Goal: Task Accomplishment & Management: Manage account settings

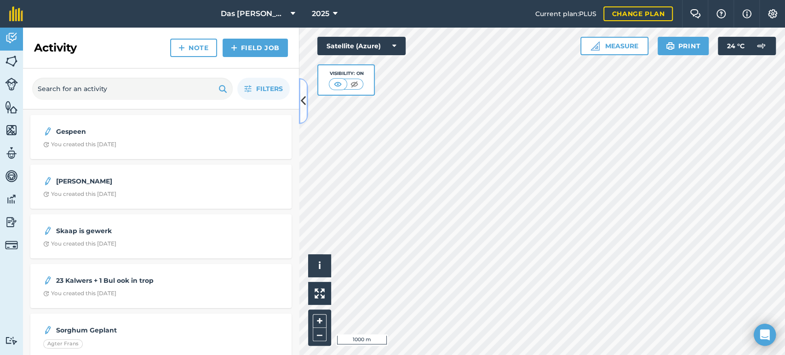
click at [302, 101] on icon at bounding box center [303, 101] width 5 height 16
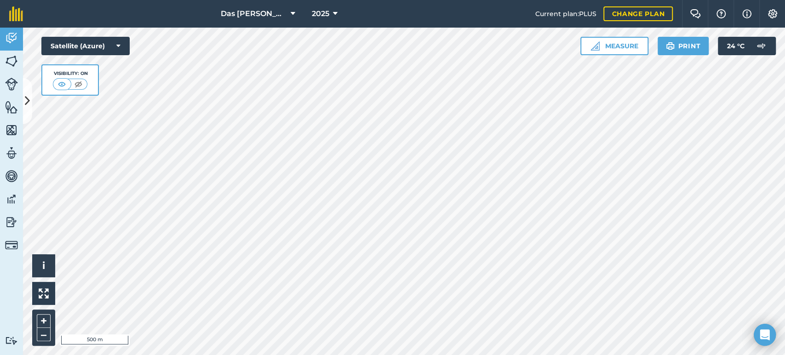
click at [429, 355] on html "Das Ram Boerdery 2025 Current plan : PLUS Change plan Farm Chat Help Info Setti…" at bounding box center [392, 177] width 785 height 355
click at [25, 108] on icon at bounding box center [27, 101] width 5 height 16
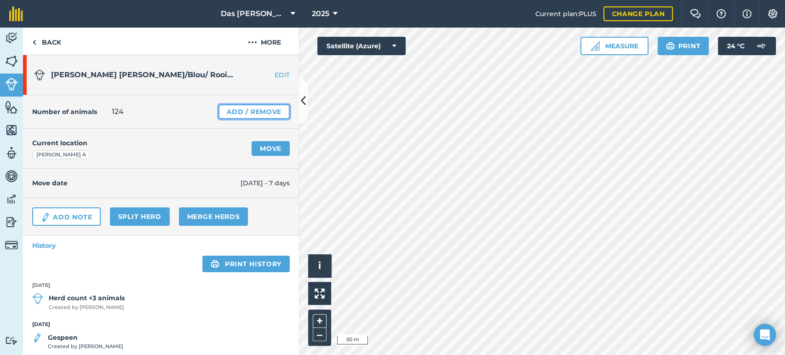
click at [250, 113] on link "Add / Remove" at bounding box center [253, 111] width 71 height 15
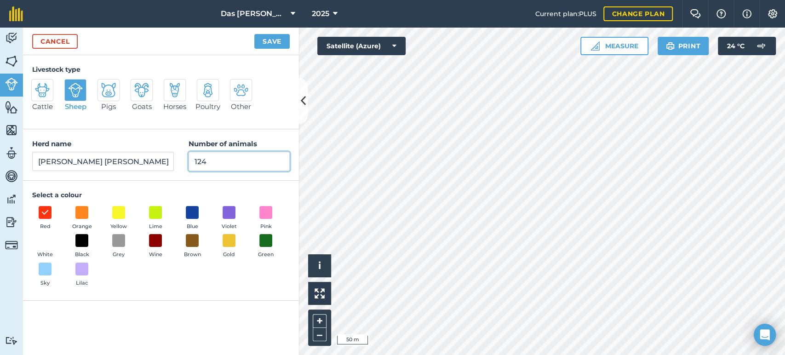
click at [211, 163] on input "124" at bounding box center [239, 161] width 101 height 19
type input "122"
click at [268, 47] on button "Save" at bounding box center [271, 41] width 35 height 15
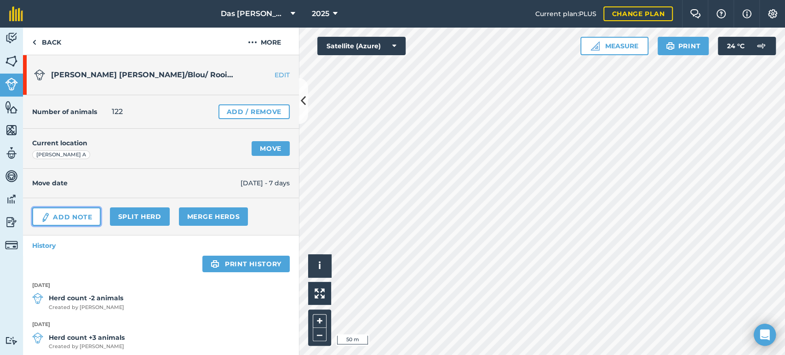
click at [71, 219] on link "Add Note" at bounding box center [66, 216] width 69 height 18
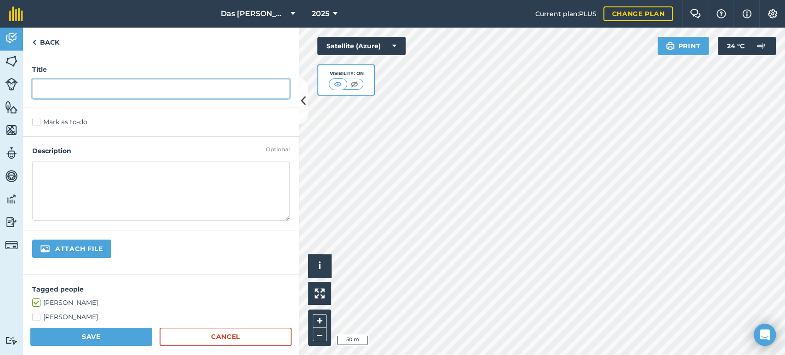
click at [64, 95] on input "text" at bounding box center [161, 88] width 258 height 19
type input "Een Dood, ander een se agter bene af - saam Merinos"
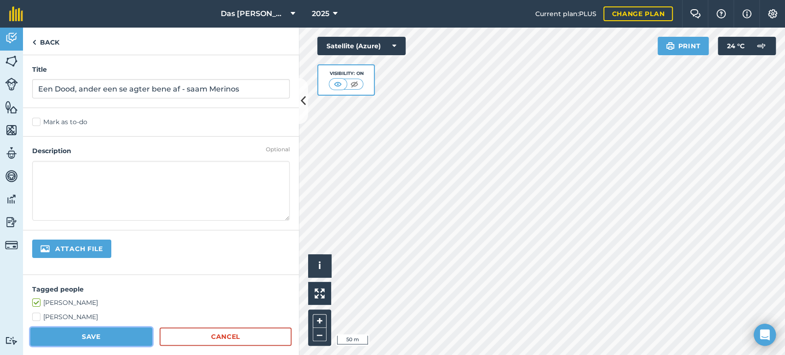
click at [92, 341] on button "Save" at bounding box center [91, 336] width 122 height 18
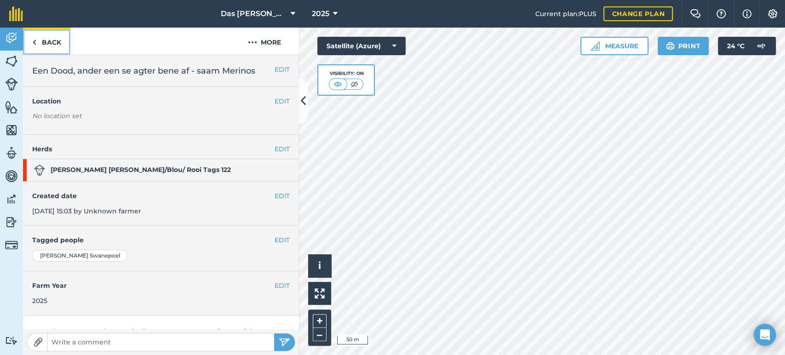
click at [49, 40] on link "Back" at bounding box center [46, 41] width 47 height 27
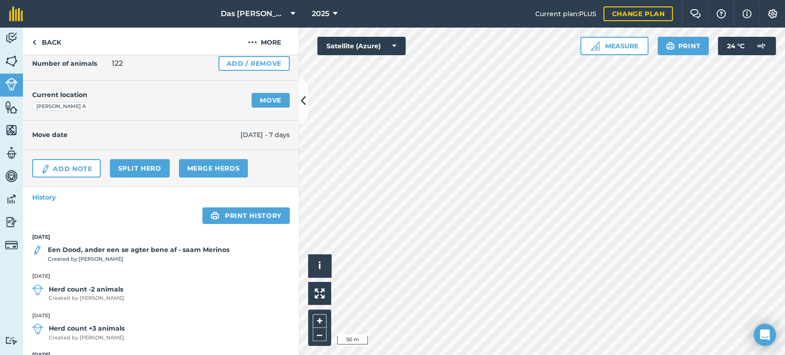
scroll to position [68, 0]
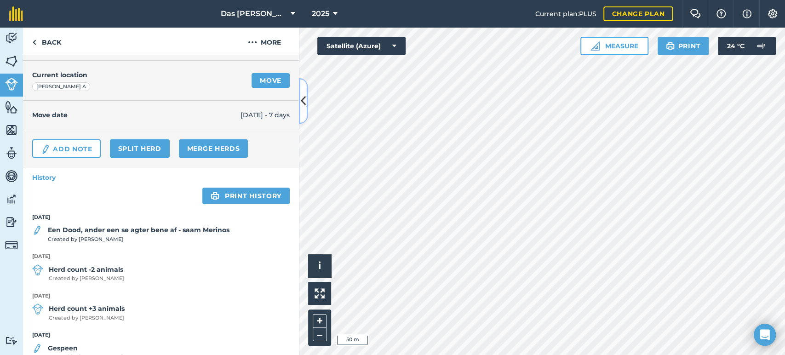
click at [304, 111] on button at bounding box center [303, 101] width 9 height 46
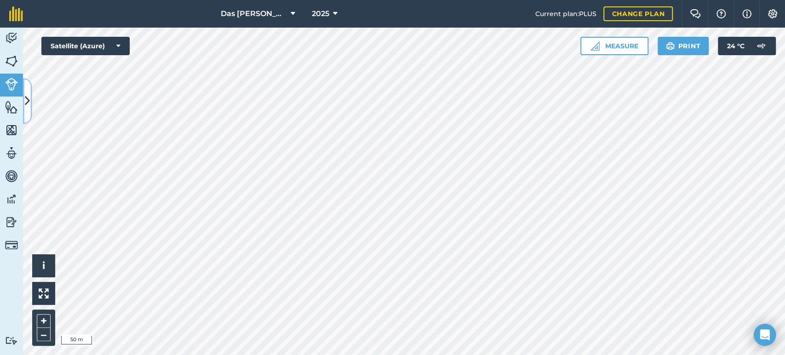
click at [25, 107] on icon at bounding box center [27, 101] width 5 height 16
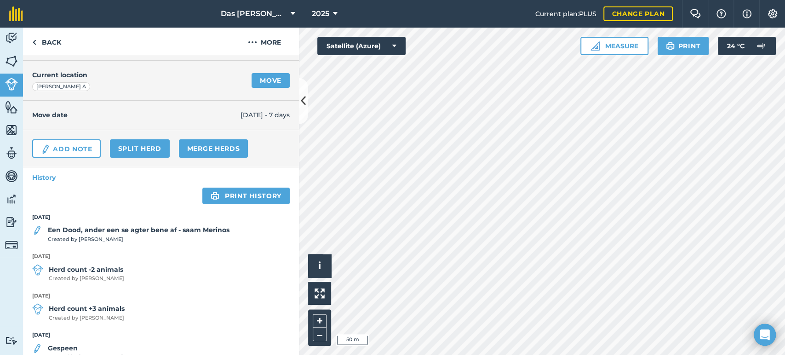
click at [254, 88] on div "Current location [PERSON_NAME] A Move" at bounding box center [161, 81] width 276 height 40
click at [264, 81] on link "Move" at bounding box center [271, 80] width 38 height 15
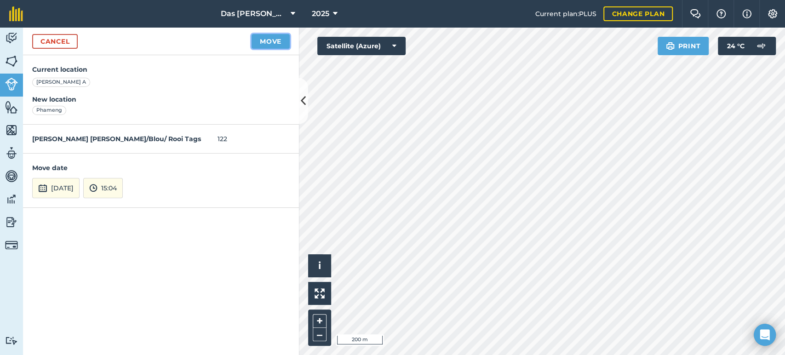
click at [280, 36] on button "Move" at bounding box center [271, 41] width 38 height 15
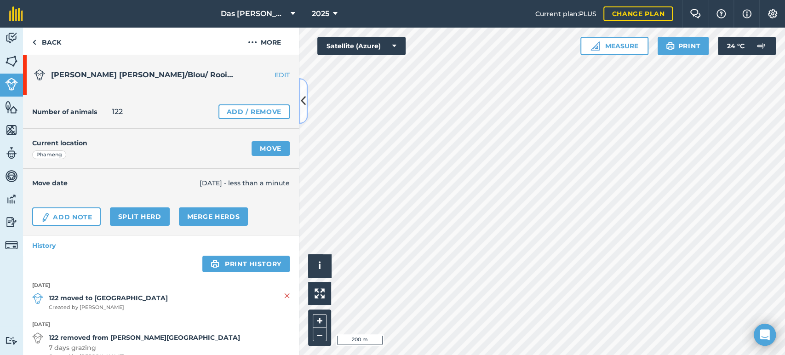
click at [302, 105] on icon at bounding box center [303, 101] width 5 height 16
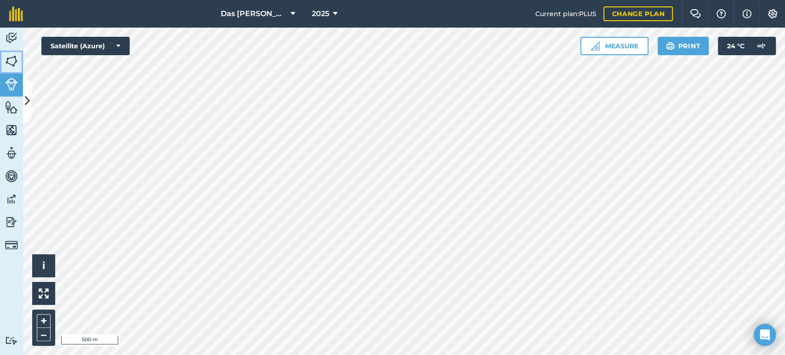
click at [14, 65] on img at bounding box center [11, 61] width 13 height 14
drag, startPoint x: 29, startPoint y: 99, endPoint x: 37, endPoint y: 97, distance: 8.5
click at [29, 99] on icon at bounding box center [27, 101] width 5 height 16
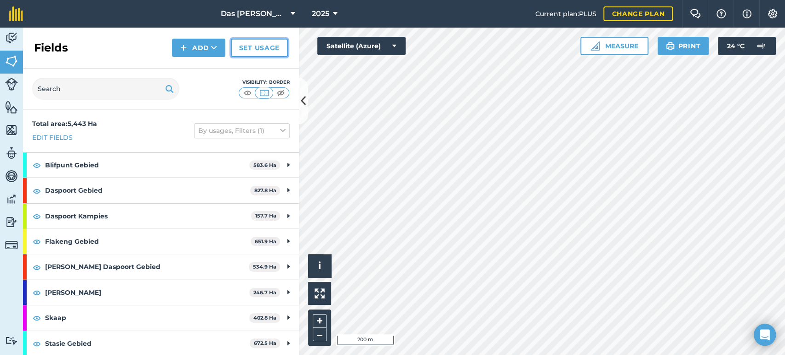
click at [254, 49] on link "Set usage" at bounding box center [259, 48] width 57 height 18
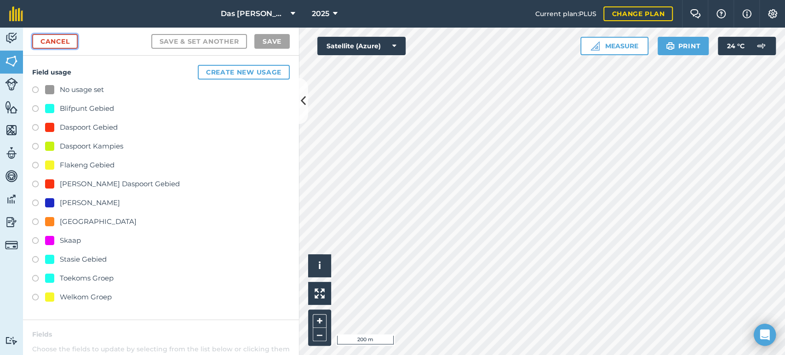
click at [68, 46] on link "Cancel" at bounding box center [55, 41] width 46 height 15
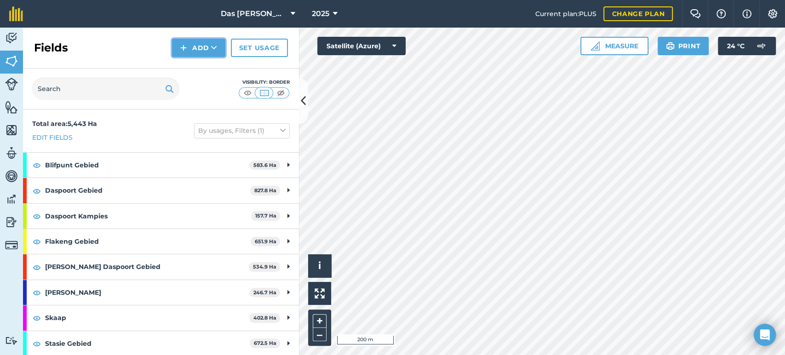
click at [218, 50] on button "Add" at bounding box center [198, 48] width 53 height 18
click at [202, 65] on link "Draw" at bounding box center [198, 68] width 51 height 20
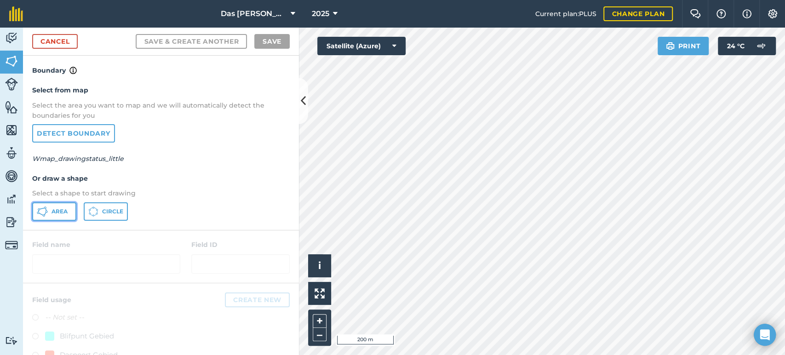
click at [56, 213] on span "Area" at bounding box center [60, 211] width 16 height 7
click at [67, 45] on link "Cancel" at bounding box center [55, 41] width 46 height 15
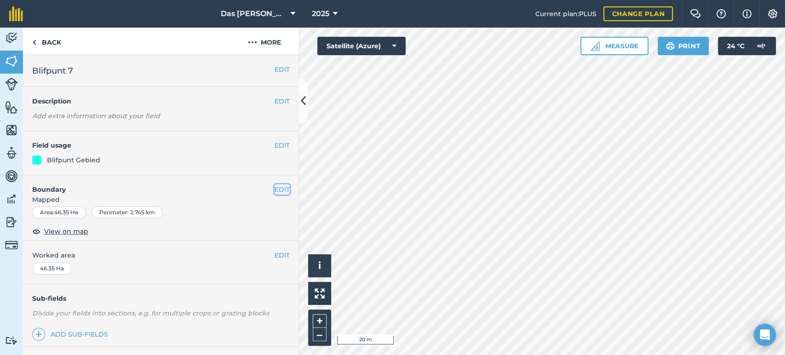
drag, startPoint x: 269, startPoint y: 189, endPoint x: 293, endPoint y: 190, distance: 24.8
click at [275, 190] on button "EDIT" at bounding box center [282, 189] width 15 height 10
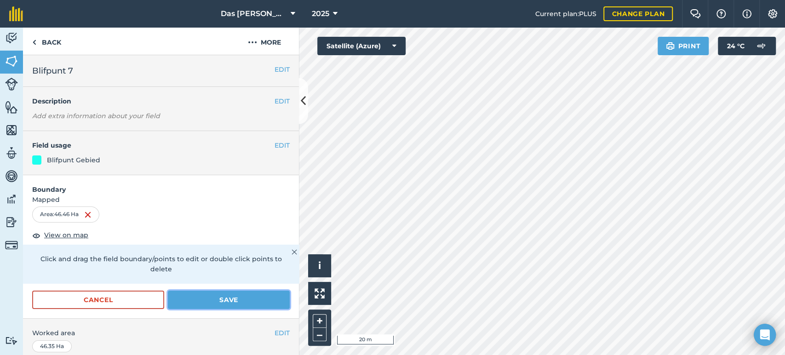
click at [259, 303] on button "Save" at bounding box center [229, 300] width 122 height 18
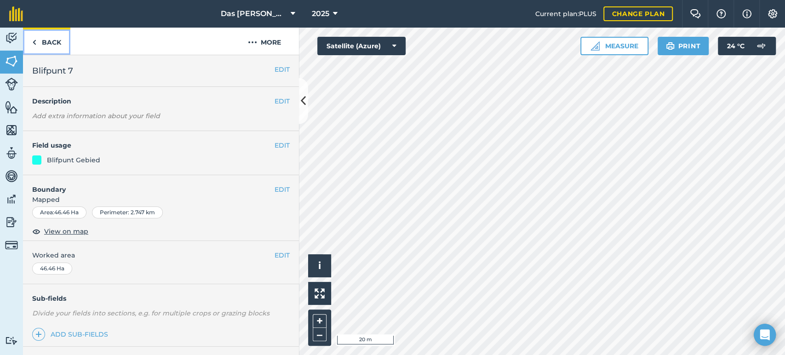
click at [54, 45] on link "Back" at bounding box center [46, 41] width 47 height 27
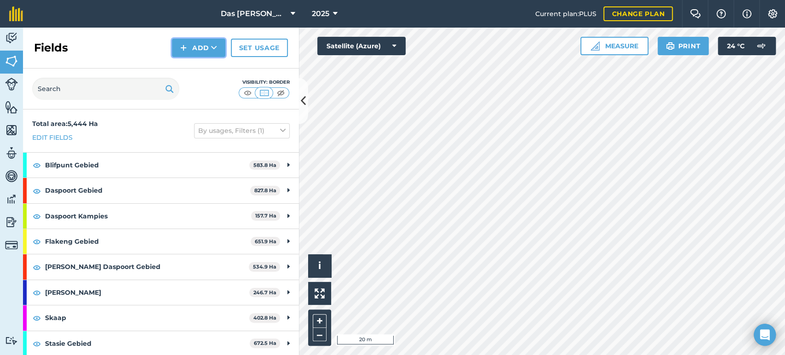
click at [209, 44] on button "Add" at bounding box center [198, 48] width 53 height 18
click at [206, 69] on link "Draw" at bounding box center [198, 68] width 51 height 20
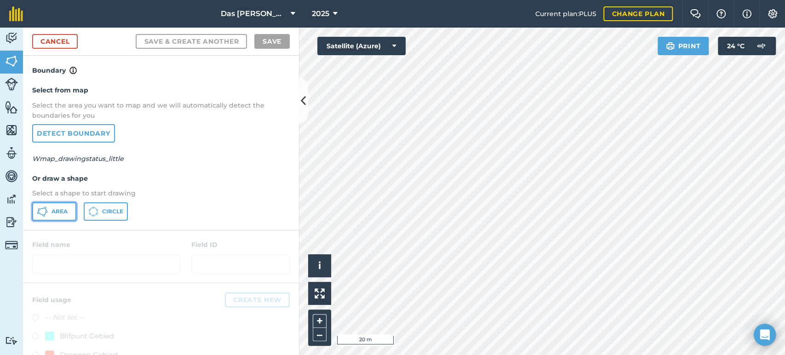
click at [62, 210] on span "Area" at bounding box center [60, 211] width 16 height 7
click at [365, 45] on button "Satellite (Azure)" at bounding box center [361, 46] width 88 height 18
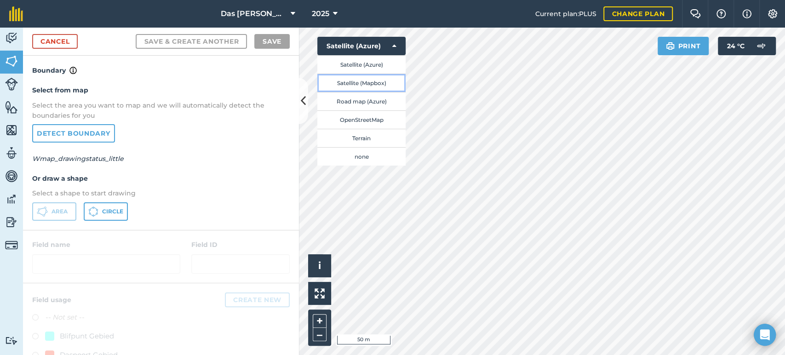
click at [375, 81] on button "Satellite (Mapbox)" at bounding box center [361, 83] width 88 height 18
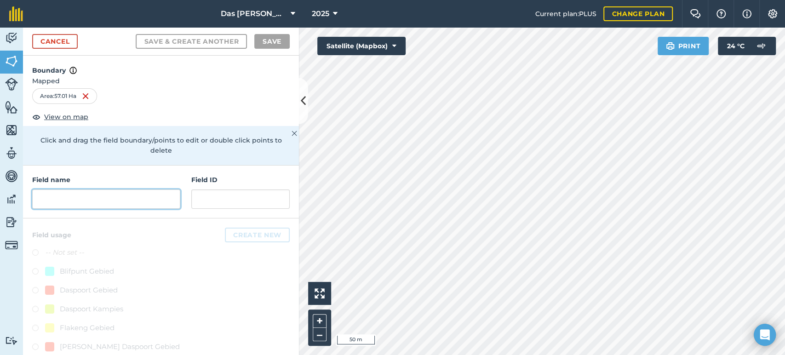
click at [155, 195] on input "text" at bounding box center [106, 198] width 148 height 19
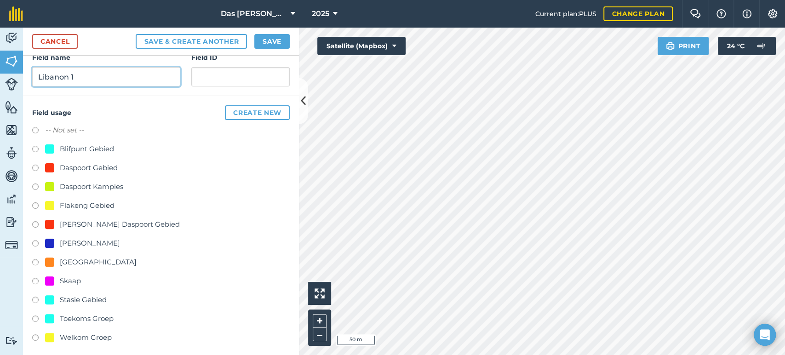
scroll to position [126, 0]
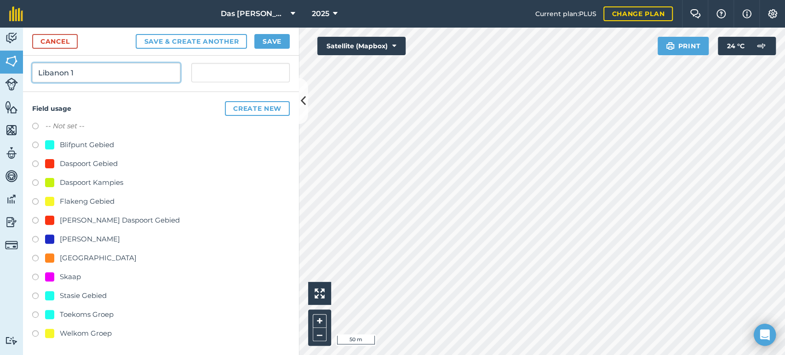
type input "Libanon 1"
click at [72, 258] on div "[GEOGRAPHIC_DATA]" at bounding box center [98, 257] width 77 height 11
radio input "true"
click at [272, 45] on button "Save" at bounding box center [271, 41] width 35 height 15
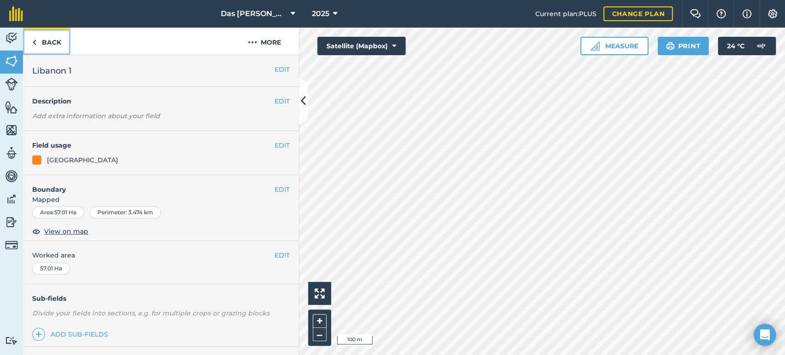
click at [63, 42] on link "Back" at bounding box center [46, 41] width 47 height 27
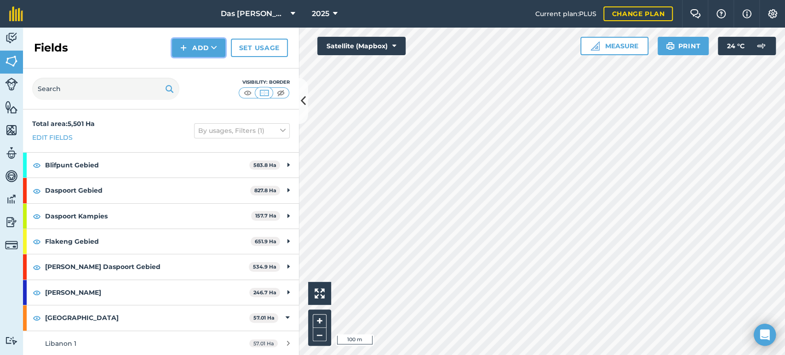
click at [217, 45] on button "Add" at bounding box center [198, 48] width 53 height 18
click at [208, 64] on link "Draw" at bounding box center [198, 68] width 51 height 20
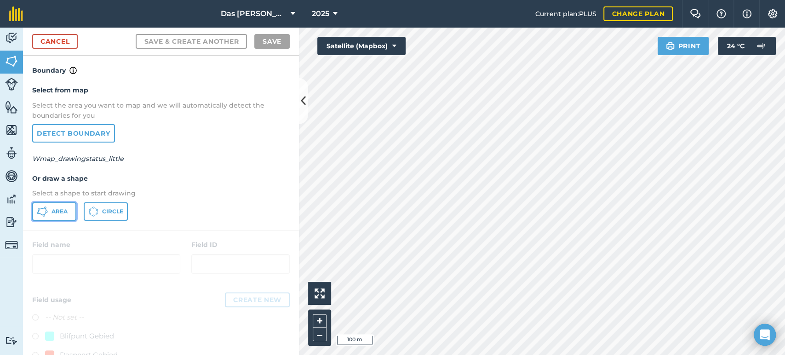
drag, startPoint x: 52, startPoint y: 208, endPoint x: 218, endPoint y: 205, distance: 166.5
click at [53, 208] on span "Area" at bounding box center [60, 211] width 16 height 7
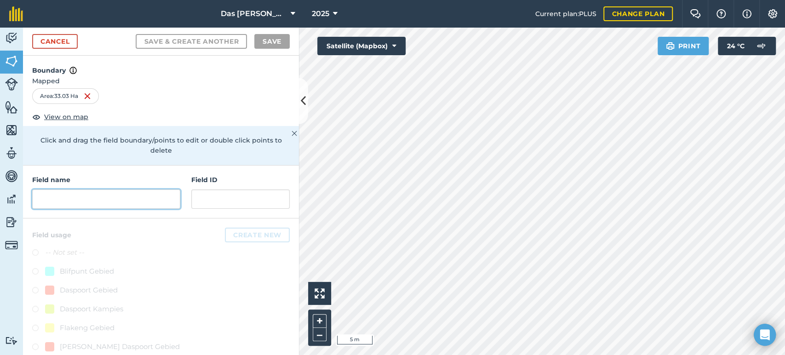
click at [149, 195] on input "text" at bounding box center [106, 198] width 148 height 19
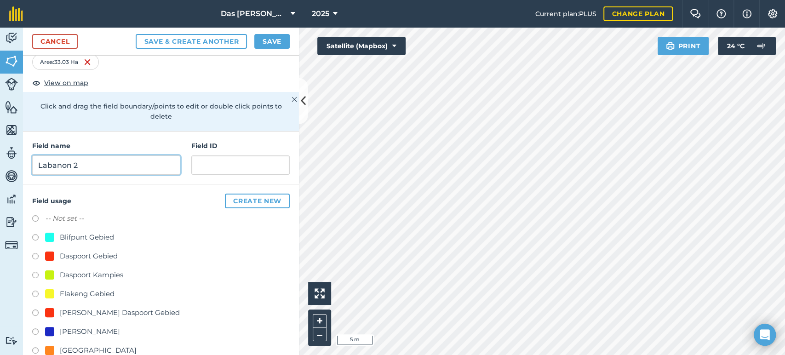
scroll to position [126, 0]
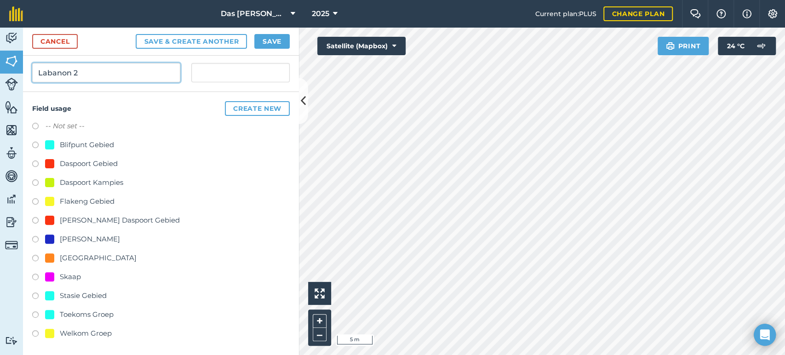
type input "Labanon 2"
click at [75, 262] on div "[GEOGRAPHIC_DATA]" at bounding box center [98, 257] width 77 height 11
radio input "true"
click at [276, 41] on button "Save" at bounding box center [271, 41] width 35 height 15
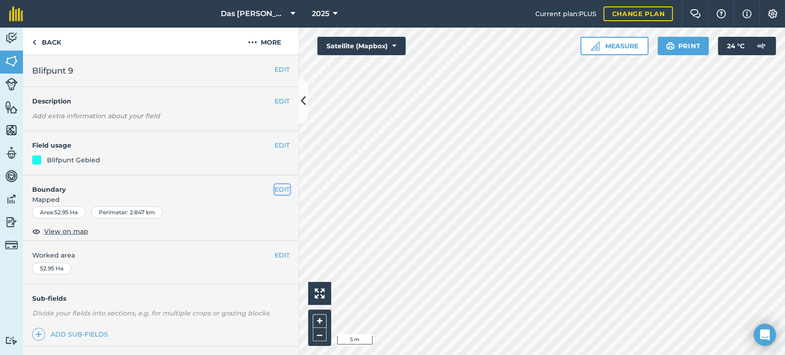
click at [275, 191] on button "EDIT" at bounding box center [282, 189] width 15 height 10
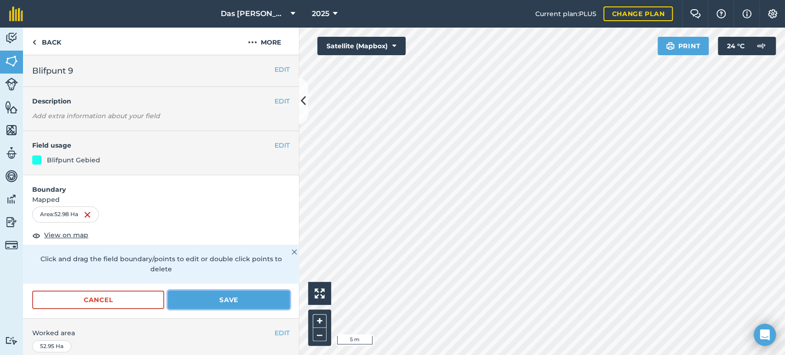
click at [253, 300] on button "Save" at bounding box center [229, 300] width 122 height 18
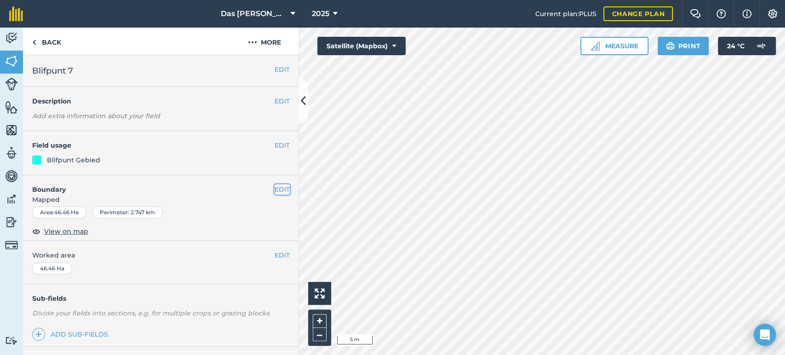
click at [276, 189] on button "EDIT" at bounding box center [282, 189] width 15 height 10
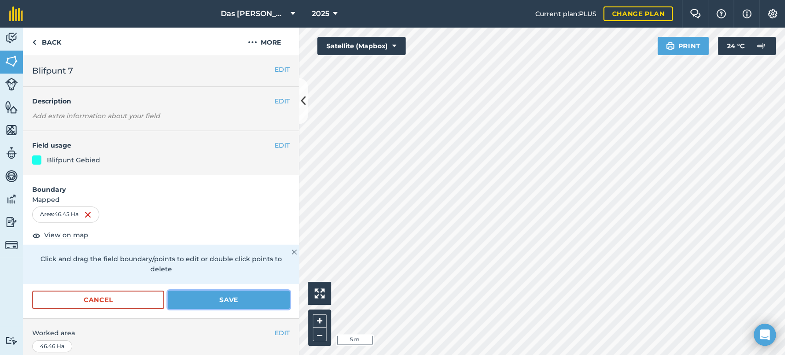
click at [258, 293] on button "Save" at bounding box center [229, 300] width 122 height 18
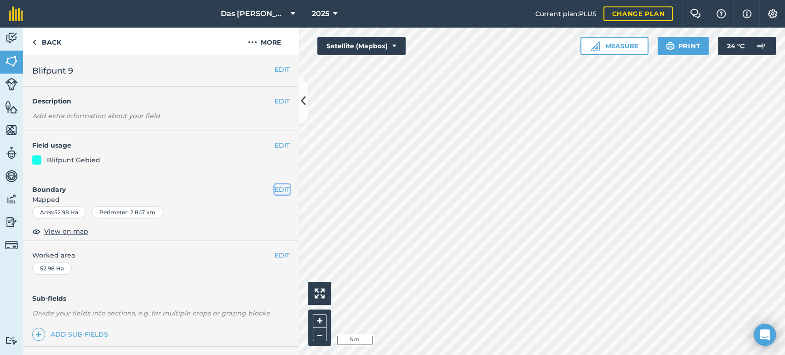
click at [275, 190] on button "EDIT" at bounding box center [282, 189] width 15 height 10
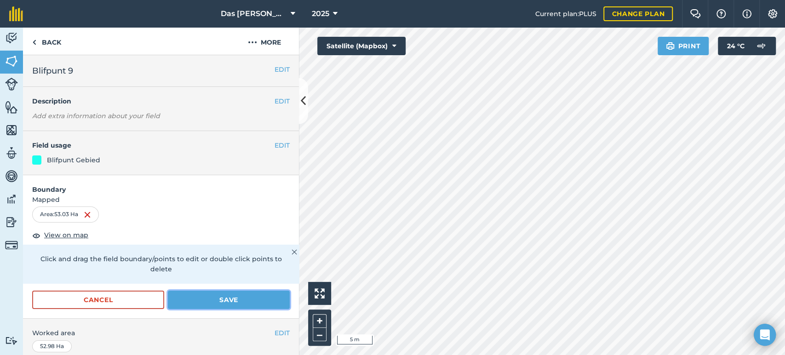
click at [258, 302] on button "Save" at bounding box center [229, 300] width 122 height 18
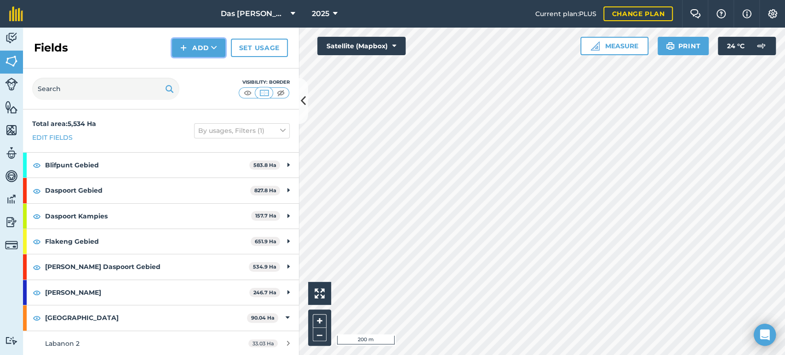
click at [219, 47] on button "Add" at bounding box center [198, 48] width 53 height 18
click at [200, 66] on link "Draw" at bounding box center [198, 68] width 51 height 20
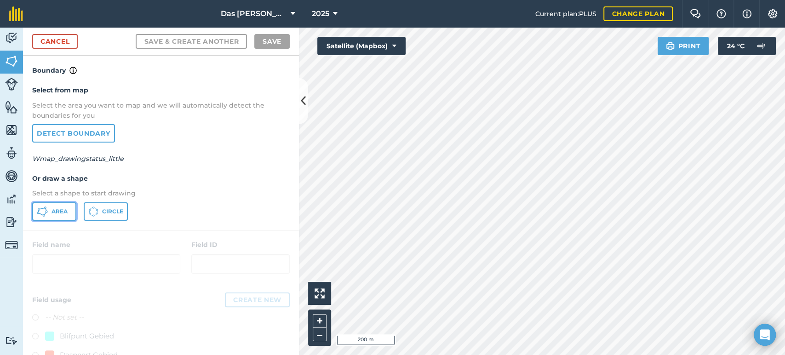
click at [62, 212] on span "Area" at bounding box center [60, 211] width 16 height 7
click at [515, 7] on div "Das Ram Boerdery 2025 Current plan : PLUS Change plan Farm Chat Help Info Setti…" at bounding box center [392, 177] width 785 height 355
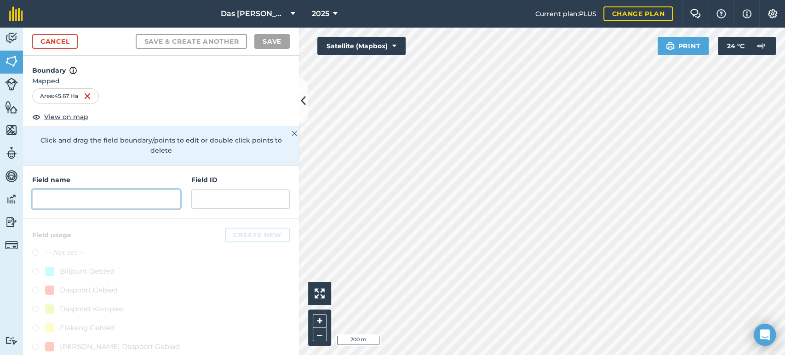
click at [151, 198] on input "text" at bounding box center [106, 198] width 148 height 19
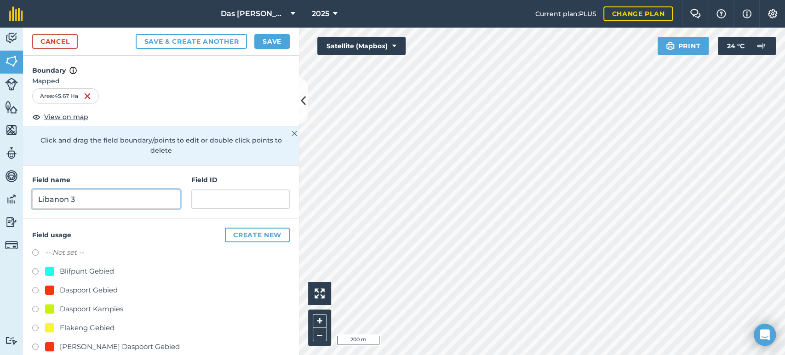
type input "Libanon 3"
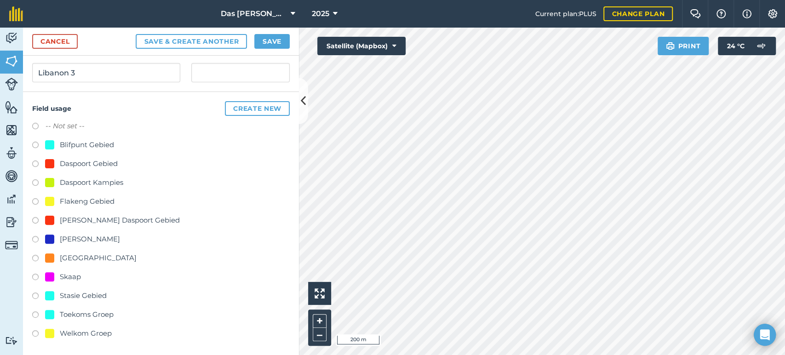
click at [79, 259] on div "[GEOGRAPHIC_DATA]" at bounding box center [98, 257] width 77 height 11
radio input "true"
click at [273, 41] on button "Save" at bounding box center [271, 41] width 35 height 15
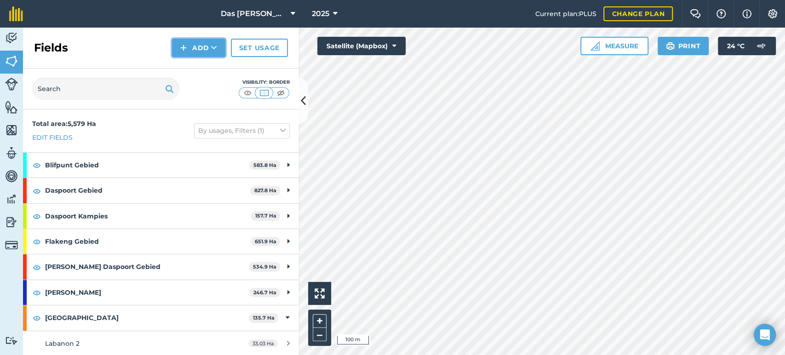
click at [215, 55] on button "Add" at bounding box center [198, 48] width 53 height 18
click at [215, 73] on link "Draw" at bounding box center [198, 68] width 51 height 20
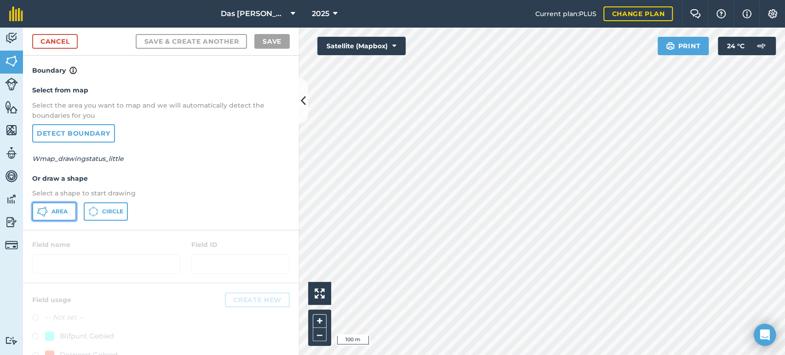
click at [63, 207] on button "Area" at bounding box center [54, 211] width 44 height 18
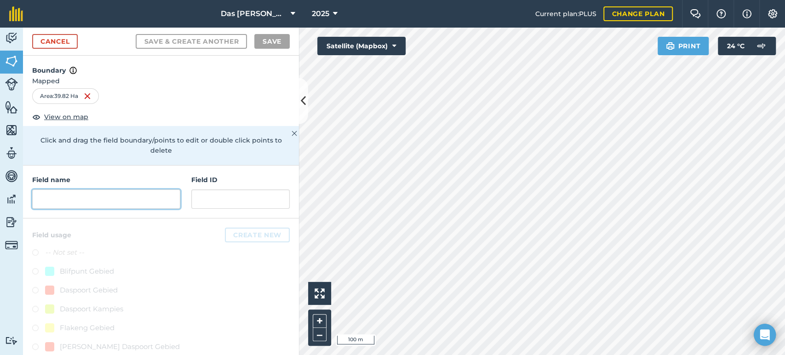
click at [108, 197] on input "text" at bounding box center [106, 198] width 148 height 19
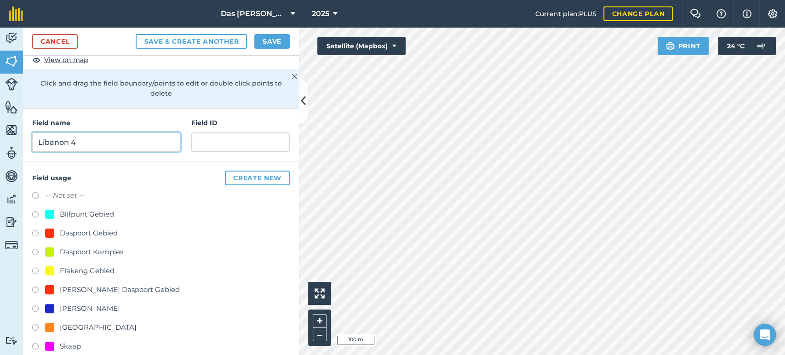
scroll to position [126, 0]
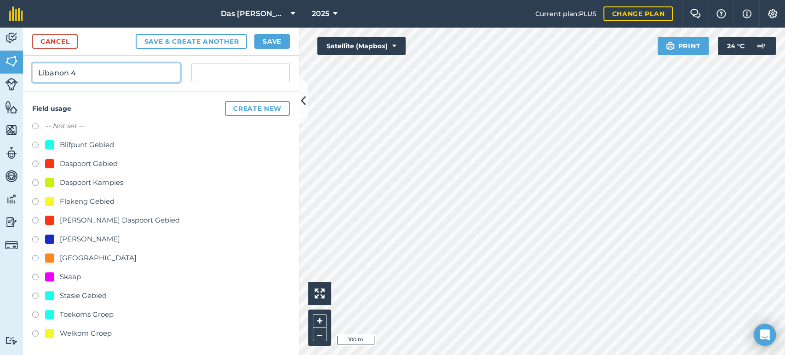
type input "Libanon 4"
click at [59, 256] on div "[GEOGRAPHIC_DATA]" at bounding box center [91, 257] width 92 height 11
radio input "true"
click at [275, 40] on button "Save" at bounding box center [271, 41] width 35 height 15
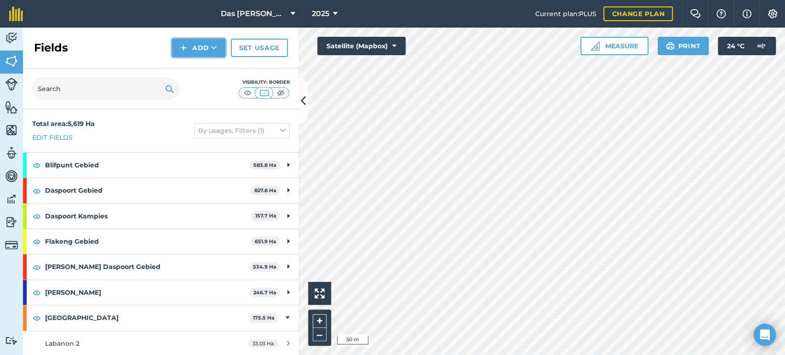
click at [217, 49] on icon at bounding box center [214, 47] width 6 height 9
click at [208, 67] on link "Draw" at bounding box center [198, 68] width 51 height 20
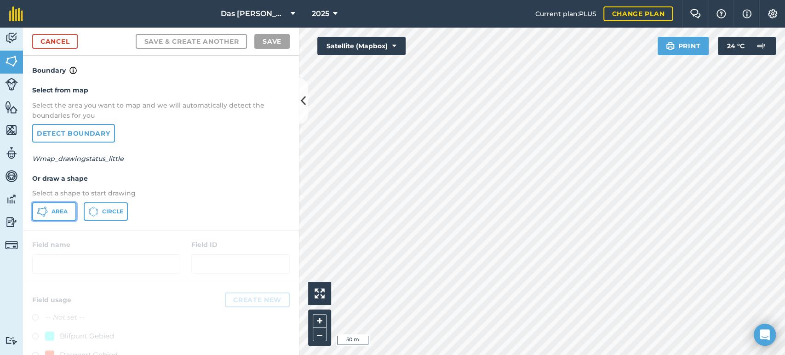
click at [55, 212] on span "Area" at bounding box center [60, 211] width 16 height 7
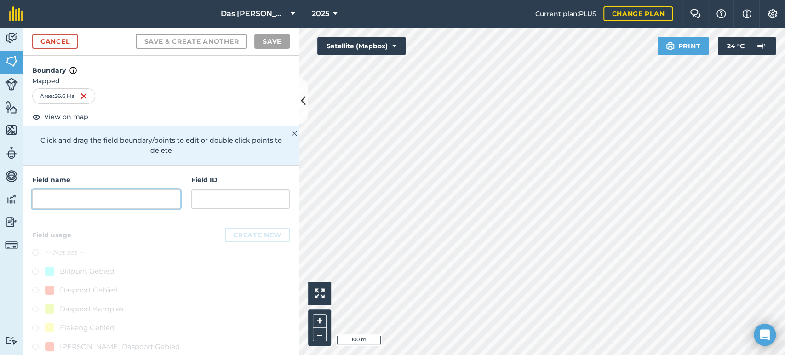
click at [148, 198] on input "text" at bounding box center [106, 198] width 148 height 19
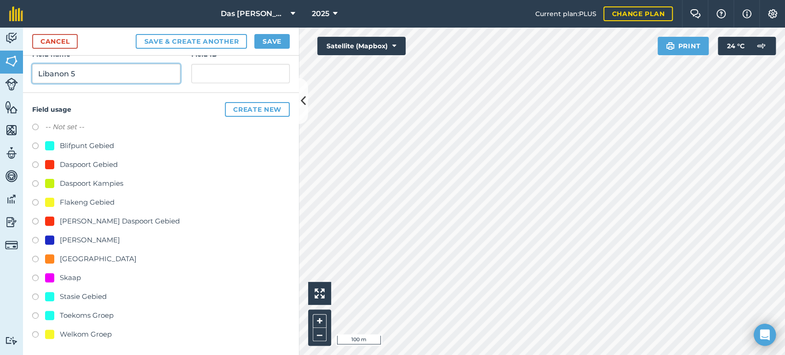
scroll to position [126, 0]
type input "Libanon 5"
click at [67, 256] on div "[GEOGRAPHIC_DATA]" at bounding box center [98, 257] width 77 height 11
radio input "true"
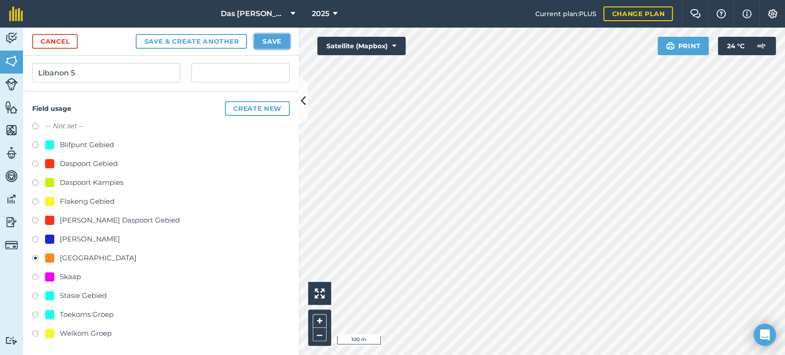
click at [269, 40] on button "Save" at bounding box center [271, 41] width 35 height 15
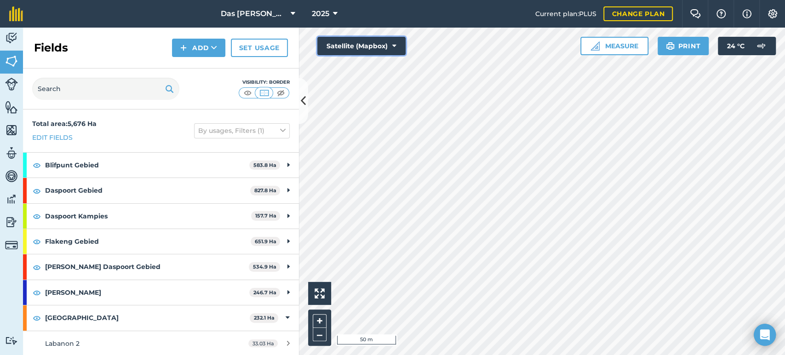
click at [359, 41] on button "Satellite (Mapbox)" at bounding box center [361, 46] width 88 height 18
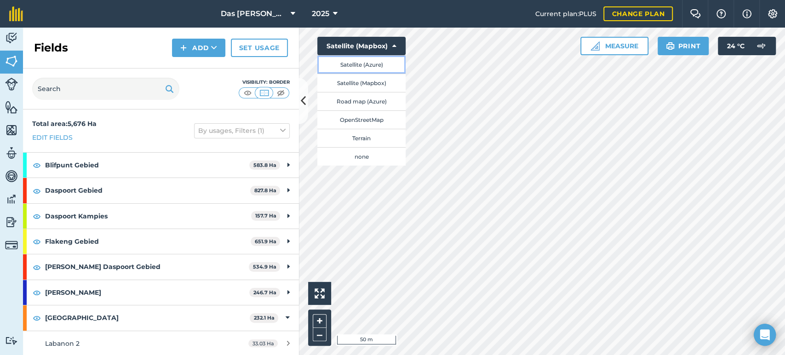
click at [373, 63] on button "Satellite (Azure)" at bounding box center [361, 64] width 88 height 18
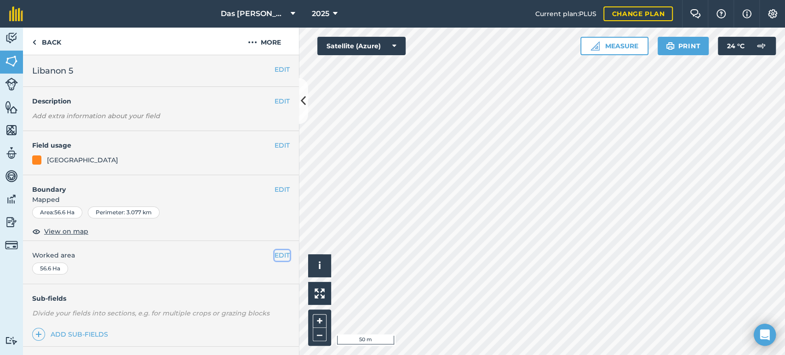
click at [275, 252] on button "EDIT" at bounding box center [282, 255] width 15 height 10
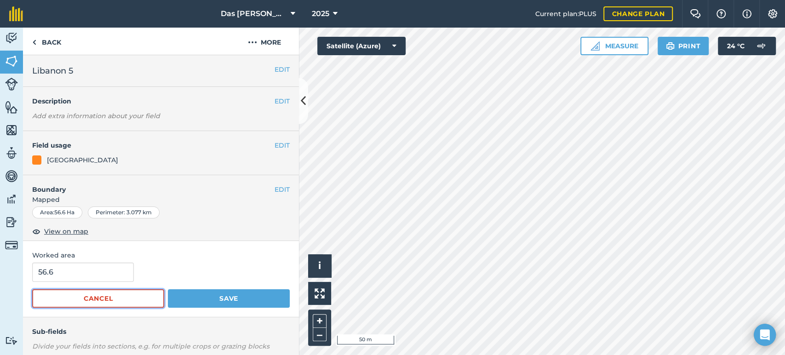
click at [140, 302] on button "Cancel" at bounding box center [98, 298] width 132 height 18
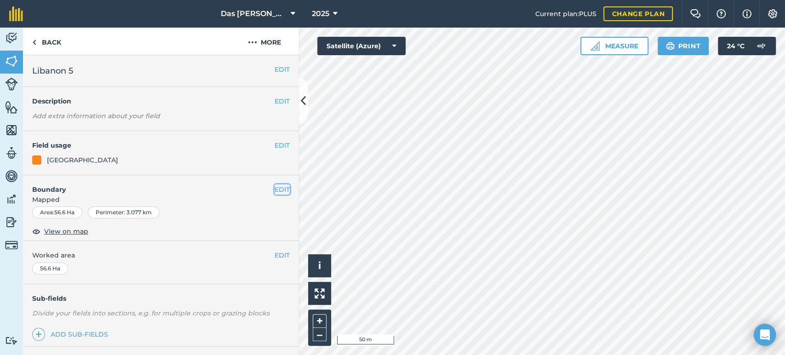
click at [280, 192] on button "EDIT" at bounding box center [282, 189] width 15 height 10
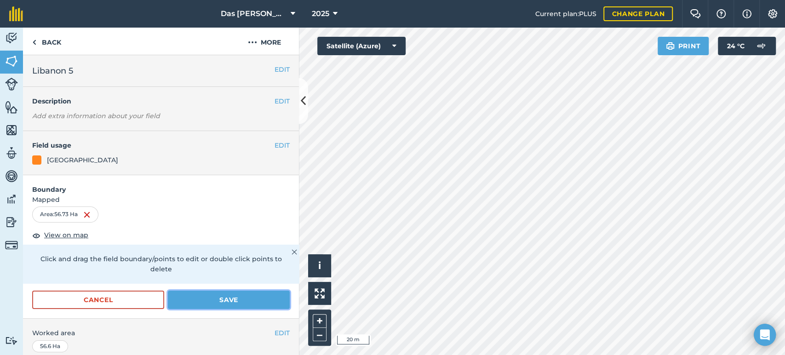
click at [211, 298] on button "Save" at bounding box center [229, 300] width 122 height 18
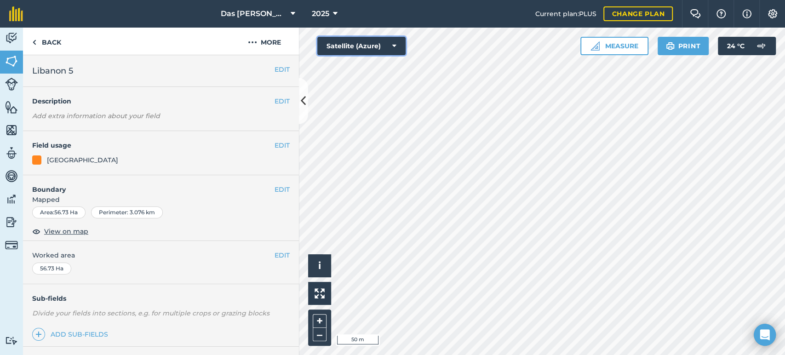
click at [400, 51] on button "Satellite (Azure)" at bounding box center [361, 46] width 88 height 18
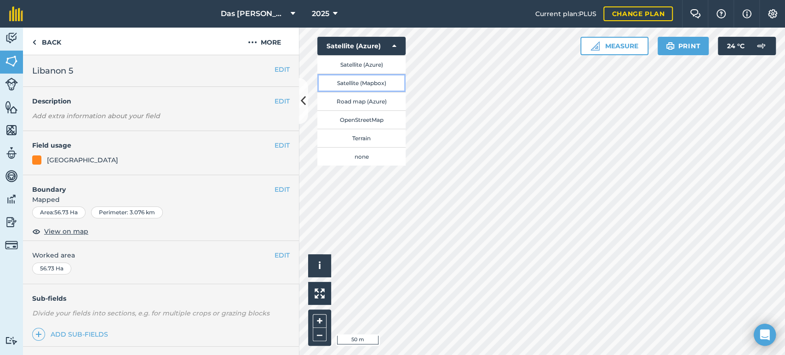
click at [374, 80] on button "Satellite (Mapbox)" at bounding box center [361, 83] width 88 height 18
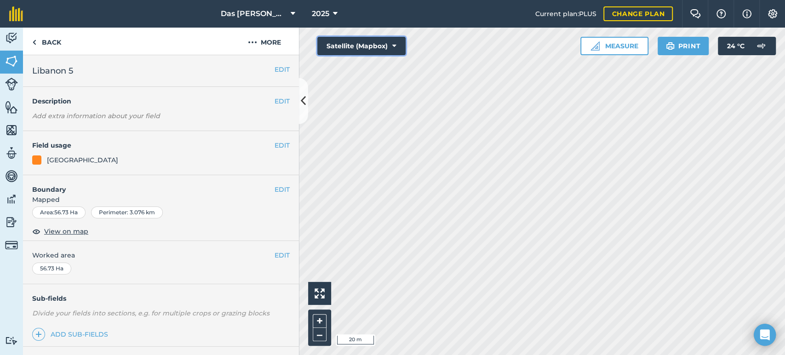
click at [375, 47] on button "Satellite (Mapbox)" at bounding box center [361, 46] width 88 height 18
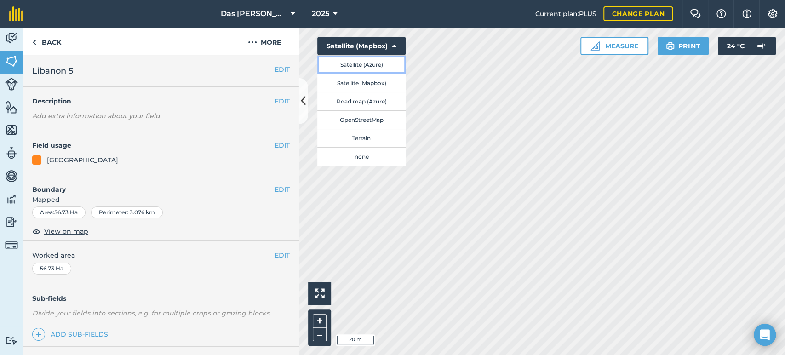
click at [379, 69] on button "Satellite (Azure)" at bounding box center [361, 64] width 88 height 18
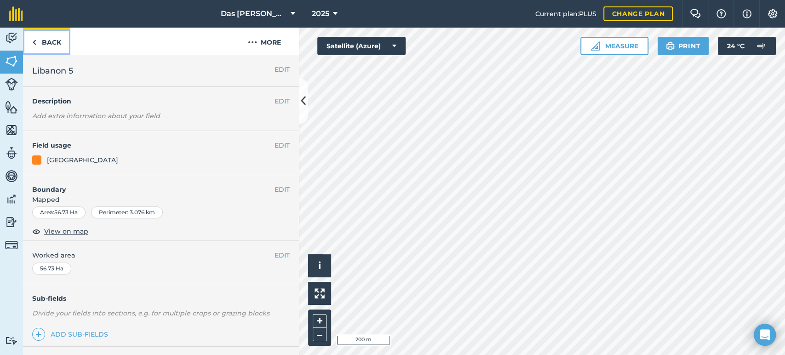
click at [55, 40] on link "Back" at bounding box center [46, 41] width 47 height 27
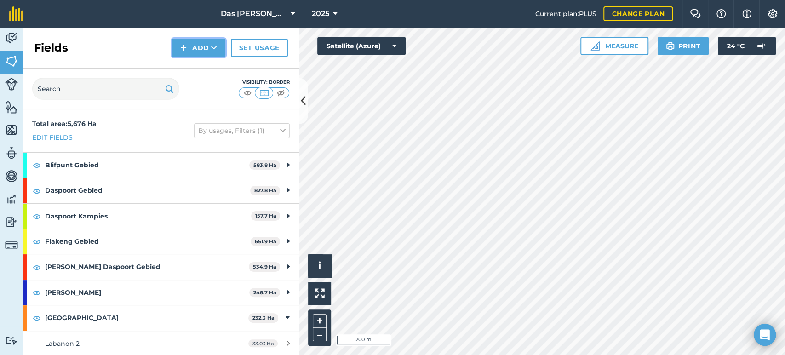
drag, startPoint x: 210, startPoint y: 45, endPoint x: 218, endPoint y: 57, distance: 14.8
click at [212, 45] on button "Add" at bounding box center [198, 48] width 53 height 18
click at [213, 66] on link "Draw" at bounding box center [198, 68] width 51 height 20
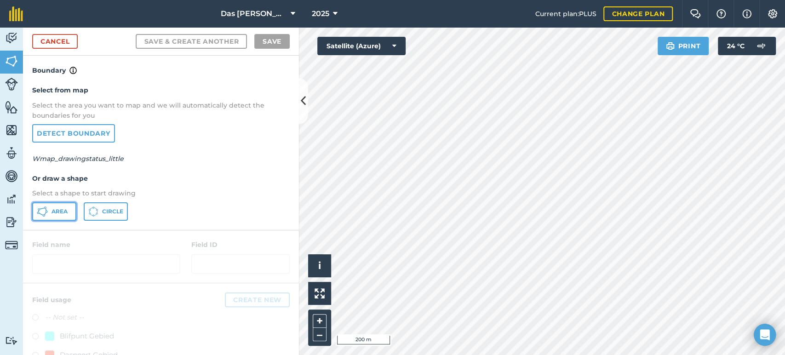
click at [55, 204] on button "Area" at bounding box center [54, 211] width 44 height 18
click at [392, 45] on icon at bounding box center [394, 45] width 4 height 9
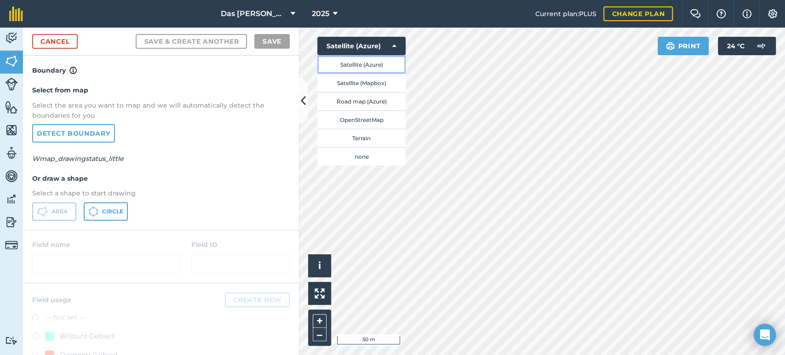
click at [373, 60] on button "Satellite (Azure)" at bounding box center [361, 64] width 88 height 18
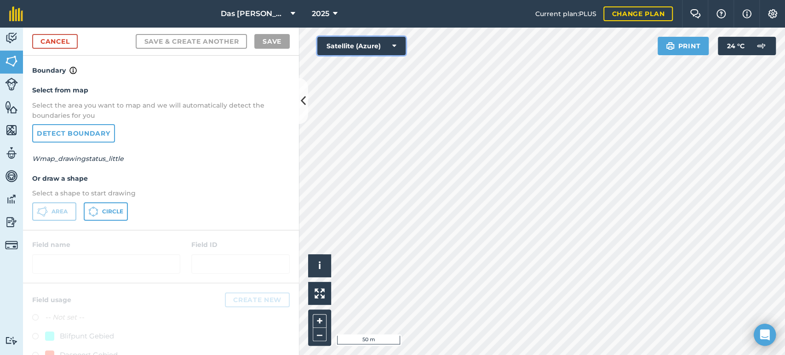
click at [377, 51] on button "Satellite (Azure)" at bounding box center [361, 46] width 88 height 18
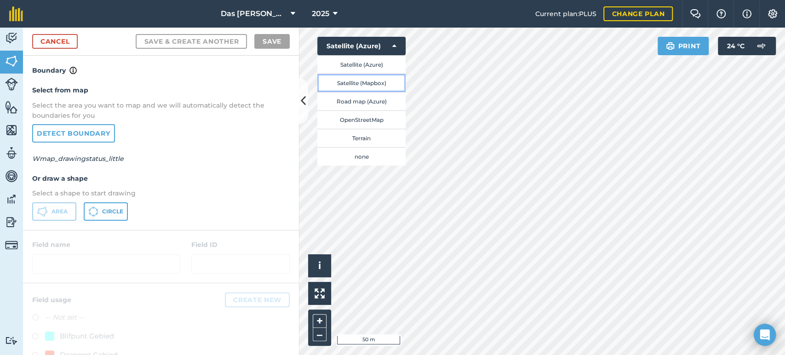
click at [373, 79] on button "Satellite (Mapbox)" at bounding box center [361, 83] width 88 height 18
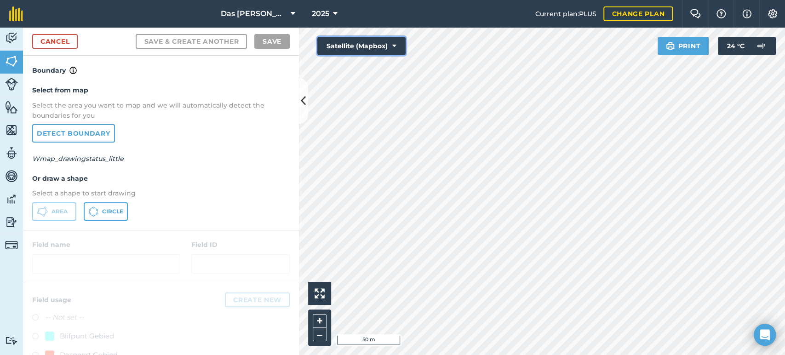
click at [382, 49] on button "Satellite (Mapbox)" at bounding box center [361, 46] width 88 height 18
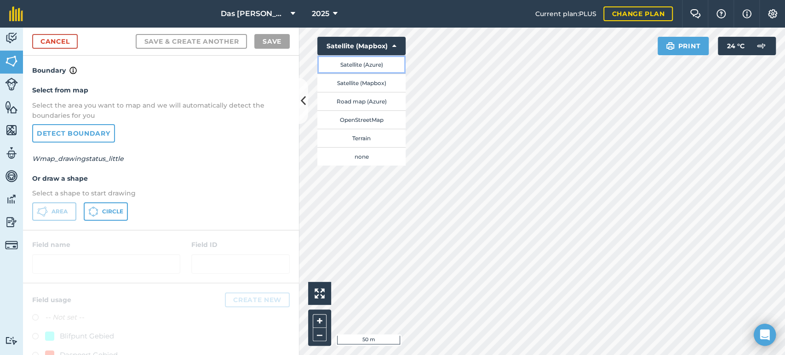
click at [376, 68] on button "Satellite (Azure)" at bounding box center [361, 64] width 88 height 18
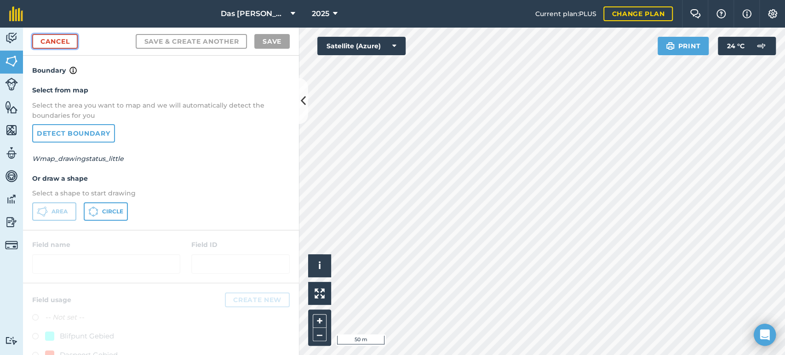
click at [67, 39] on link "Cancel" at bounding box center [55, 41] width 46 height 15
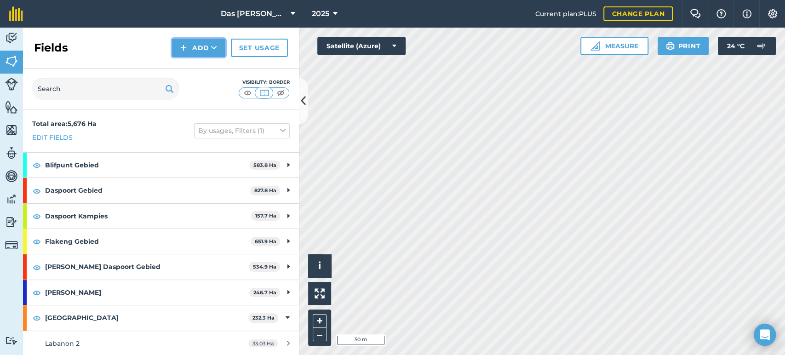
click at [221, 52] on button "Add" at bounding box center [198, 48] width 53 height 18
click at [212, 68] on link "Draw" at bounding box center [198, 68] width 51 height 20
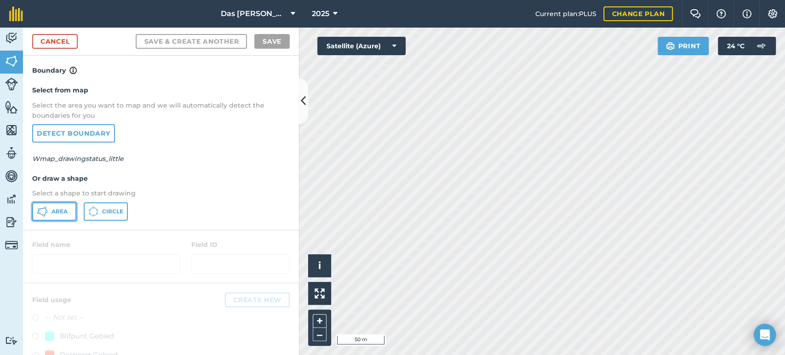
click at [69, 213] on button "Area" at bounding box center [54, 211] width 44 height 18
click at [366, 47] on button "Satellite (Azure)" at bounding box center [361, 46] width 88 height 18
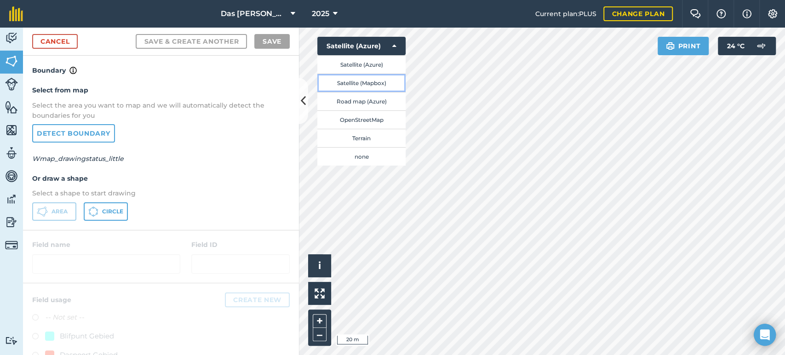
click at [365, 81] on button "Satellite (Mapbox)" at bounding box center [361, 83] width 88 height 18
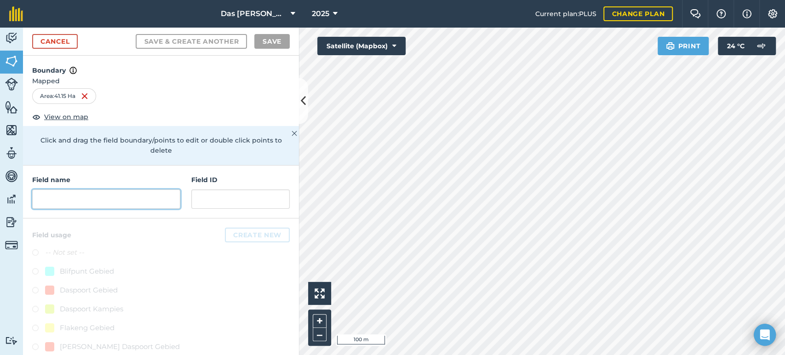
click at [108, 189] on input "text" at bounding box center [106, 198] width 148 height 19
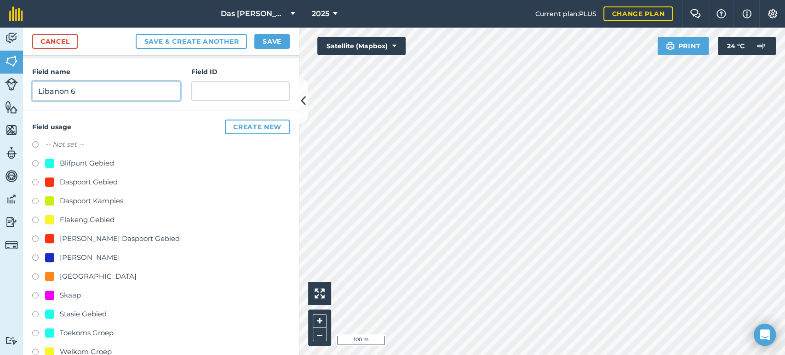
scroll to position [126, 0]
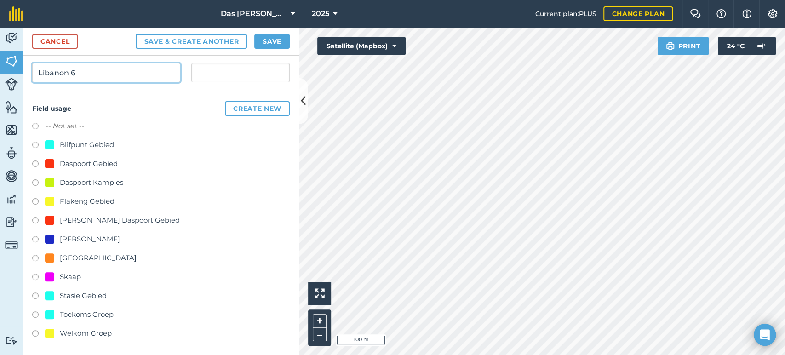
type input "Libanon 6"
click at [79, 254] on div "[GEOGRAPHIC_DATA]" at bounding box center [98, 257] width 77 height 11
radio input "true"
click at [278, 40] on button "Save" at bounding box center [271, 41] width 35 height 15
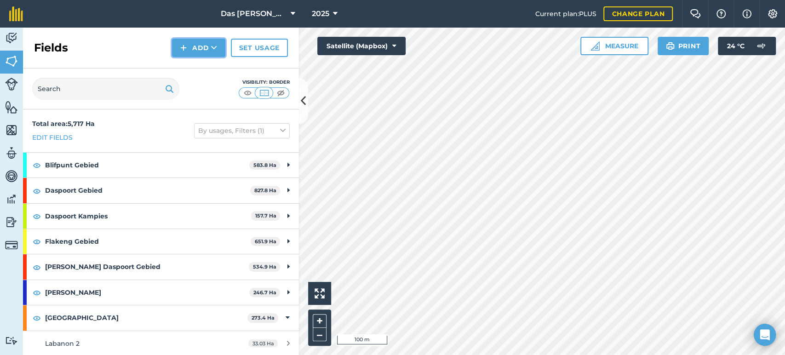
click at [217, 46] on button "Add" at bounding box center [198, 48] width 53 height 18
click at [214, 70] on link "Draw" at bounding box center [198, 68] width 51 height 20
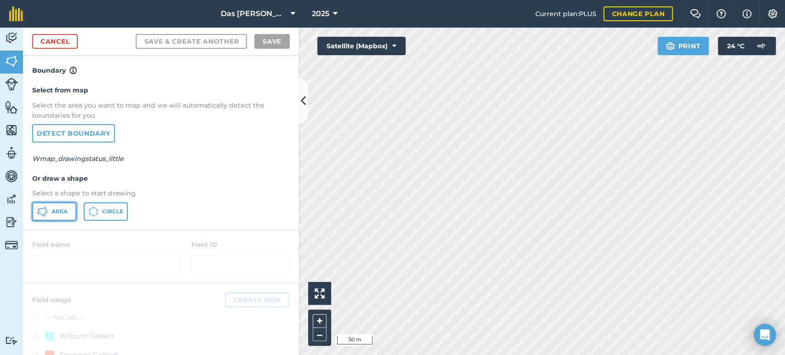
click at [67, 212] on span "Area" at bounding box center [60, 211] width 16 height 7
click at [69, 47] on link "Cancel" at bounding box center [55, 41] width 46 height 15
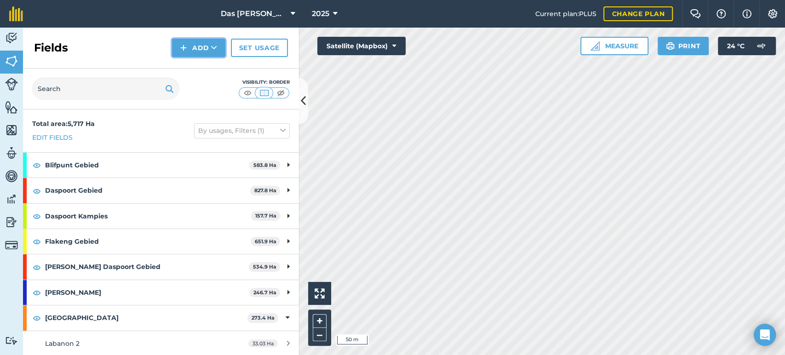
click at [220, 51] on button "Add" at bounding box center [198, 48] width 53 height 18
click at [210, 64] on link "Draw" at bounding box center [198, 68] width 51 height 20
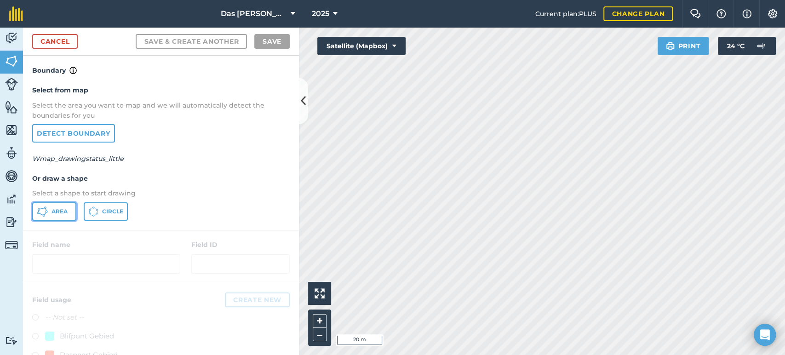
drag, startPoint x: 67, startPoint y: 210, endPoint x: 72, endPoint y: 201, distance: 10.5
click at [69, 210] on button "Area" at bounding box center [54, 211] width 44 height 18
click at [287, 182] on div "Activity Fields Livestock Features Maps Team Vehicles Data Reporting Billing Tu…" at bounding box center [392, 191] width 785 height 327
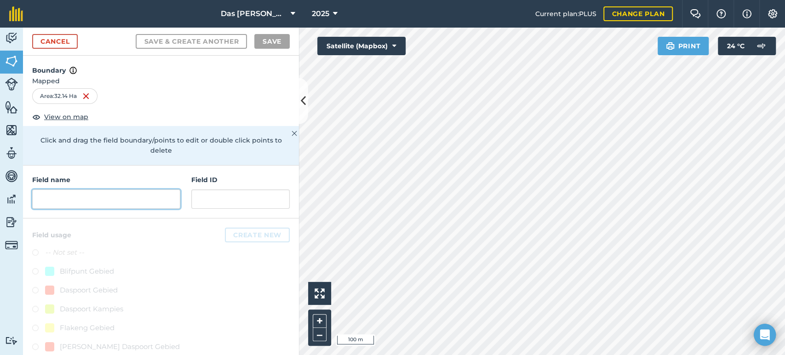
click at [125, 206] on input "text" at bounding box center [106, 198] width 148 height 19
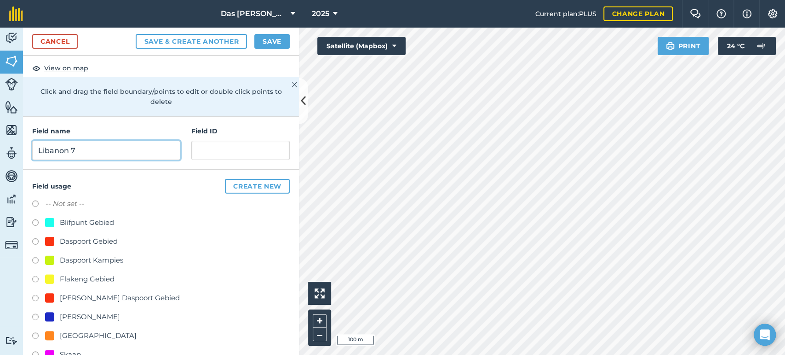
scroll to position [68, 0]
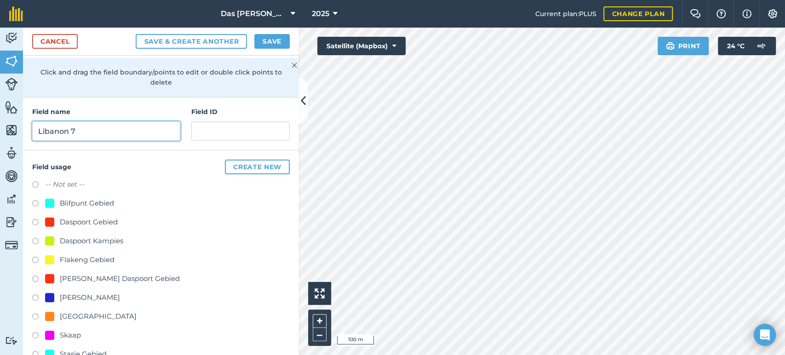
type input "Libanon 7"
click at [77, 318] on div "[GEOGRAPHIC_DATA]" at bounding box center [98, 316] width 77 height 11
radio input "true"
click at [277, 40] on button "Save" at bounding box center [271, 41] width 35 height 15
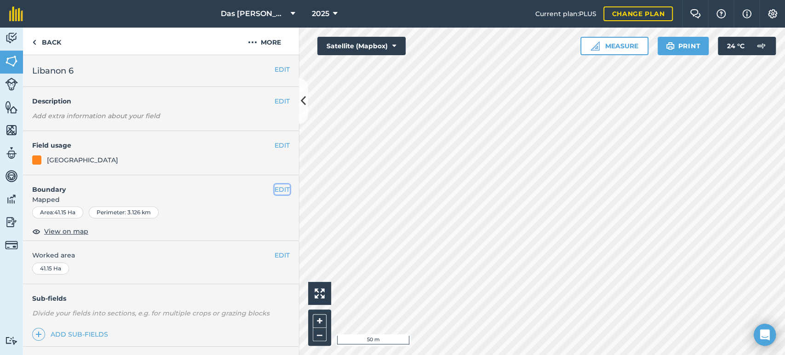
click at [275, 189] on button "EDIT" at bounding box center [282, 189] width 15 height 10
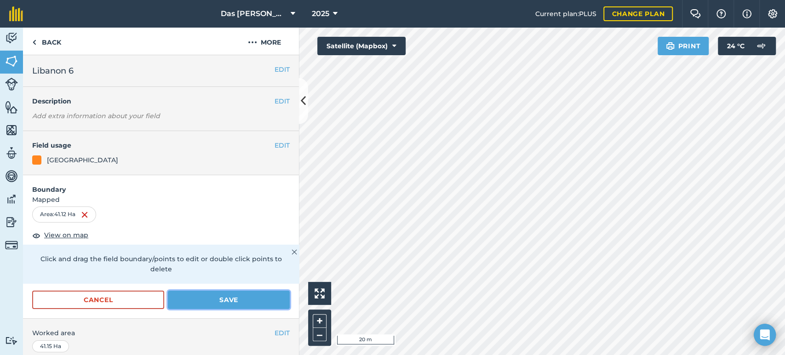
click at [240, 300] on button "Save" at bounding box center [229, 300] width 122 height 18
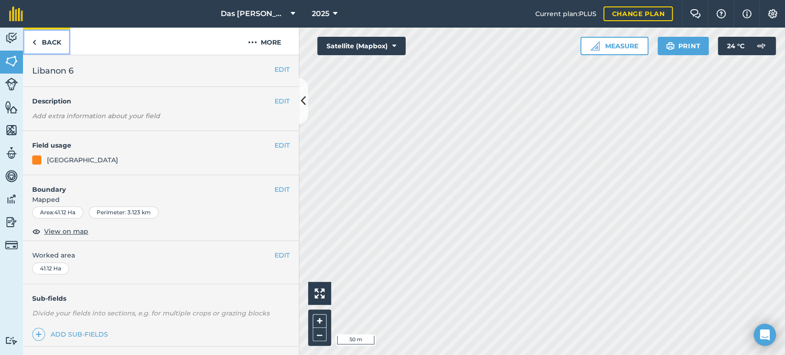
click at [33, 37] on img at bounding box center [34, 42] width 4 height 11
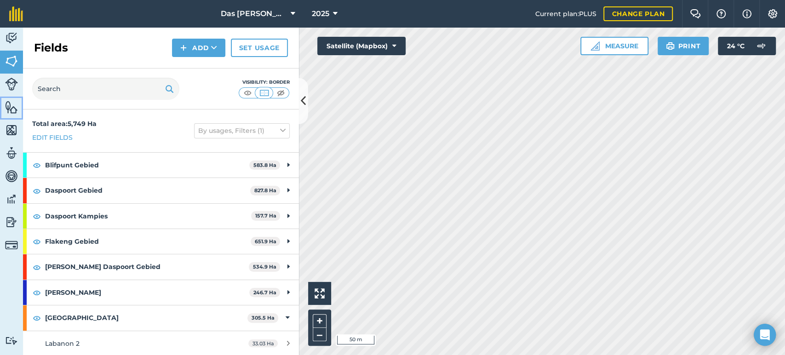
click at [9, 110] on img at bounding box center [11, 107] width 13 height 14
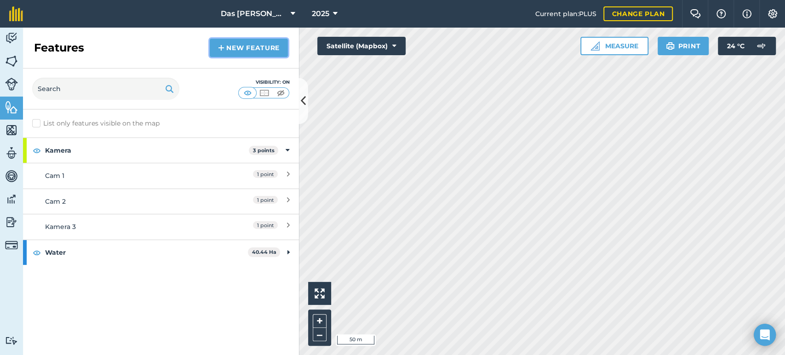
click at [226, 48] on link "New feature" at bounding box center [249, 48] width 78 height 18
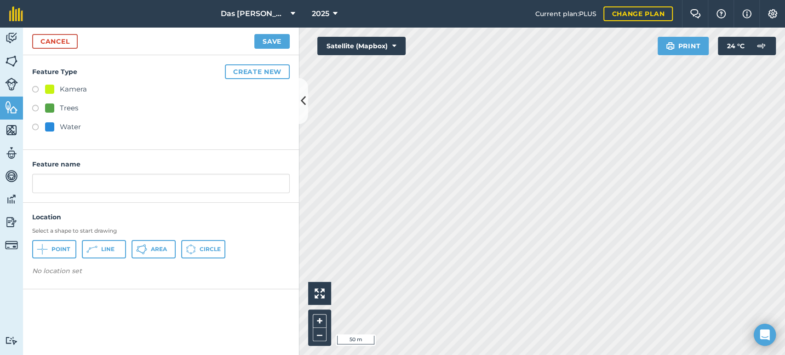
click at [58, 126] on div "Water" at bounding box center [63, 126] width 36 height 11
radio input "true"
click at [159, 247] on span "Area" at bounding box center [159, 249] width 16 height 7
click at [193, 182] on input "Water" at bounding box center [161, 183] width 258 height 19
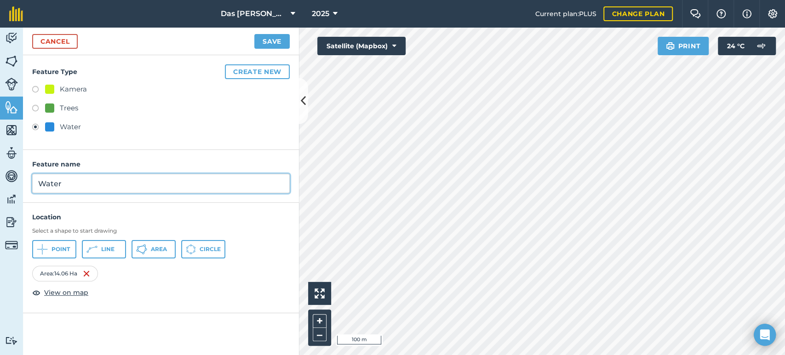
click at [193, 182] on input "Water" at bounding box center [161, 183] width 258 height 19
type input "Libanon Grondam"
click at [276, 43] on button "Save" at bounding box center [271, 41] width 35 height 15
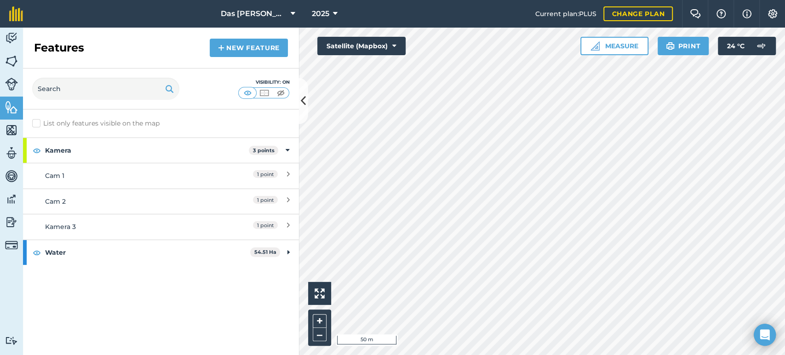
click at [337, 42] on div "Click to start drawing i 50 m + – Satellite (Mapbox) Measure Print 24 ° C" at bounding box center [542, 191] width 486 height 327
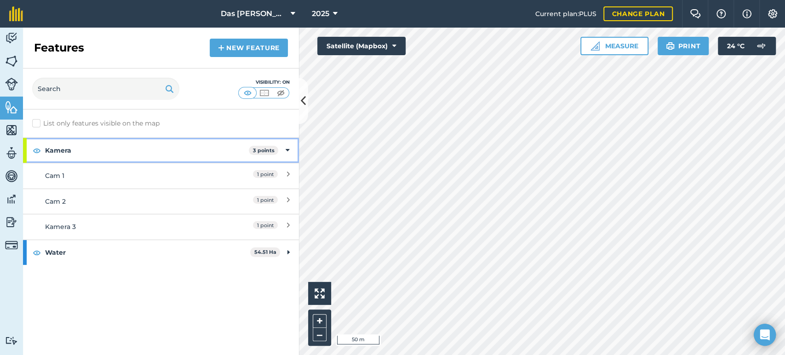
click at [289, 154] on icon at bounding box center [288, 150] width 4 height 10
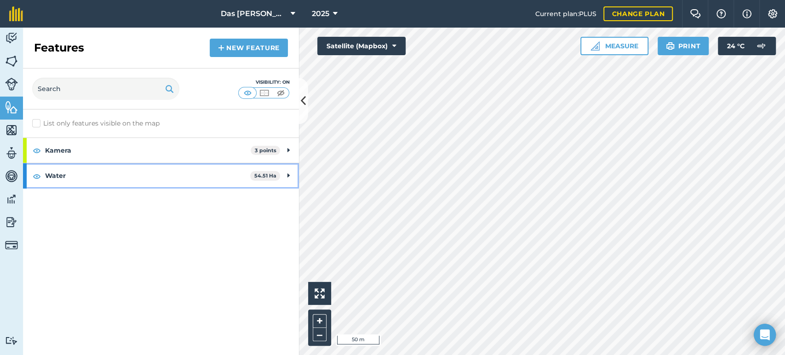
click at [286, 172] on div "Water 54.51 Ha" at bounding box center [161, 175] width 276 height 25
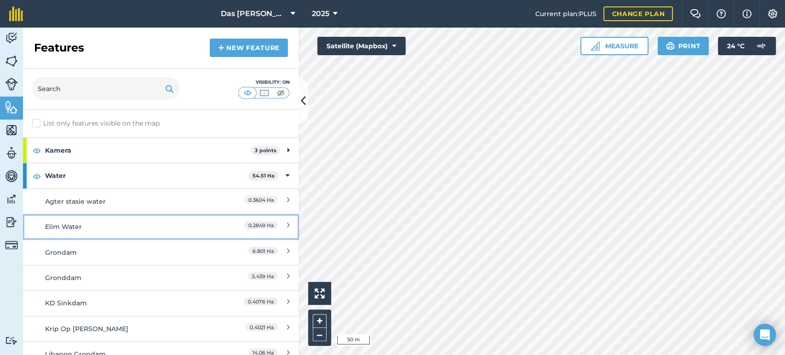
click at [167, 215] on link "Elim Water 0.2849 Ha" at bounding box center [161, 226] width 276 height 25
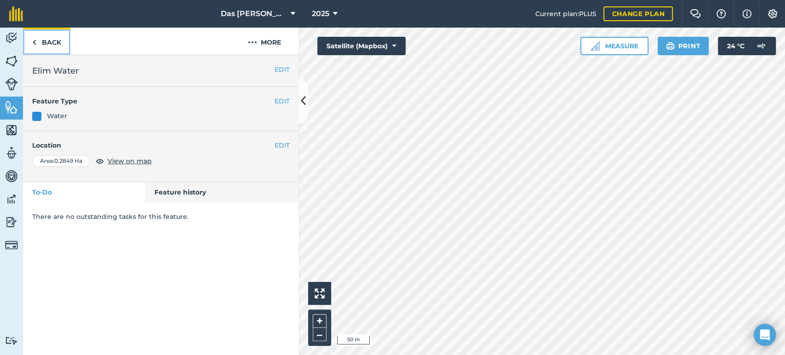
click at [41, 43] on link "Back" at bounding box center [46, 41] width 47 height 27
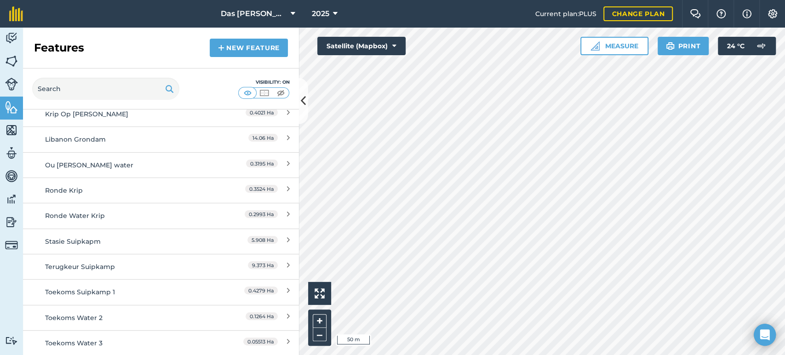
scroll to position [204, 0]
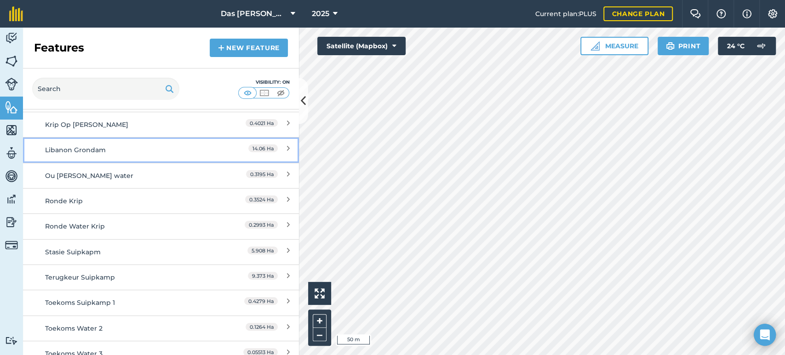
click at [93, 148] on div "Libanon Grondam" at bounding box center [126, 150] width 163 height 10
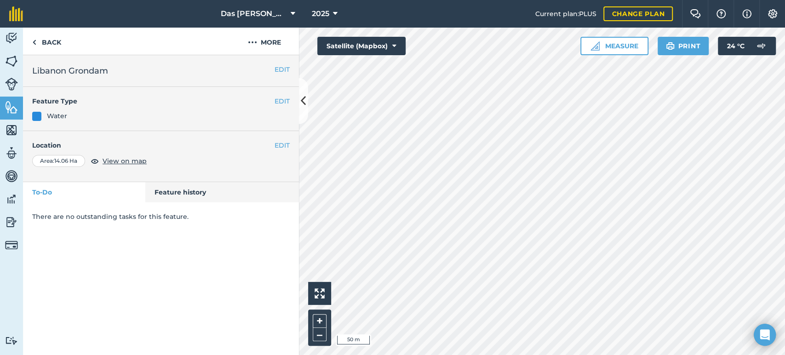
click at [272, 148] on h4 "Location" at bounding box center [161, 145] width 258 height 10
click at [277, 146] on button "EDIT" at bounding box center [282, 145] width 15 height 10
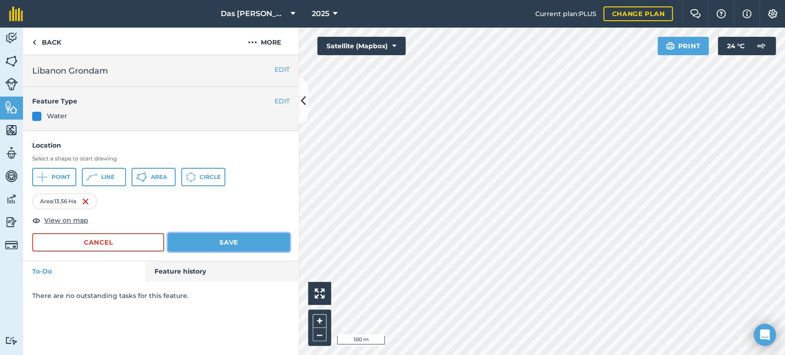
click at [262, 241] on button "Save" at bounding box center [229, 242] width 122 height 18
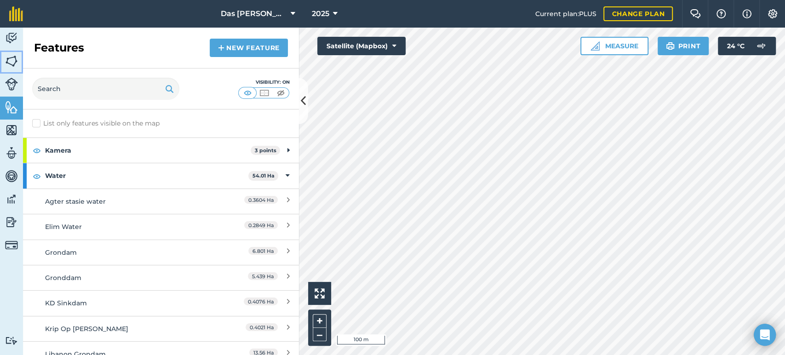
click at [10, 60] on img at bounding box center [11, 61] width 13 height 14
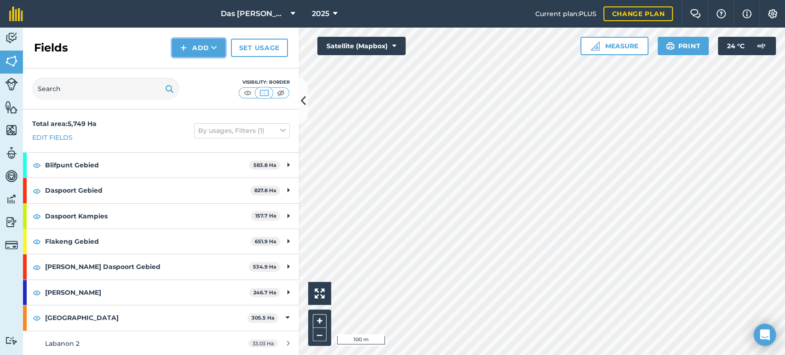
drag, startPoint x: 213, startPoint y: 47, endPoint x: 215, endPoint y: 57, distance: 9.8
click at [214, 47] on icon at bounding box center [214, 47] width 6 height 9
click at [209, 65] on link "Draw" at bounding box center [198, 68] width 51 height 20
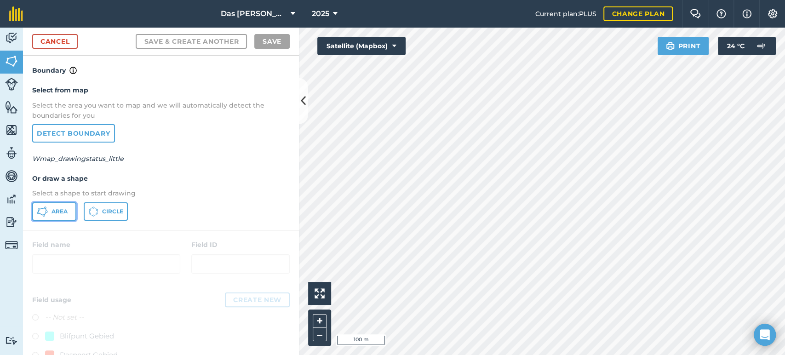
drag, startPoint x: 51, startPoint y: 205, endPoint x: 63, endPoint y: 205, distance: 12.4
click at [52, 205] on button "Area" at bounding box center [54, 211] width 44 height 18
click at [286, 73] on div "Activity Fields Livestock Features Maps Team Vehicles Data Reporting Billing Tu…" at bounding box center [392, 191] width 785 height 327
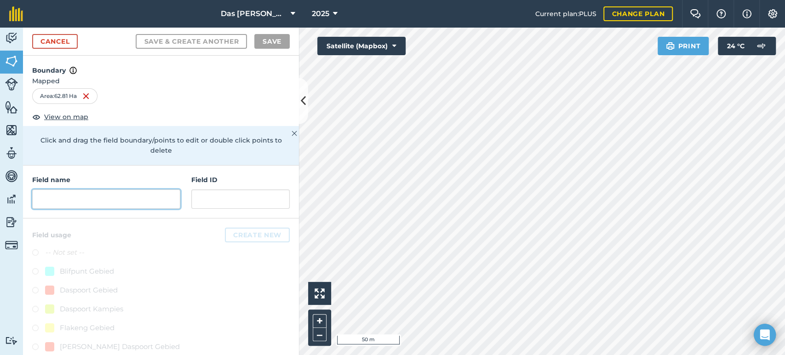
click at [126, 204] on input "text" at bounding box center [106, 198] width 148 height 19
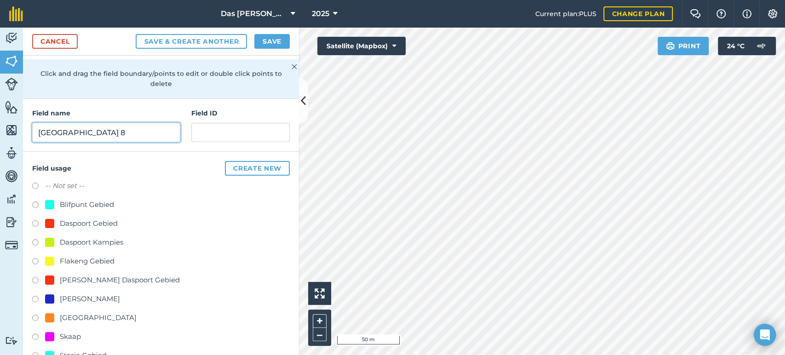
scroll to position [126, 0]
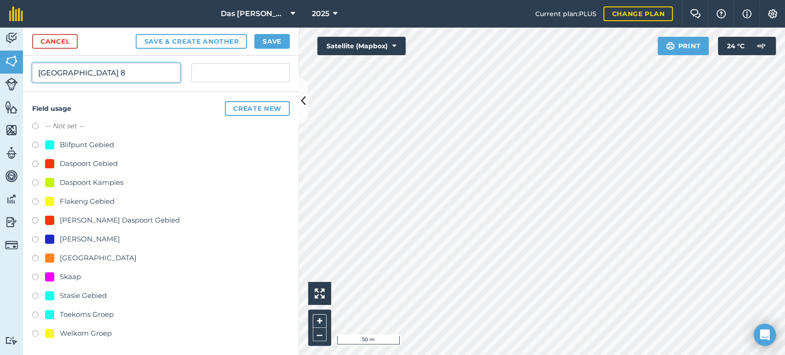
type input "[GEOGRAPHIC_DATA] 8"
click at [84, 257] on div "[GEOGRAPHIC_DATA]" at bounding box center [98, 257] width 77 height 11
radio input "true"
click at [280, 42] on button "Save" at bounding box center [271, 41] width 35 height 15
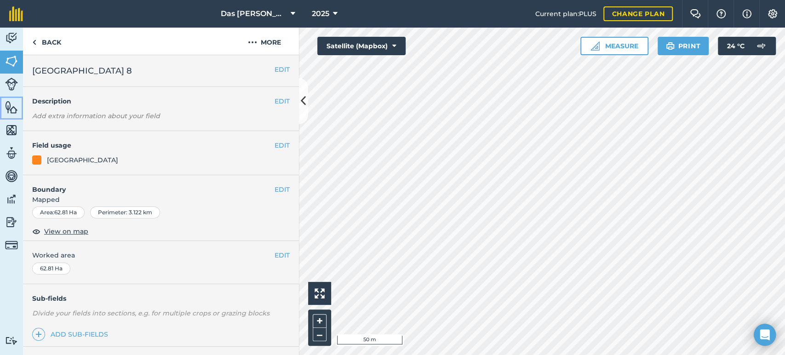
click at [4, 104] on link "Features" at bounding box center [11, 108] width 23 height 23
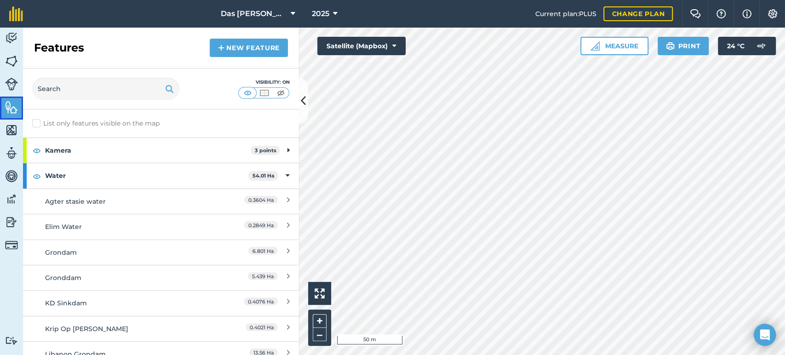
scroll to position [68, 0]
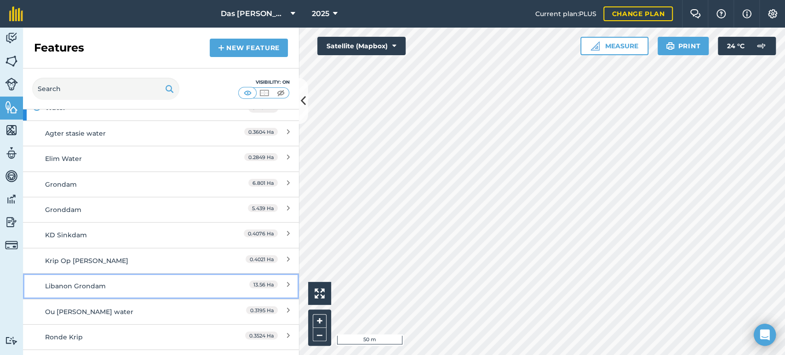
click at [99, 283] on div "Libanon Grondam" at bounding box center [126, 286] width 163 height 10
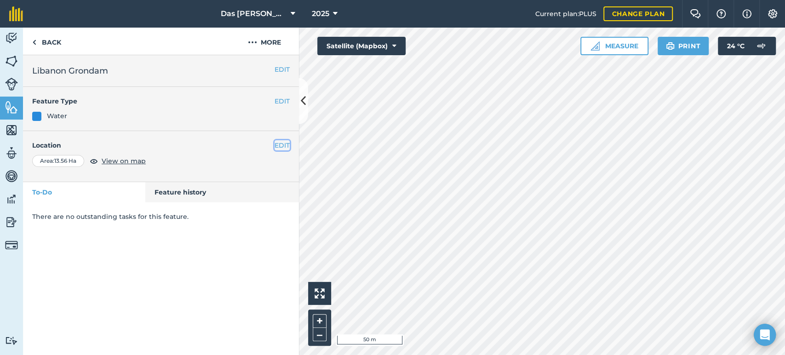
click at [286, 148] on button "EDIT" at bounding box center [282, 145] width 15 height 10
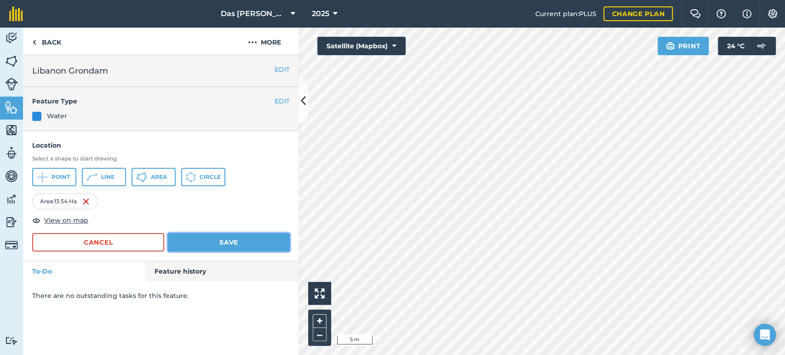
click at [251, 240] on button "Save" at bounding box center [229, 242] width 122 height 18
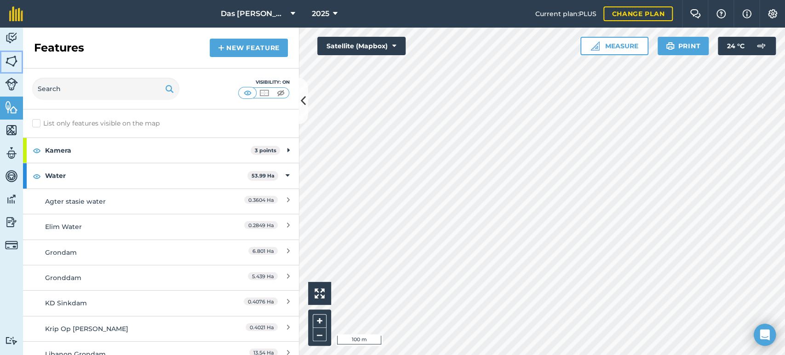
click at [10, 57] on img at bounding box center [11, 61] width 13 height 14
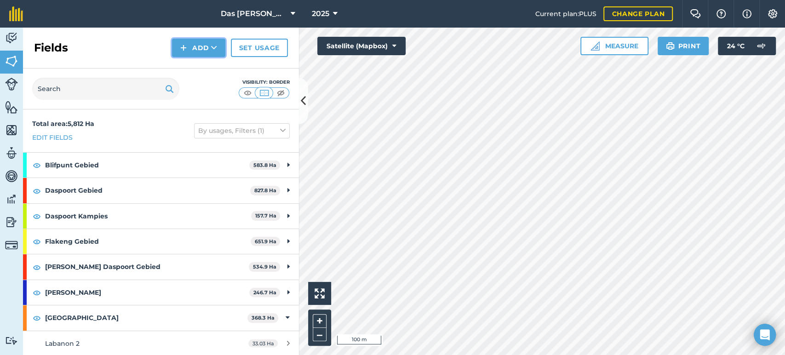
click at [221, 43] on button "Add" at bounding box center [198, 48] width 53 height 18
click at [213, 65] on link "Draw" at bounding box center [198, 68] width 51 height 20
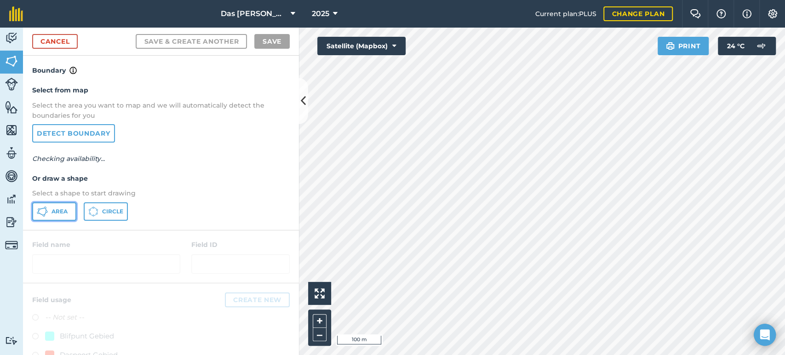
click at [55, 217] on button "Area" at bounding box center [54, 211] width 44 height 18
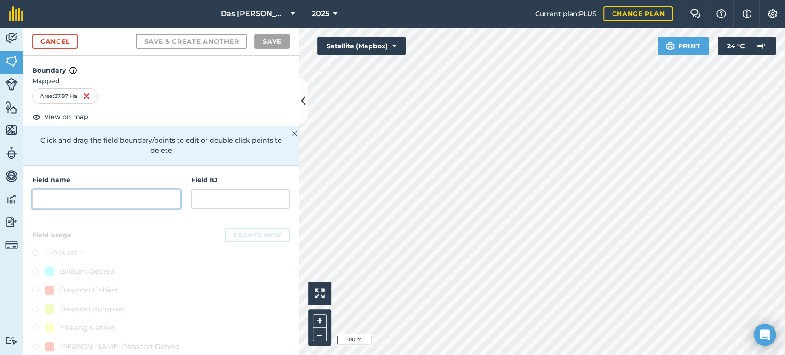
click at [106, 200] on input "text" at bounding box center [106, 198] width 148 height 19
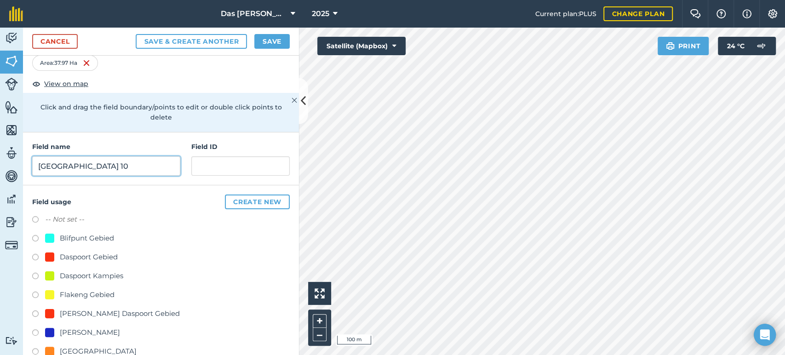
scroll to position [126, 0]
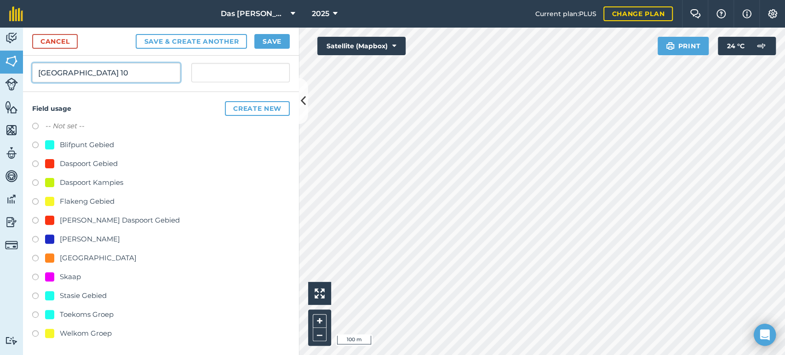
type input "[GEOGRAPHIC_DATA] 10"
click at [82, 258] on div "[GEOGRAPHIC_DATA]" at bounding box center [98, 257] width 77 height 11
radio input "true"
click at [277, 40] on button "Save" at bounding box center [271, 41] width 35 height 15
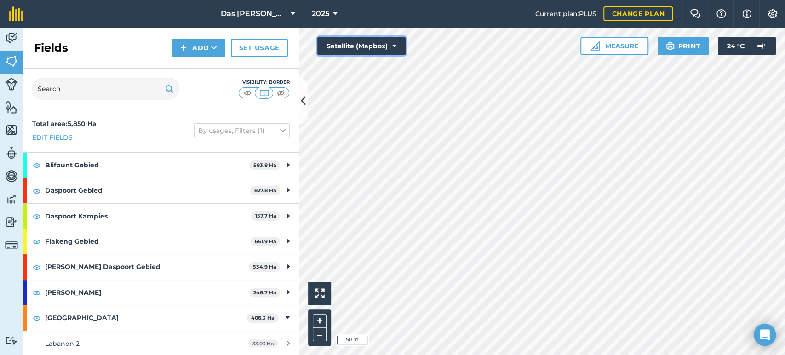
click at [364, 46] on button "Satellite (Mapbox)" at bounding box center [361, 46] width 88 height 18
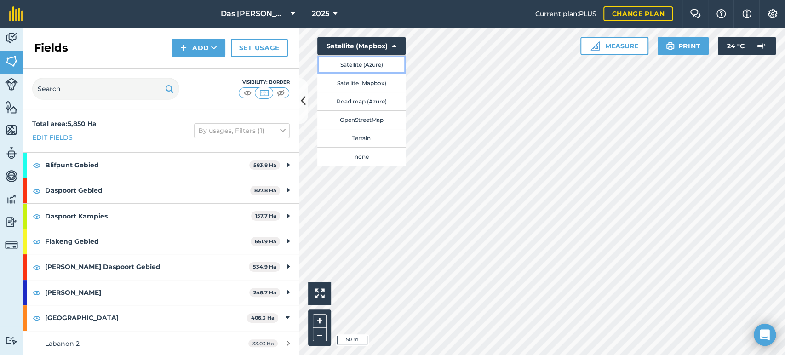
click at [382, 66] on button "Satellite (Azure)" at bounding box center [361, 64] width 88 height 18
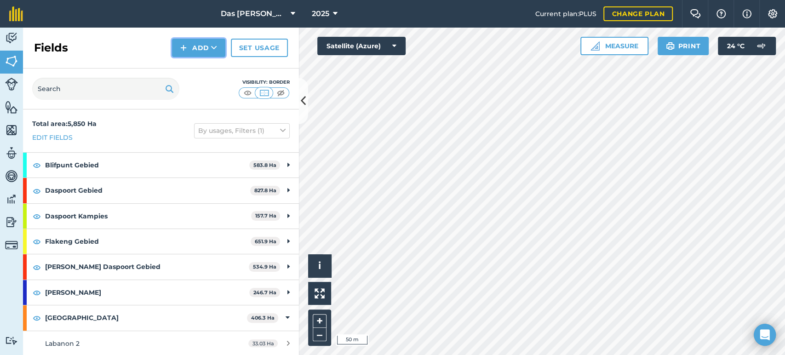
click at [216, 46] on icon at bounding box center [214, 47] width 6 height 9
click at [213, 65] on link "Draw" at bounding box center [198, 68] width 51 height 20
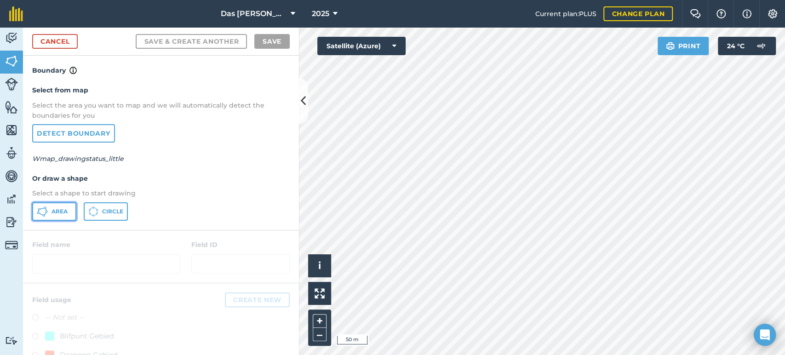
click at [56, 208] on span "Area" at bounding box center [60, 211] width 16 height 7
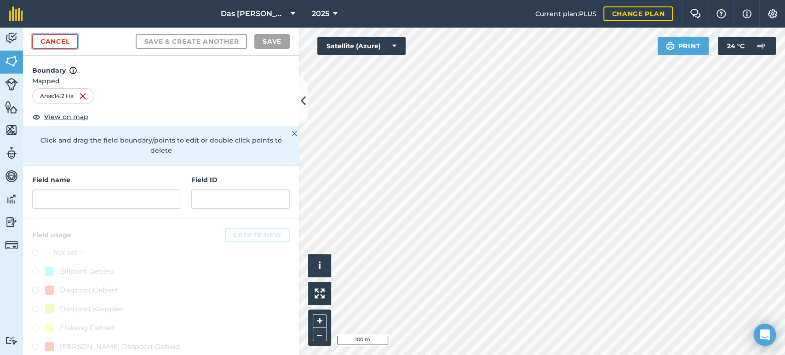
click at [50, 40] on link "Cancel" at bounding box center [55, 41] width 46 height 15
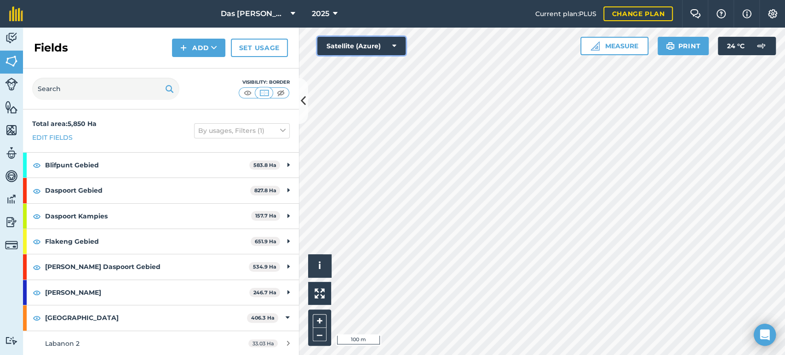
click at [392, 50] on icon at bounding box center [394, 45] width 4 height 9
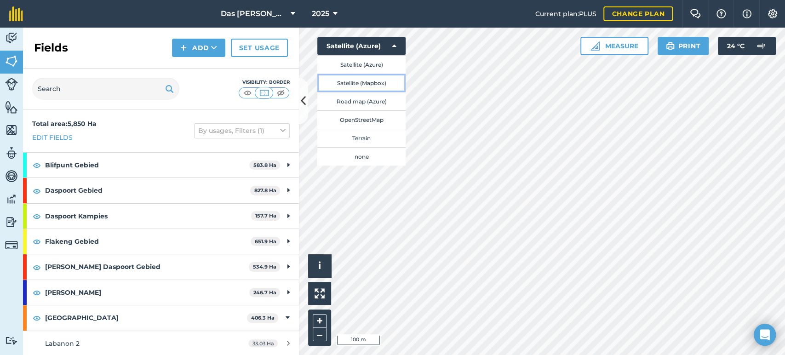
click at [377, 80] on button "Satellite (Mapbox)" at bounding box center [361, 83] width 88 height 18
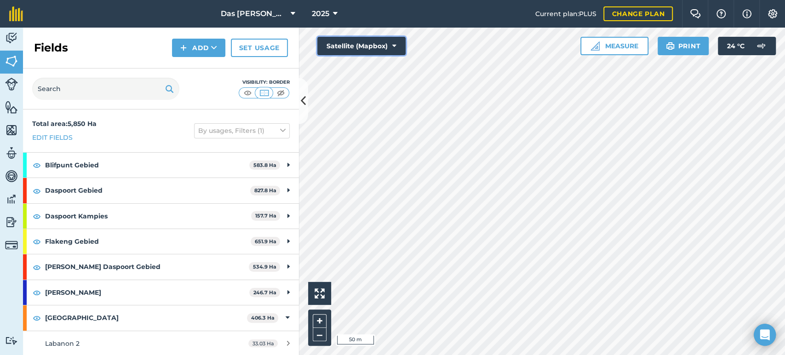
click at [368, 43] on button "Satellite (Mapbox)" at bounding box center [361, 46] width 88 height 18
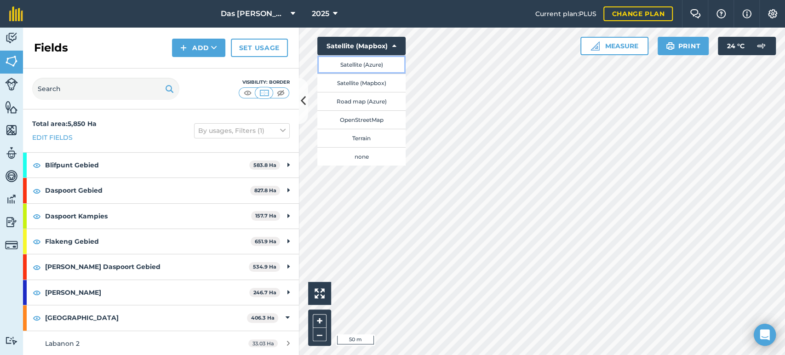
click at [364, 64] on button "Satellite (Azure)" at bounding box center [361, 64] width 88 height 18
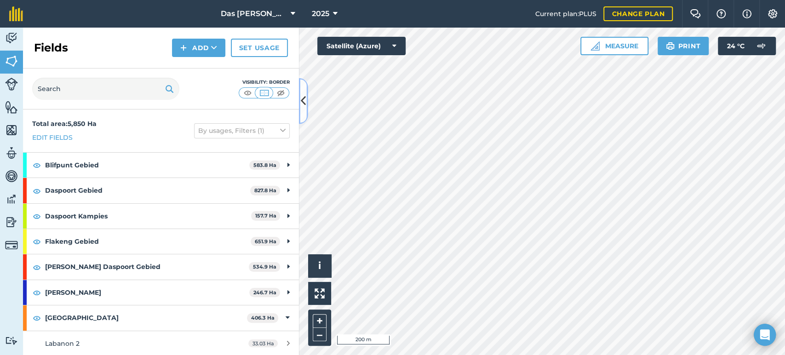
click at [304, 111] on button at bounding box center [303, 101] width 9 height 46
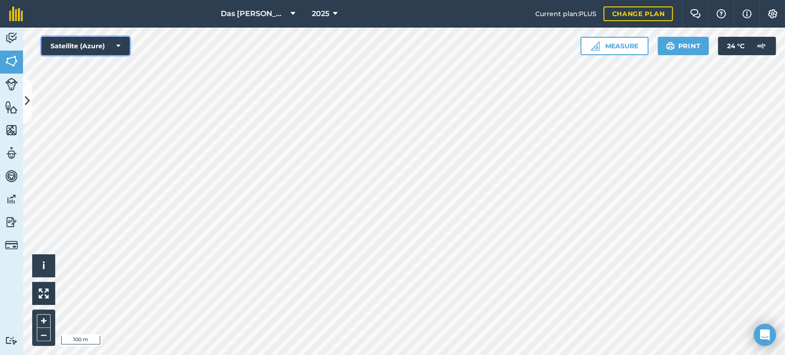
click at [107, 41] on button "Satellite (Azure)" at bounding box center [85, 46] width 88 height 18
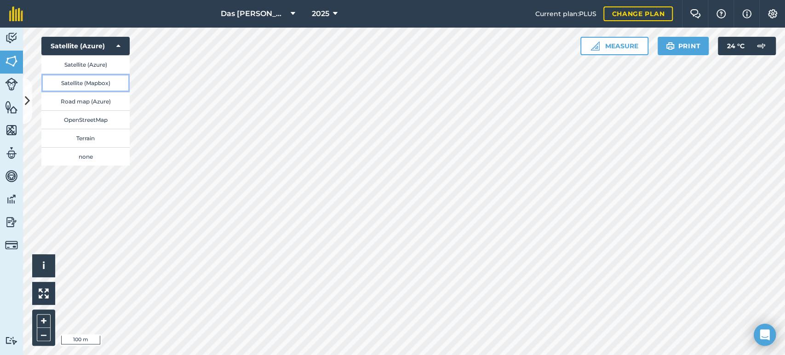
click at [107, 80] on button "Satellite (Mapbox)" at bounding box center [85, 83] width 88 height 18
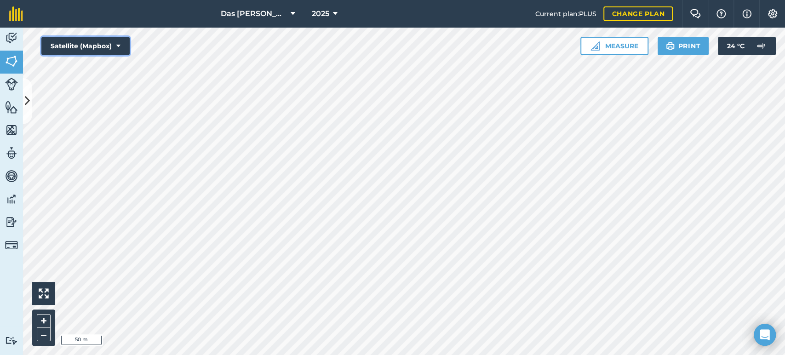
click at [118, 48] on icon at bounding box center [118, 45] width 4 height 9
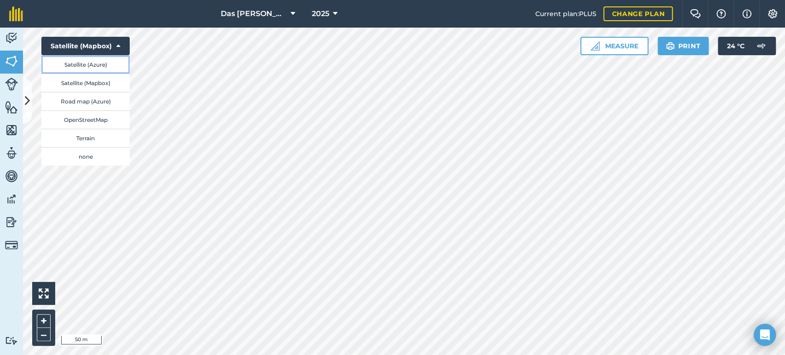
click at [105, 68] on button "Satellite (Azure)" at bounding box center [85, 64] width 88 height 18
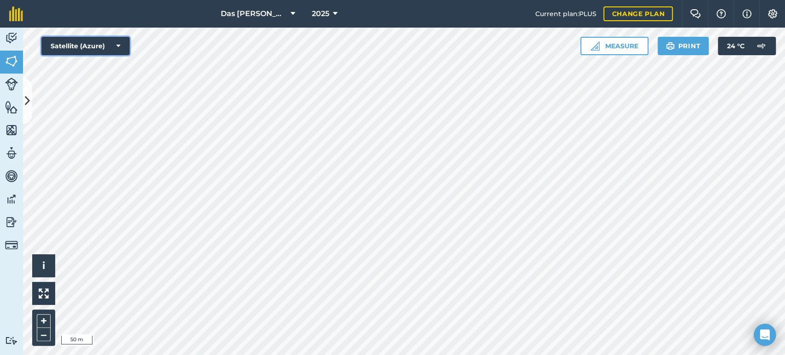
click at [90, 45] on button "Satellite (Azure)" at bounding box center [85, 46] width 88 height 18
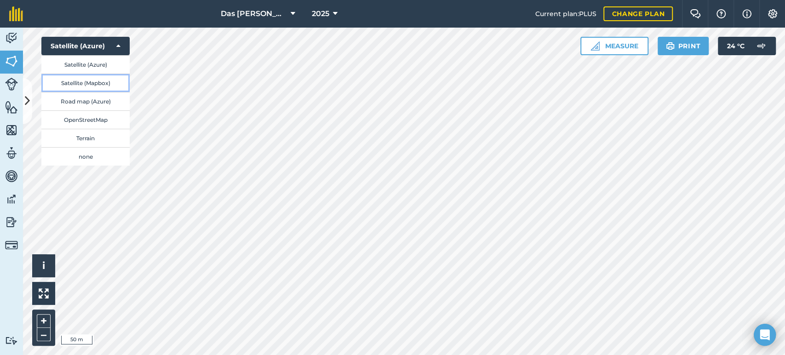
click at [102, 80] on button "Satellite (Mapbox)" at bounding box center [85, 83] width 88 height 18
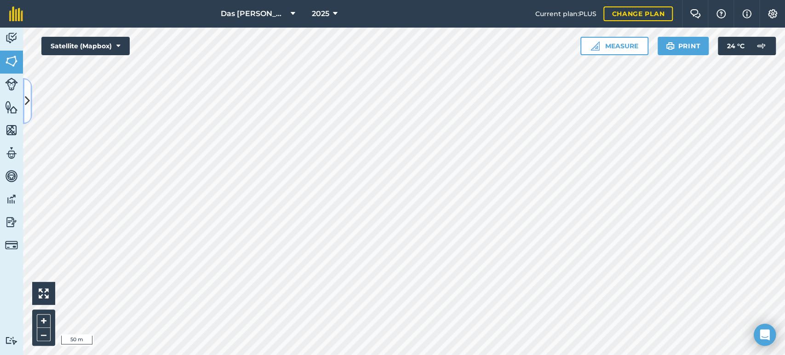
click at [29, 100] on icon at bounding box center [27, 101] width 5 height 16
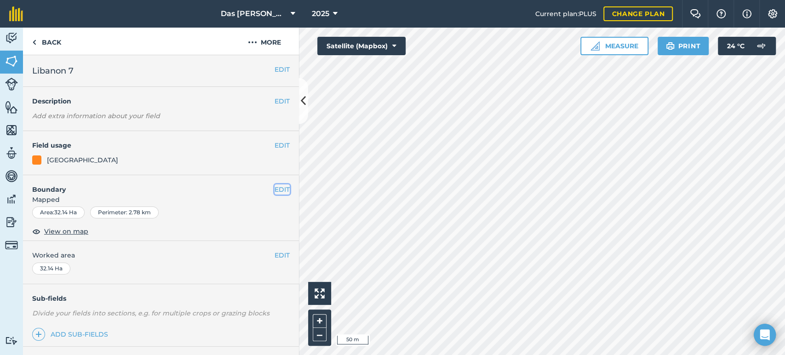
click at [275, 190] on button "EDIT" at bounding box center [282, 189] width 15 height 10
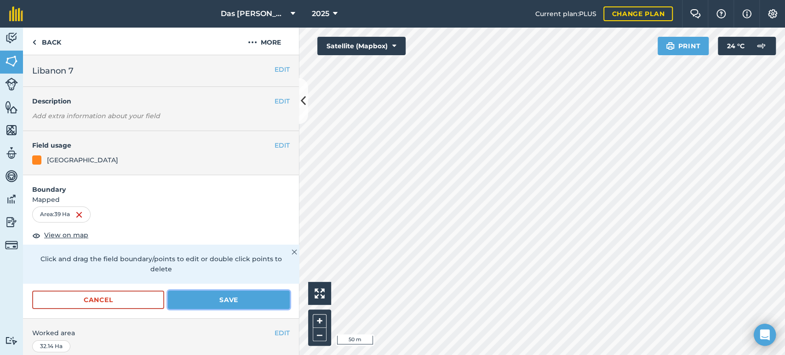
click at [234, 300] on button "Save" at bounding box center [229, 300] width 122 height 18
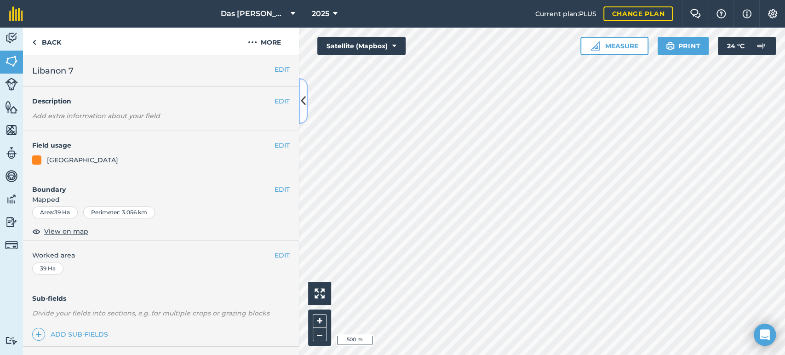
click at [306, 109] on button at bounding box center [303, 101] width 9 height 46
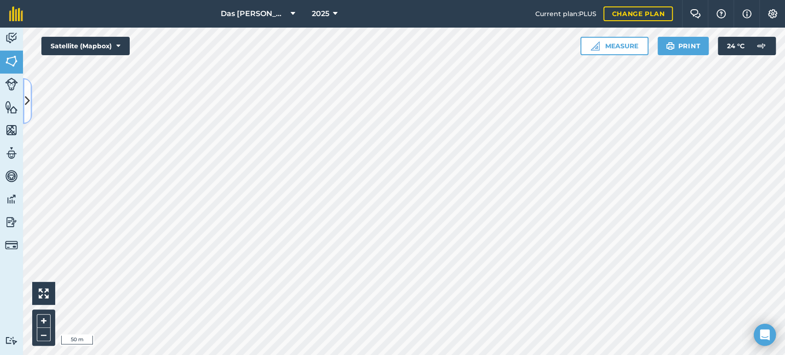
click at [26, 94] on icon at bounding box center [27, 101] width 5 height 16
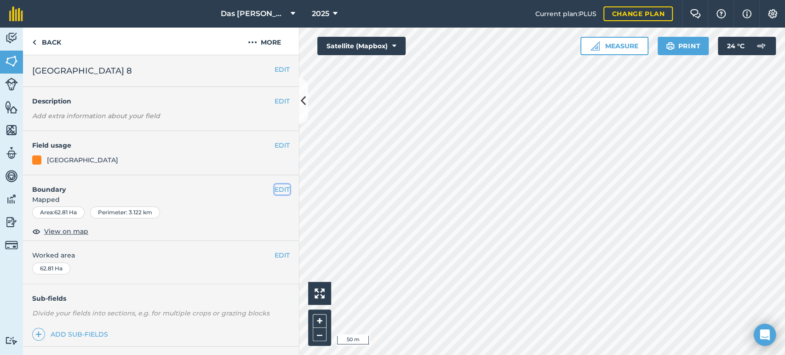
click at [275, 188] on button "EDIT" at bounding box center [282, 189] width 15 height 10
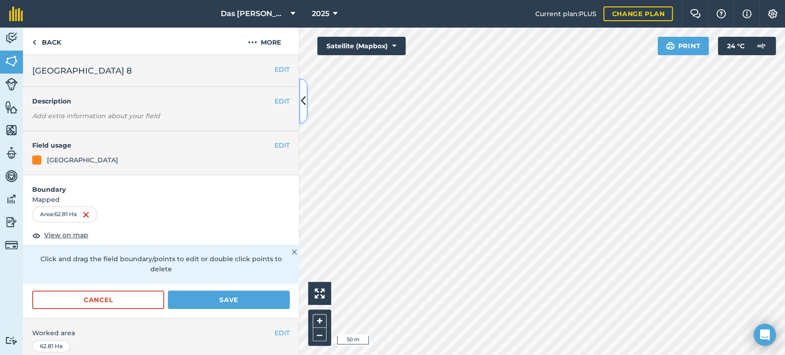
click at [306, 103] on button at bounding box center [303, 101] width 9 height 46
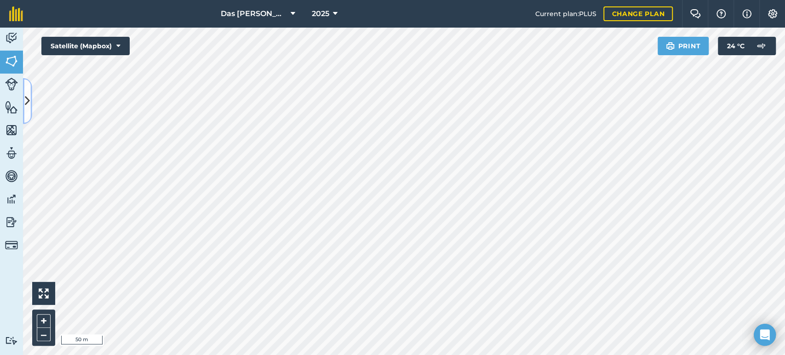
click at [27, 97] on icon at bounding box center [27, 101] width 5 height 16
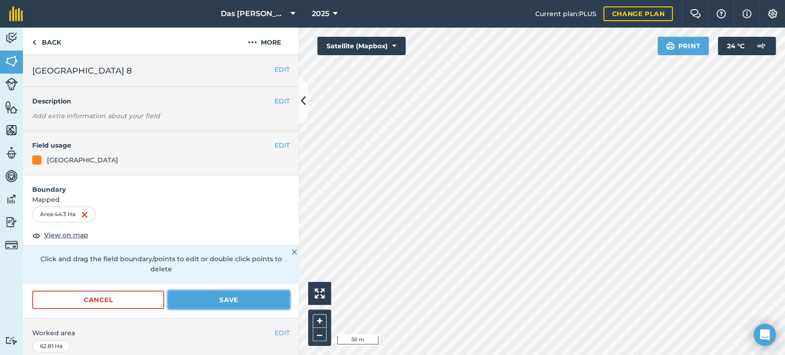
click at [206, 295] on button "Save" at bounding box center [229, 300] width 122 height 18
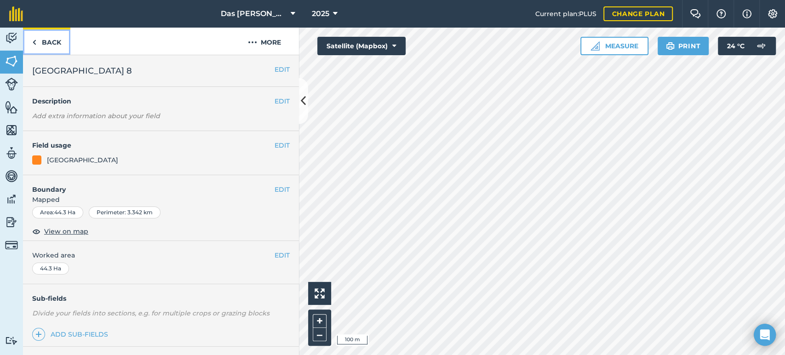
click at [49, 49] on link "Back" at bounding box center [46, 41] width 47 height 27
click at [275, 68] on button "EDIT" at bounding box center [282, 69] width 15 height 10
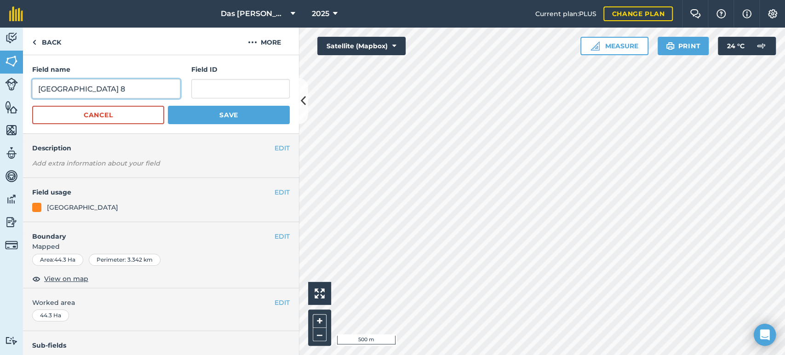
click at [136, 87] on input "[GEOGRAPHIC_DATA] 8" at bounding box center [106, 88] width 148 height 19
type input "[GEOGRAPHIC_DATA] 9"
click at [246, 112] on button "Save" at bounding box center [229, 115] width 122 height 18
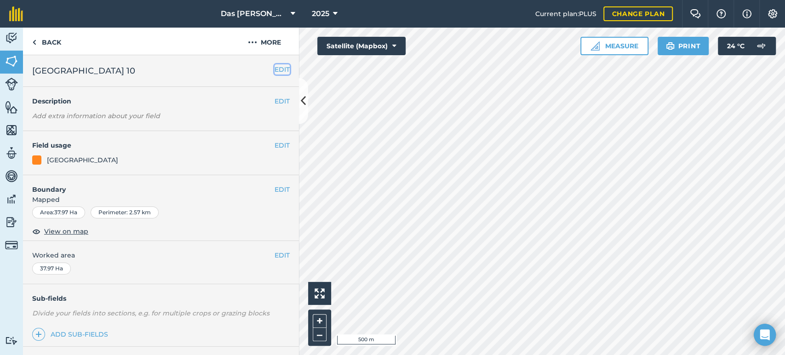
click at [275, 70] on button "EDIT" at bounding box center [282, 69] width 15 height 10
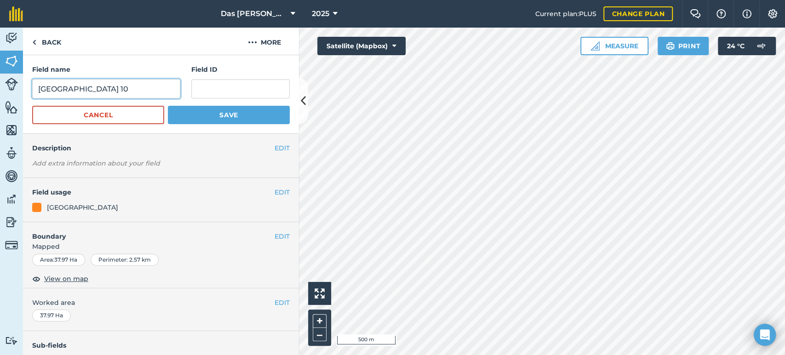
click at [134, 92] on input "[GEOGRAPHIC_DATA] 10" at bounding box center [106, 88] width 148 height 19
type input "[GEOGRAPHIC_DATA] 11"
click at [201, 108] on button "Save" at bounding box center [229, 115] width 122 height 18
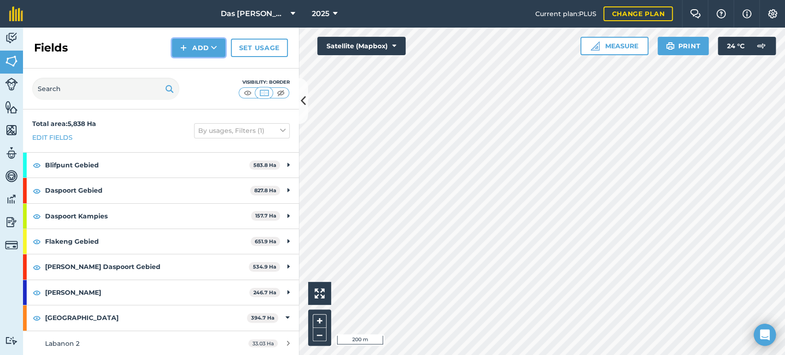
click at [212, 53] on button "Add" at bounding box center [198, 48] width 53 height 18
click at [201, 67] on link "Draw" at bounding box center [198, 68] width 51 height 20
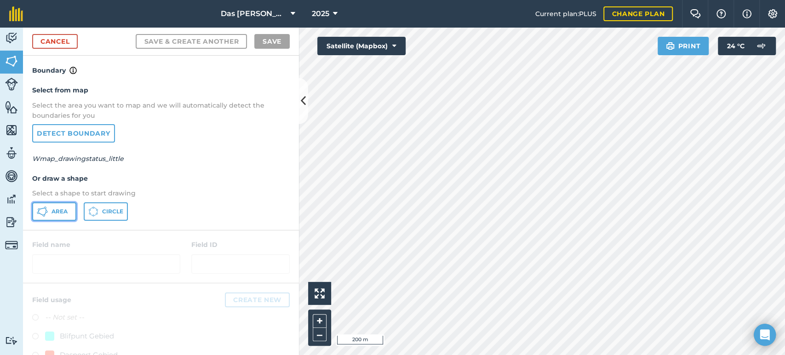
click at [63, 208] on span "Area" at bounding box center [60, 211] width 16 height 7
click at [61, 39] on link "Cancel" at bounding box center [55, 41] width 46 height 15
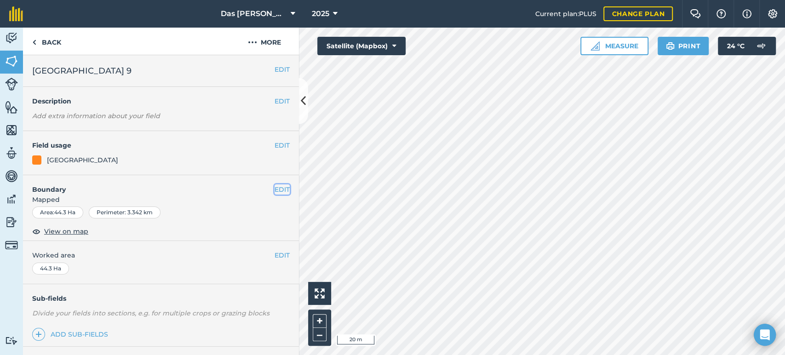
click at [275, 189] on button "EDIT" at bounding box center [282, 189] width 15 height 10
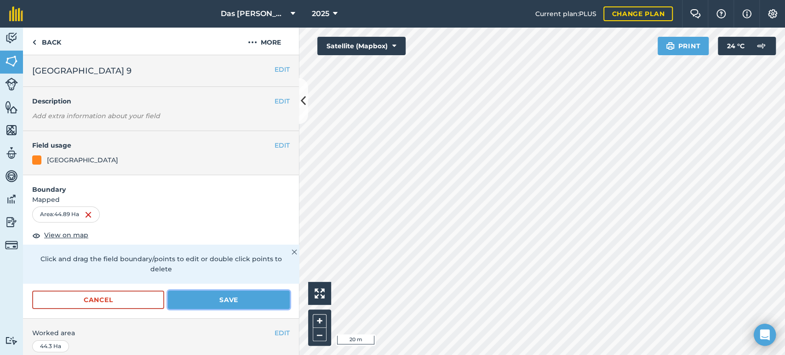
drag, startPoint x: 201, startPoint y: 299, endPoint x: 205, endPoint y: 295, distance: 5.2
click at [202, 299] on button "Save" at bounding box center [229, 300] width 122 height 18
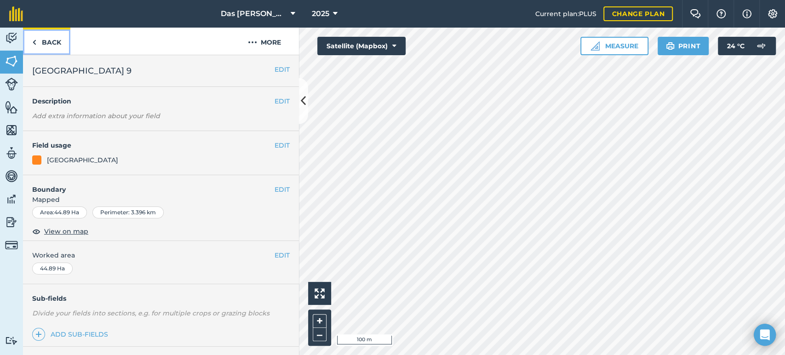
click at [57, 42] on link "Back" at bounding box center [46, 41] width 47 height 27
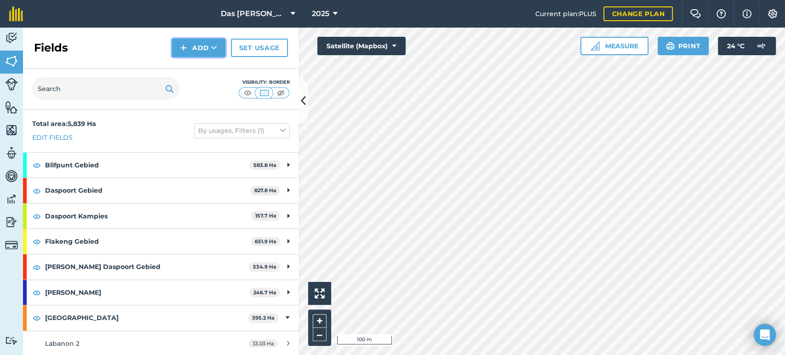
click at [221, 49] on button "Add" at bounding box center [198, 48] width 53 height 18
click at [206, 62] on link "Draw" at bounding box center [198, 68] width 51 height 20
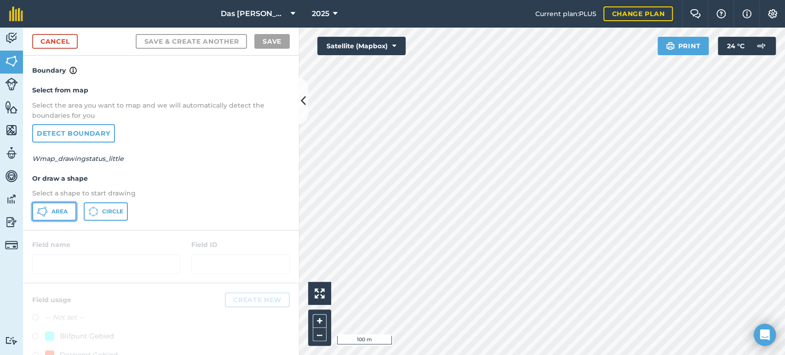
click at [64, 213] on span "Area" at bounding box center [60, 211] width 16 height 7
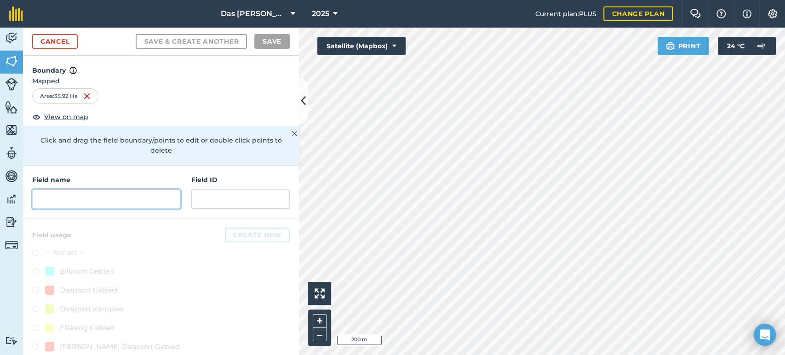
click at [150, 200] on input "text" at bounding box center [106, 198] width 148 height 19
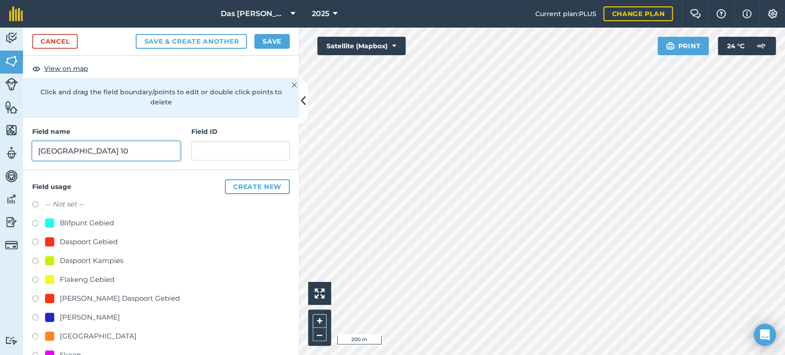
scroll to position [68, 0]
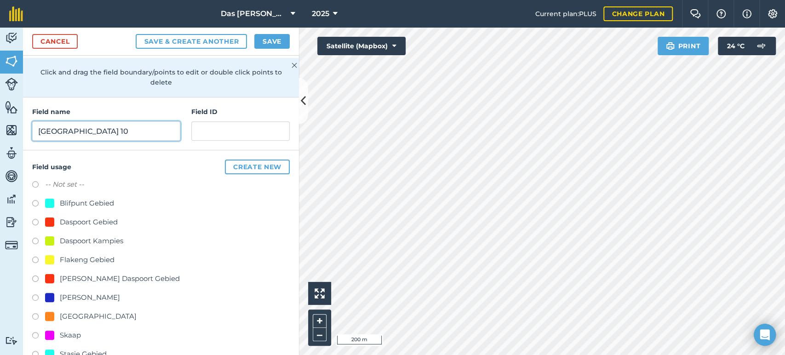
type input "[GEOGRAPHIC_DATA] 10"
click at [86, 315] on div "[GEOGRAPHIC_DATA]" at bounding box center [98, 316] width 77 height 11
radio input "true"
click at [273, 34] on button "Save" at bounding box center [271, 41] width 35 height 15
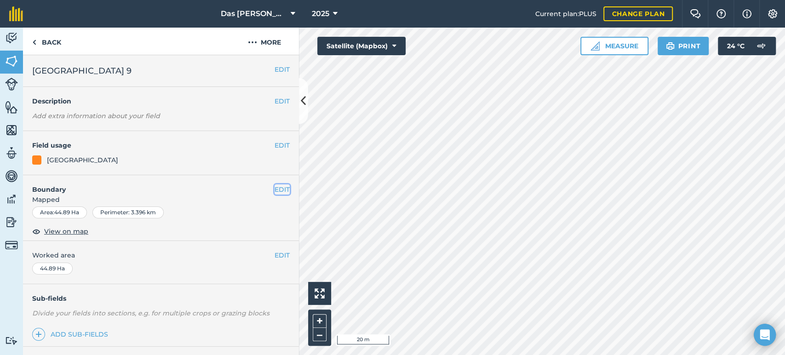
click at [280, 192] on button "EDIT" at bounding box center [282, 189] width 15 height 10
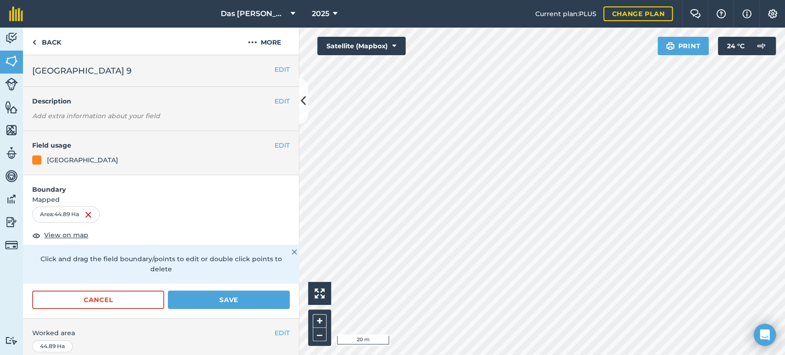
click at [391, 355] on html "Das Ram Boerdery 2025 Current plan : PLUS Change plan Farm Chat Help Info Setti…" at bounding box center [392, 177] width 785 height 355
click at [264, 296] on button "Save" at bounding box center [229, 300] width 122 height 18
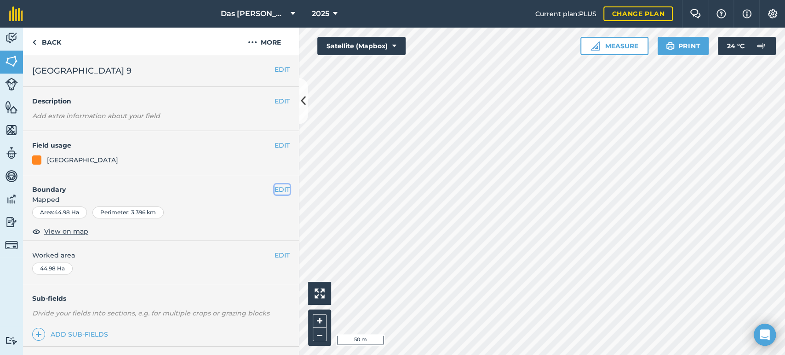
click at [276, 190] on button "EDIT" at bounding box center [282, 189] width 15 height 10
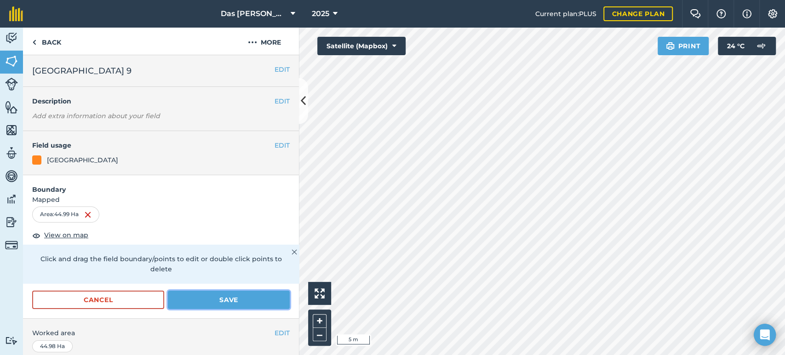
click at [265, 293] on button "Save" at bounding box center [229, 300] width 122 height 18
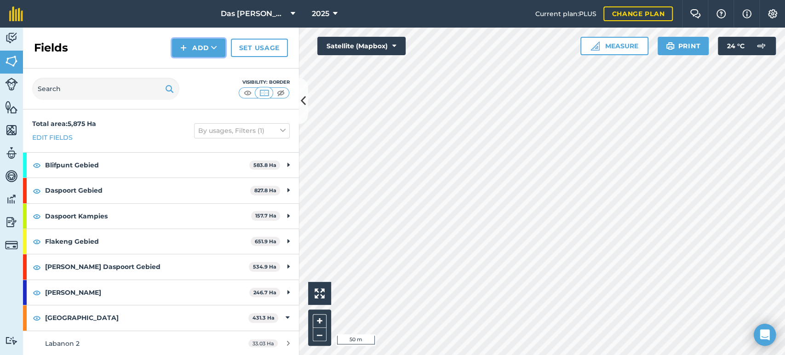
drag, startPoint x: 217, startPoint y: 52, endPoint x: 216, endPoint y: 57, distance: 4.7
click at [217, 52] on icon at bounding box center [214, 47] width 6 height 9
click at [212, 69] on link "Draw" at bounding box center [198, 68] width 51 height 20
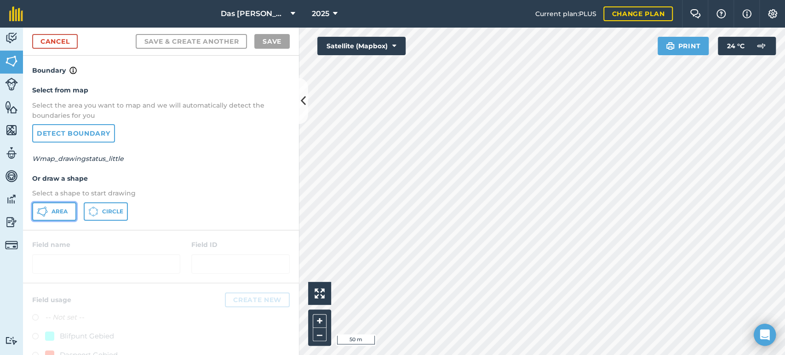
click at [61, 210] on span "Area" at bounding box center [60, 211] width 16 height 7
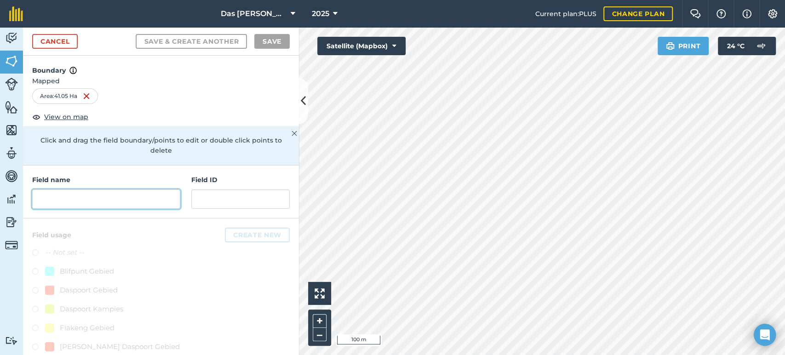
click at [154, 193] on input "text" at bounding box center [106, 198] width 148 height 19
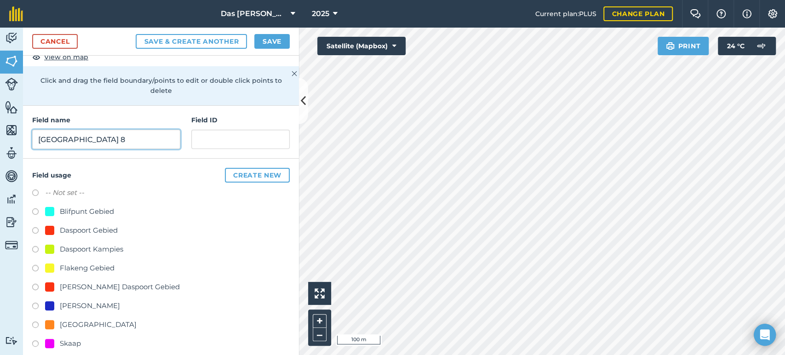
scroll to position [126, 0]
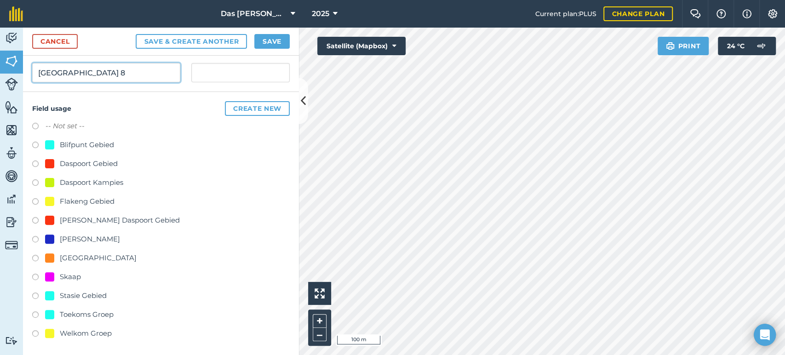
type input "[GEOGRAPHIC_DATA] 8"
click at [77, 258] on div "[GEOGRAPHIC_DATA]" at bounding box center [98, 257] width 77 height 11
radio input "true"
click at [265, 43] on button "Save" at bounding box center [271, 41] width 35 height 15
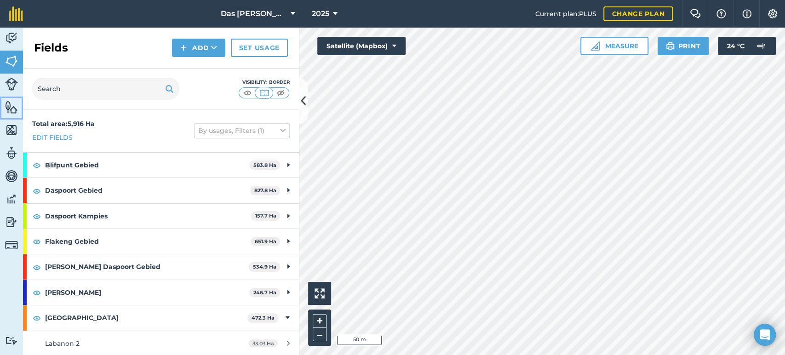
click at [9, 111] on img at bounding box center [11, 107] width 13 height 14
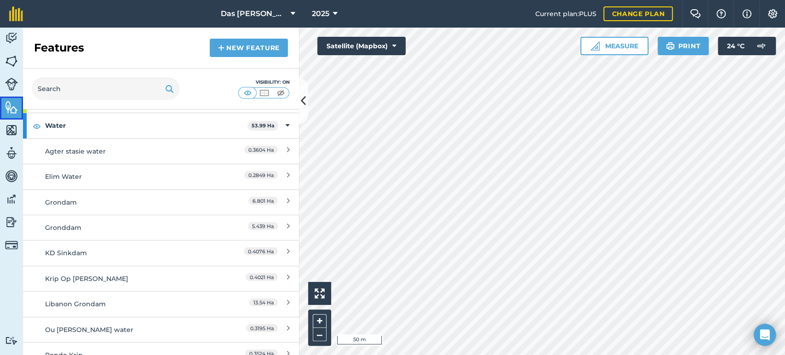
scroll to position [68, 0]
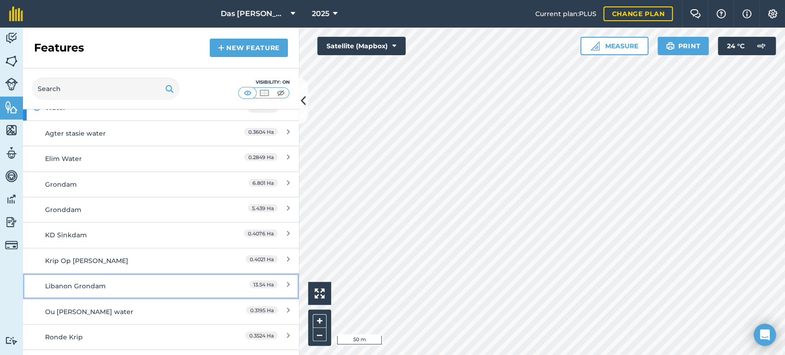
click at [106, 284] on div "Libanon Grondam" at bounding box center [126, 286] width 163 height 10
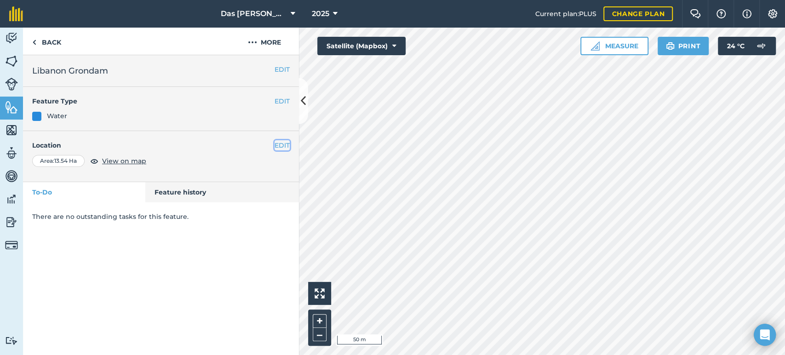
click at [284, 146] on button "EDIT" at bounding box center [282, 145] width 15 height 10
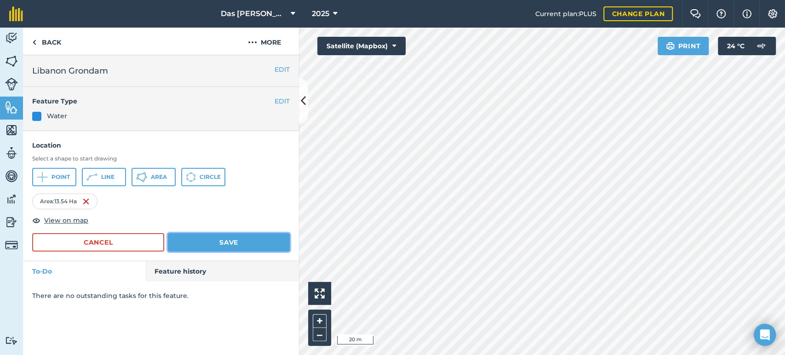
click at [223, 242] on button "Save" at bounding box center [229, 242] width 122 height 18
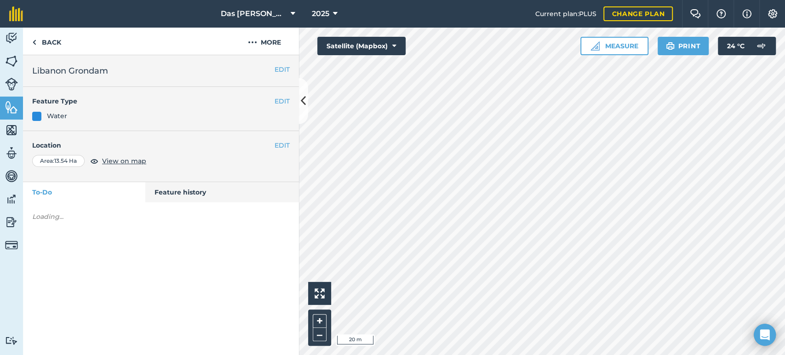
click at [292, 266] on div "Activity Fields Livestock Features Maps Team Vehicles Data Reporting Billing Tu…" at bounding box center [392, 191] width 785 height 327
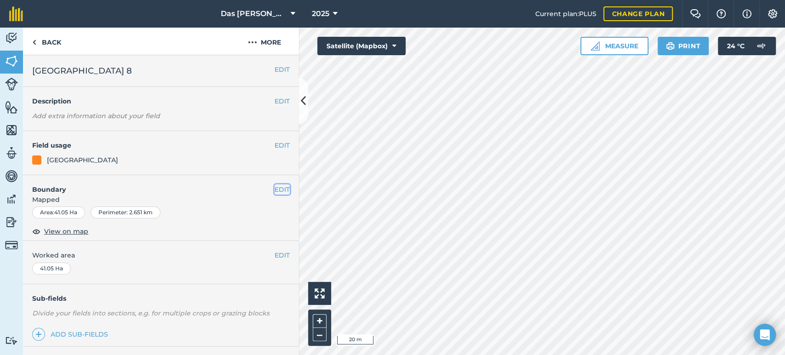
click at [275, 189] on button "EDIT" at bounding box center [282, 189] width 15 height 10
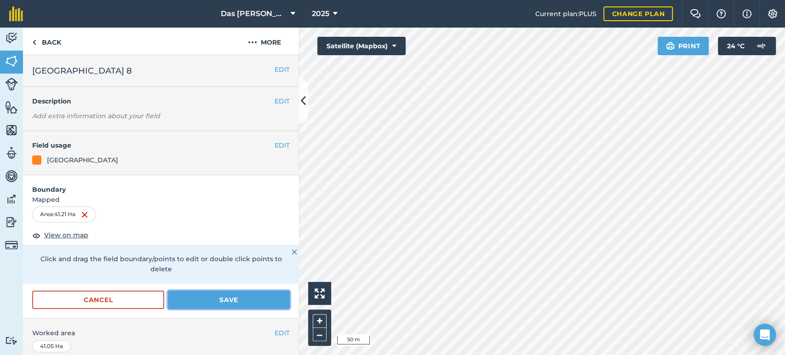
click at [260, 301] on button "Save" at bounding box center [229, 300] width 122 height 18
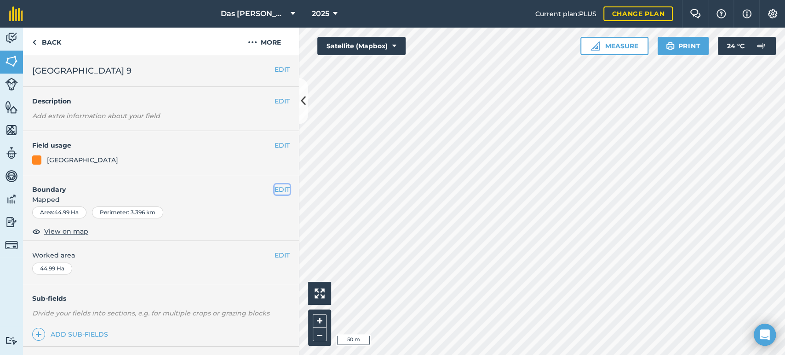
click at [275, 189] on button "EDIT" at bounding box center [282, 189] width 15 height 10
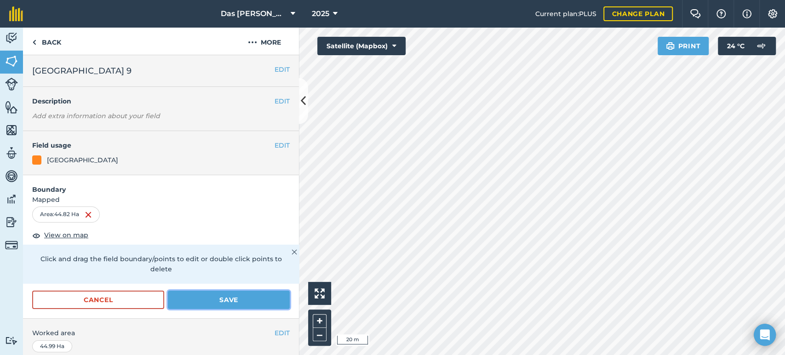
click at [221, 300] on button "Save" at bounding box center [229, 300] width 122 height 18
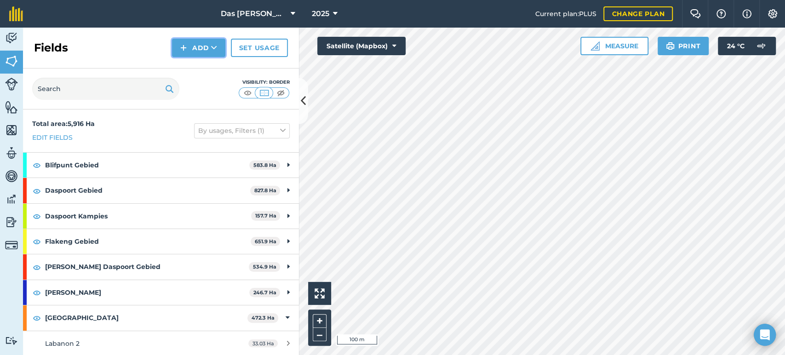
click at [210, 44] on button "Add" at bounding box center [198, 48] width 53 height 18
click at [203, 69] on link "Draw" at bounding box center [198, 68] width 51 height 20
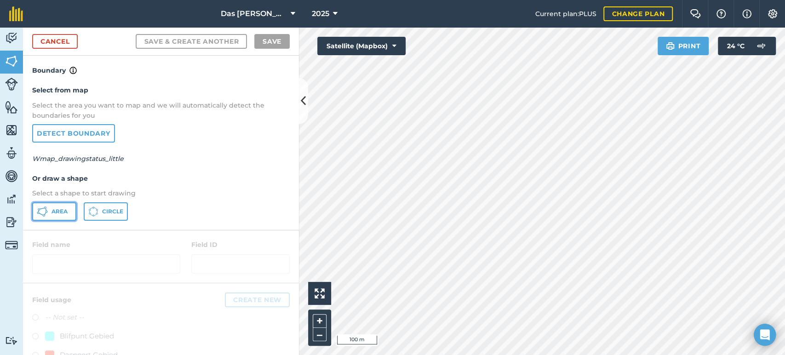
click at [60, 210] on span "Area" at bounding box center [60, 211] width 16 height 7
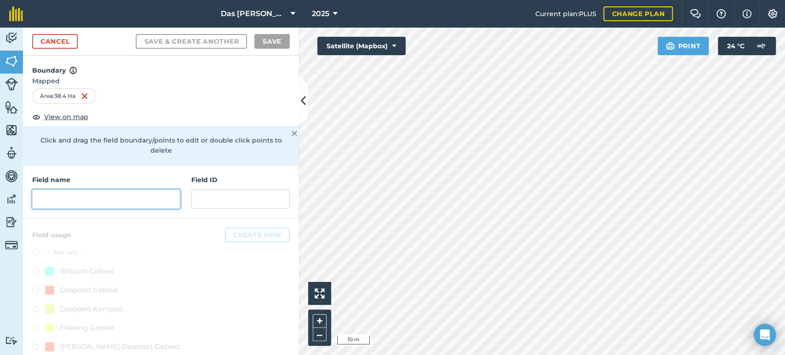
click at [144, 203] on input "text" at bounding box center [106, 198] width 148 height 19
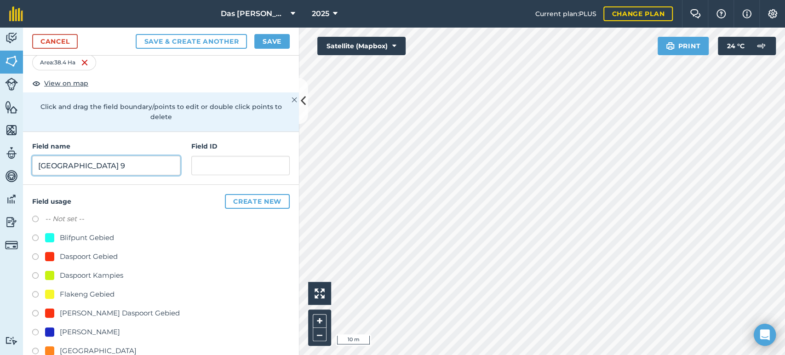
scroll to position [126, 0]
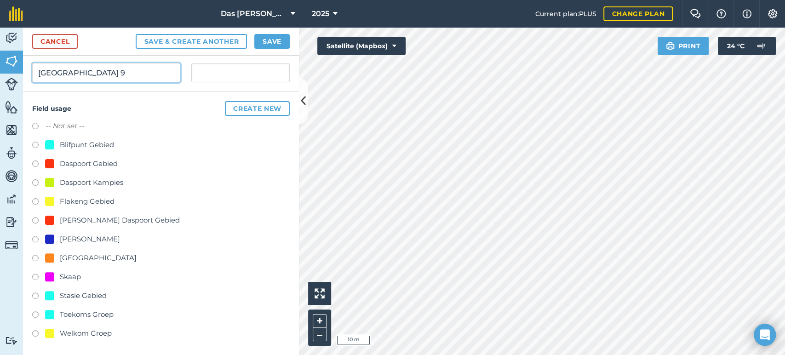
type input "[GEOGRAPHIC_DATA] 9"
click at [77, 260] on div "[GEOGRAPHIC_DATA]" at bounding box center [98, 257] width 77 height 11
radio input "true"
click at [283, 36] on button "Save" at bounding box center [271, 41] width 35 height 15
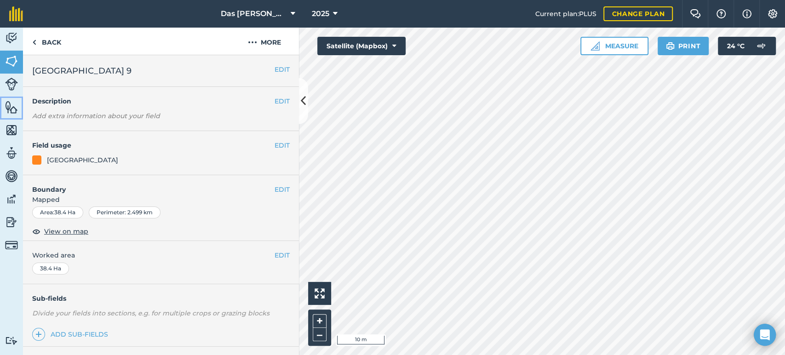
click at [6, 105] on img at bounding box center [11, 107] width 13 height 14
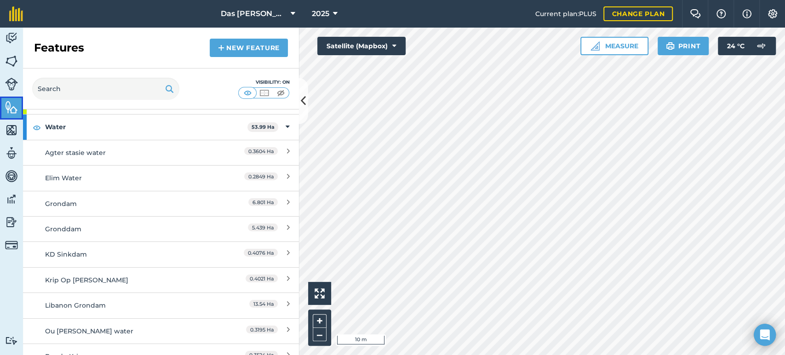
scroll to position [68, 0]
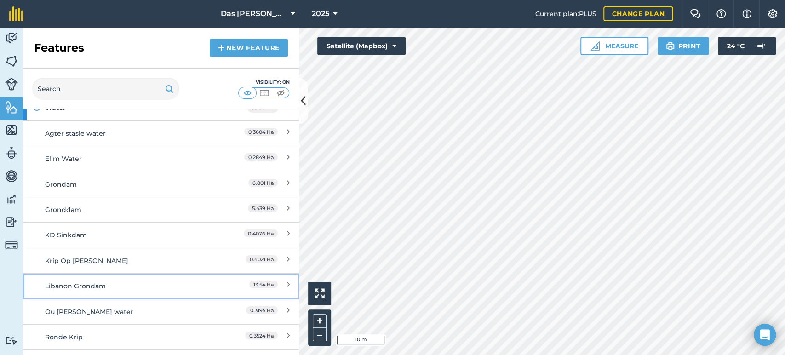
click at [268, 282] on span "13.54 Ha" at bounding box center [263, 285] width 29 height 8
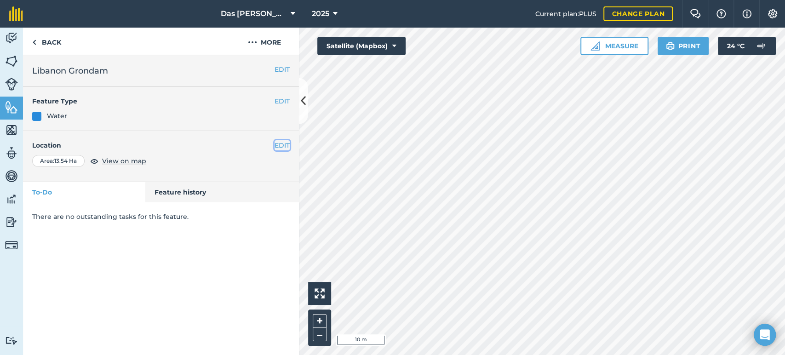
click at [281, 144] on button "EDIT" at bounding box center [282, 145] width 15 height 10
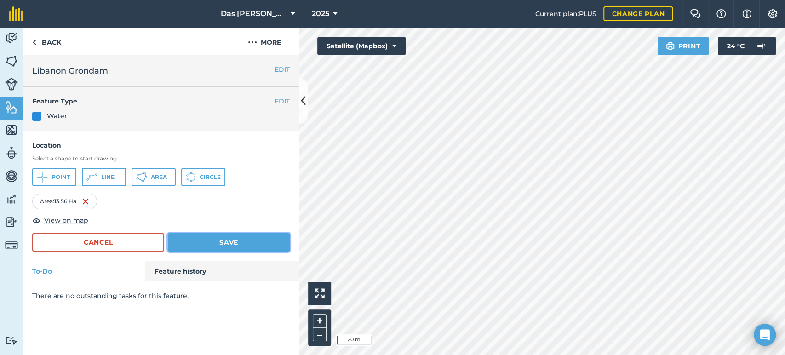
click at [229, 242] on button "Save" at bounding box center [229, 242] width 122 height 18
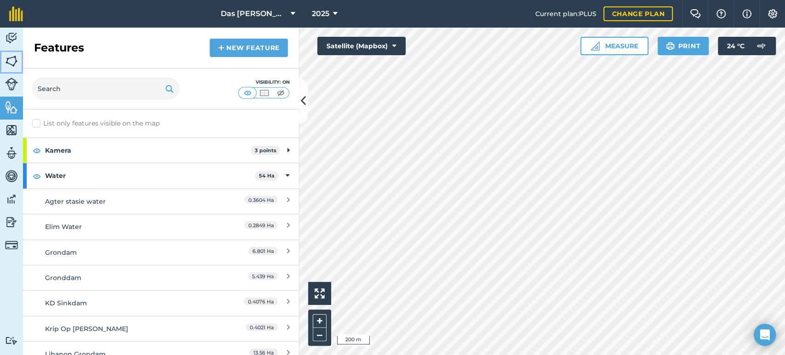
click at [7, 62] on img at bounding box center [11, 61] width 13 height 14
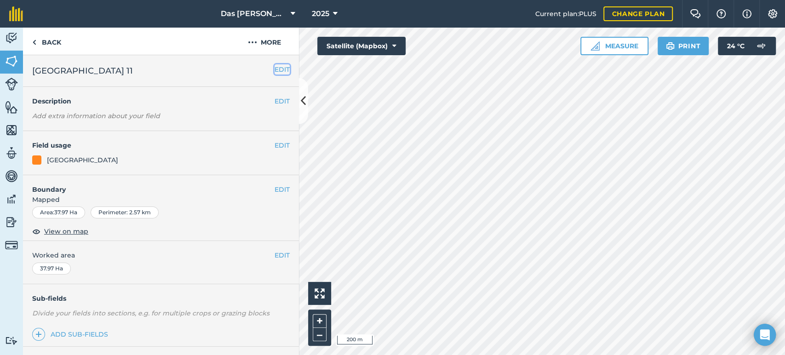
click at [275, 69] on button "EDIT" at bounding box center [282, 69] width 15 height 10
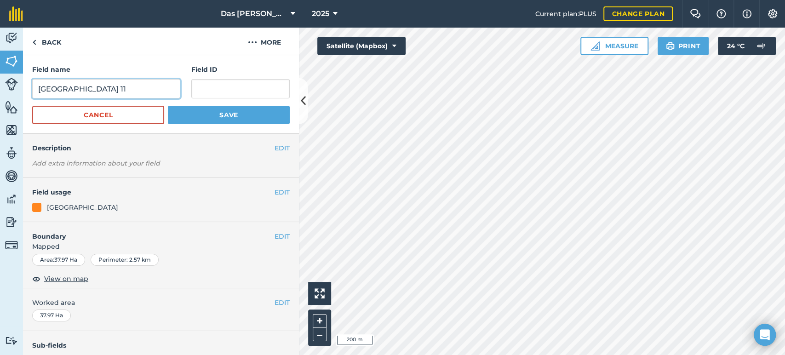
click at [155, 83] on input "[GEOGRAPHIC_DATA] 11" at bounding box center [106, 88] width 148 height 19
type input "[GEOGRAPHIC_DATA] 10"
click at [224, 113] on button "Save" at bounding box center [229, 115] width 122 height 18
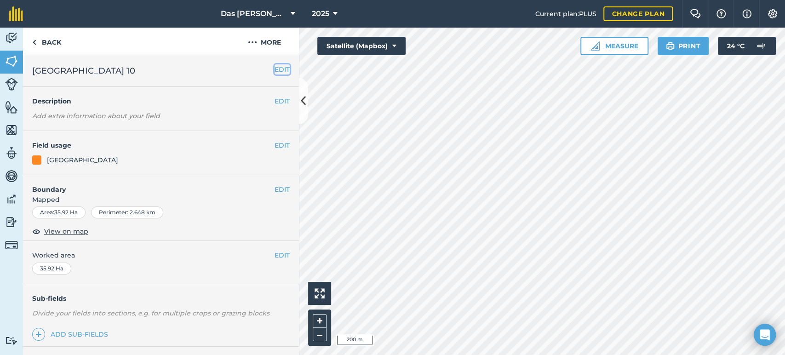
click at [275, 69] on button "EDIT" at bounding box center [282, 69] width 15 height 10
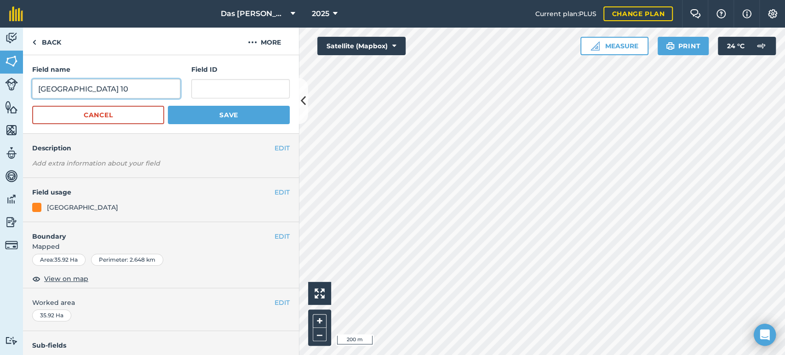
click at [161, 88] on input "[GEOGRAPHIC_DATA] 10" at bounding box center [106, 88] width 148 height 19
type input "[GEOGRAPHIC_DATA] 11"
click at [221, 115] on button "Save" at bounding box center [229, 115] width 122 height 18
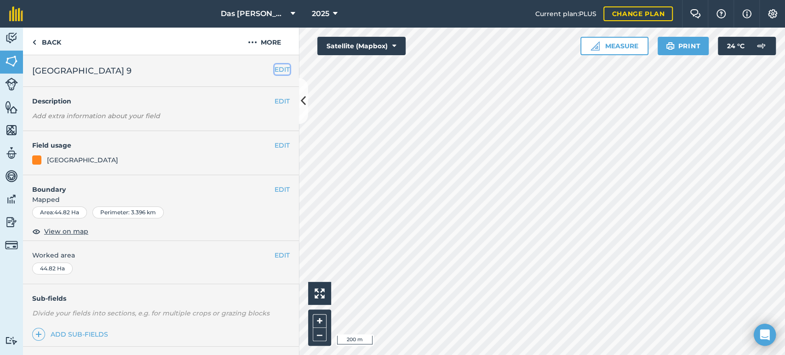
click at [275, 67] on button "EDIT" at bounding box center [282, 69] width 15 height 10
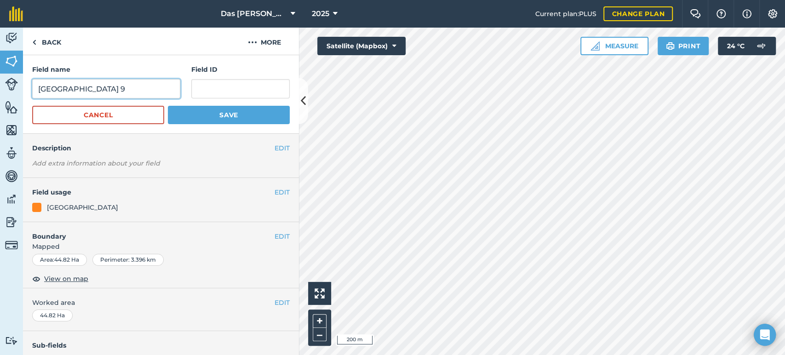
click at [139, 84] on input "[GEOGRAPHIC_DATA] 9" at bounding box center [106, 88] width 148 height 19
type input "[GEOGRAPHIC_DATA] 12"
click at [215, 113] on button "Save" at bounding box center [229, 115] width 122 height 18
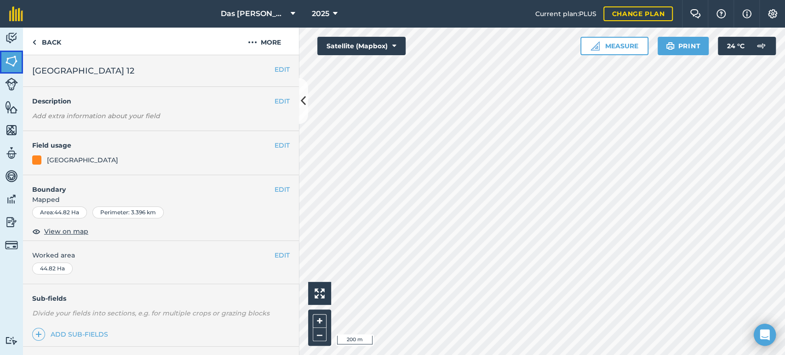
click at [11, 63] on img at bounding box center [11, 61] width 13 height 14
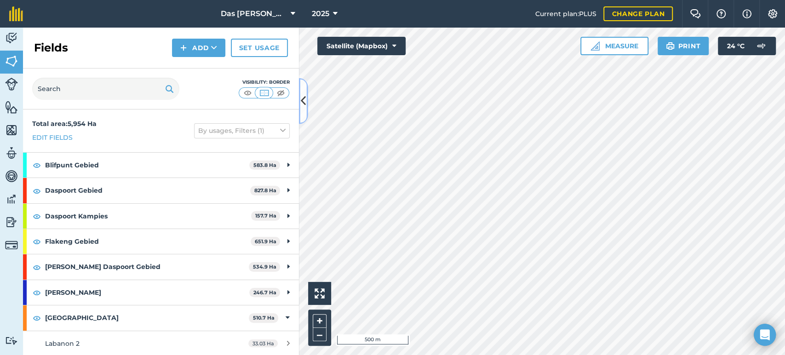
click at [302, 104] on icon at bounding box center [303, 101] width 5 height 16
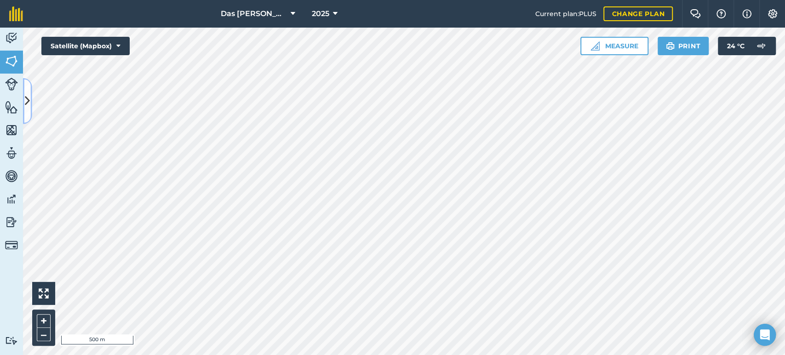
click at [28, 95] on icon at bounding box center [27, 101] width 5 height 16
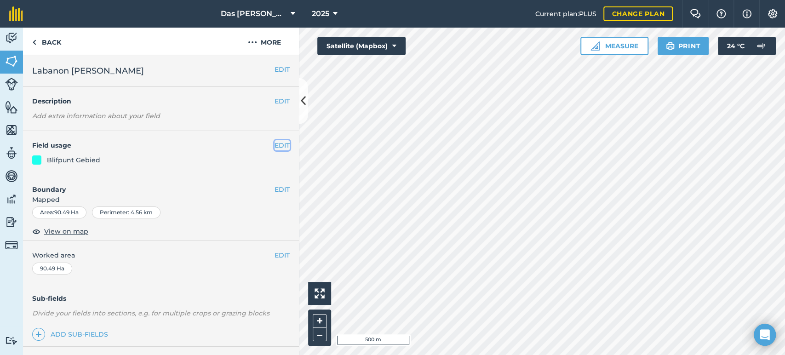
click at [275, 145] on button "EDIT" at bounding box center [282, 145] width 15 height 10
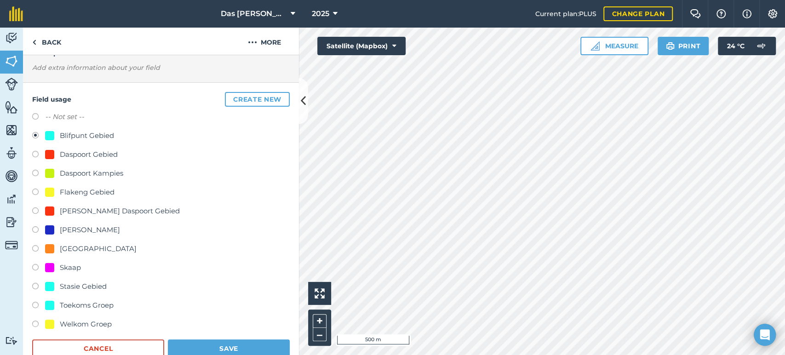
scroll to position [68, 0]
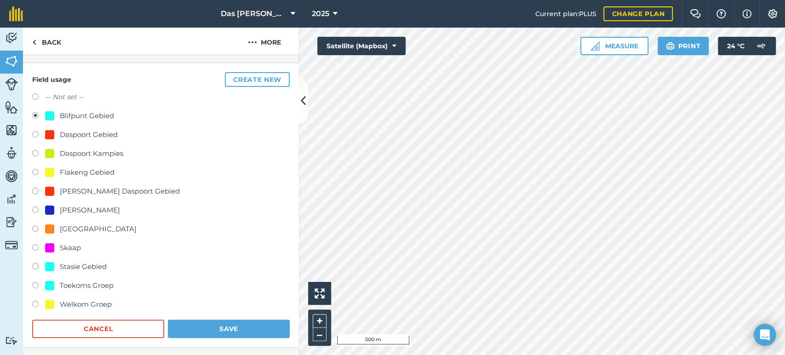
click at [70, 230] on div "[GEOGRAPHIC_DATA]" at bounding box center [98, 228] width 77 height 11
radio input "true"
radio input "false"
drag, startPoint x: 217, startPoint y: 327, endPoint x: 289, endPoint y: 282, distance: 85.0
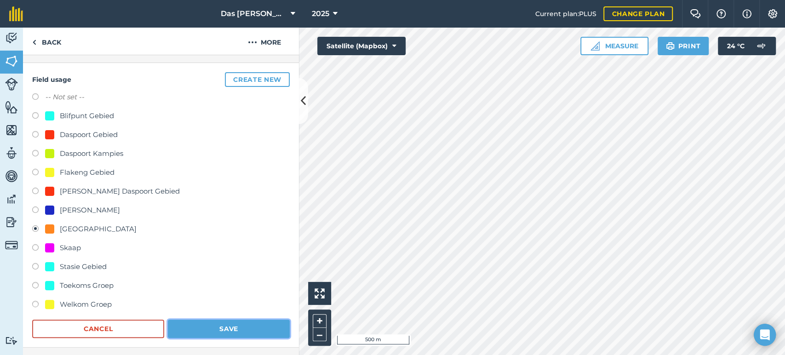
click at [217, 328] on button "Save" at bounding box center [229, 329] width 122 height 18
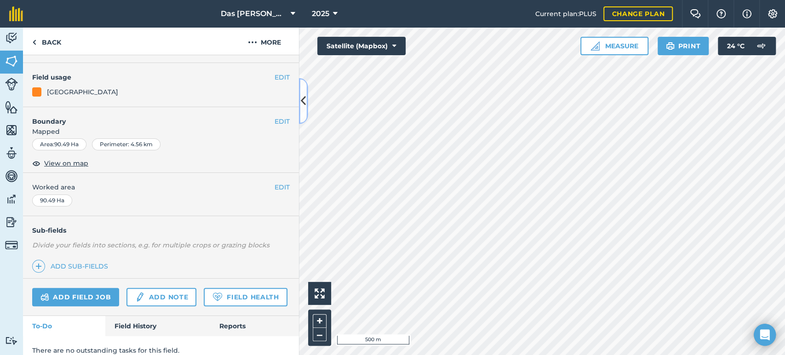
click at [302, 101] on icon at bounding box center [303, 101] width 5 height 16
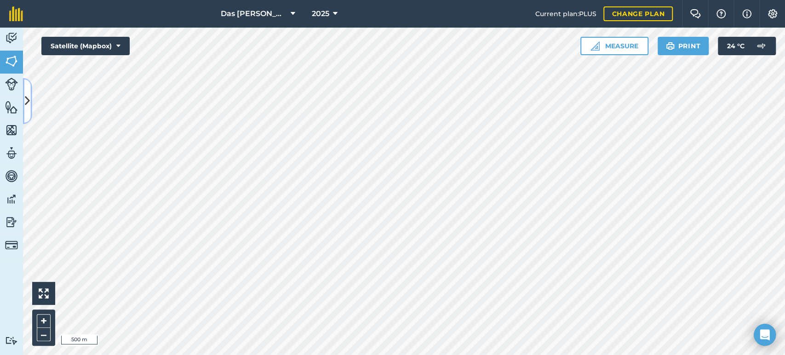
click at [29, 102] on icon at bounding box center [27, 101] width 5 height 16
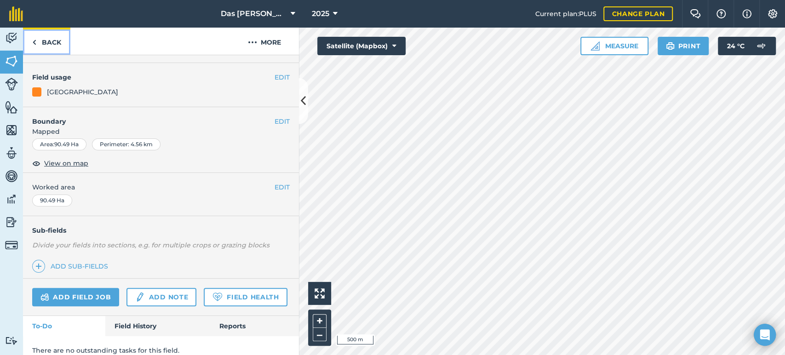
click at [45, 40] on link "Back" at bounding box center [46, 41] width 47 height 27
click at [40, 41] on link "Back" at bounding box center [46, 41] width 47 height 27
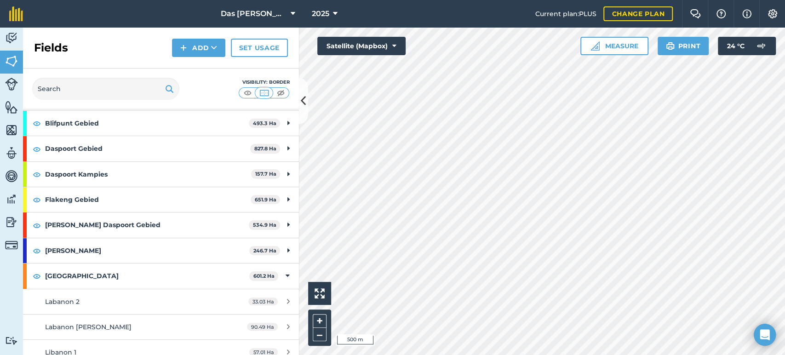
scroll to position [68, 0]
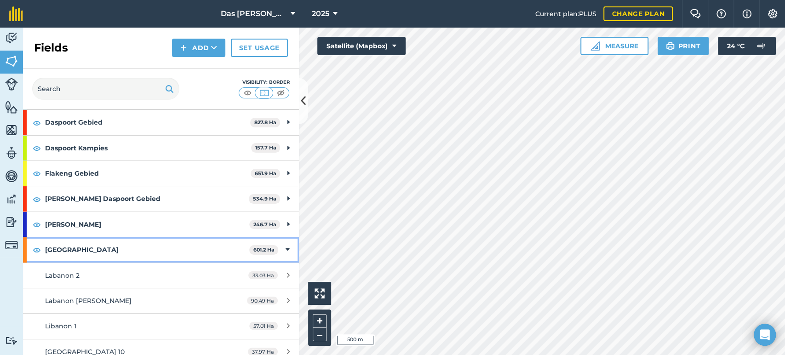
click at [286, 248] on icon at bounding box center [288, 250] width 4 height 10
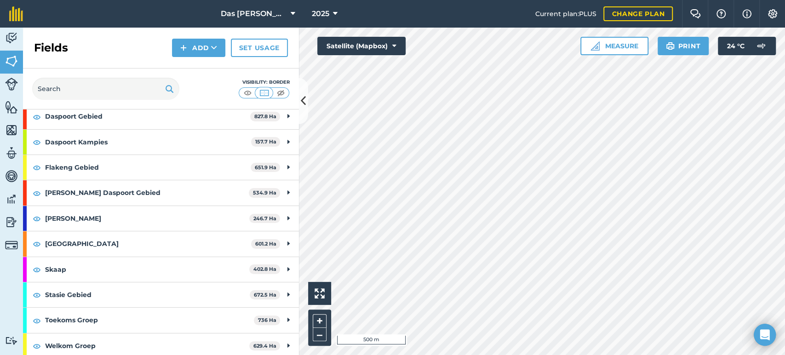
scroll to position [76, 0]
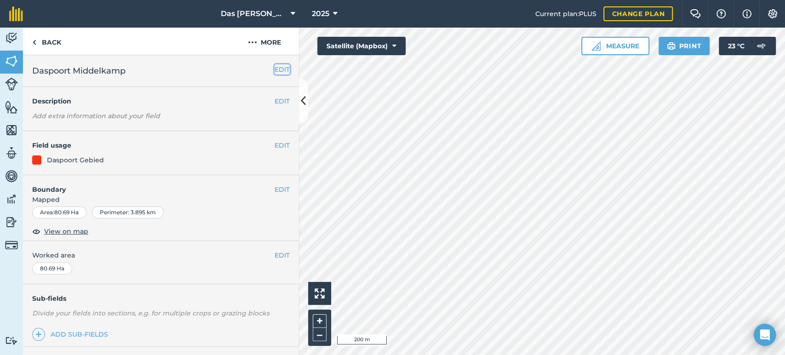
click at [275, 69] on button "EDIT" at bounding box center [282, 69] width 15 height 10
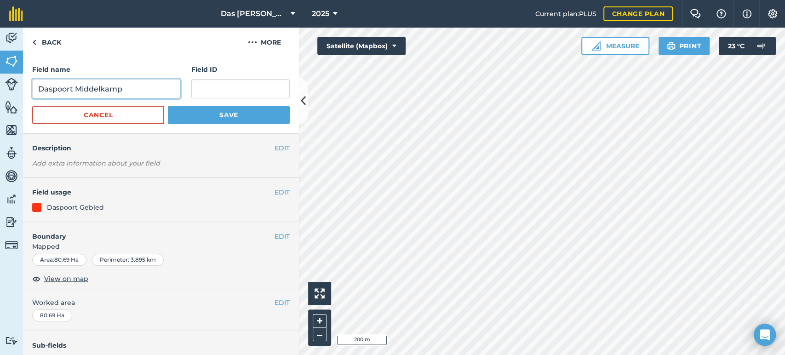
click at [151, 87] on input "Daspoort Middelkamp" at bounding box center [106, 88] width 148 height 19
type input "Voor Blifpunt"
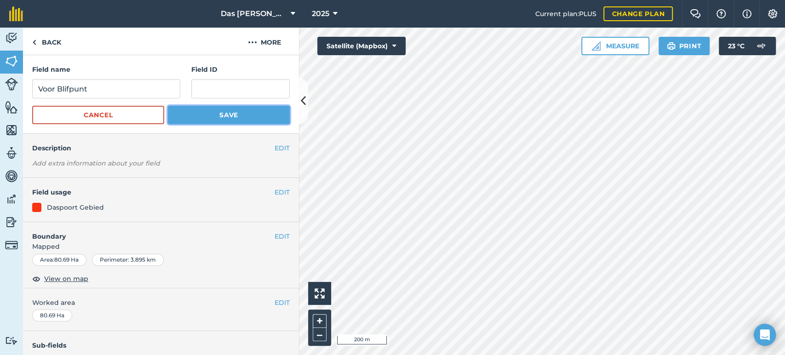
click at [230, 118] on button "Save" at bounding box center [229, 115] width 122 height 18
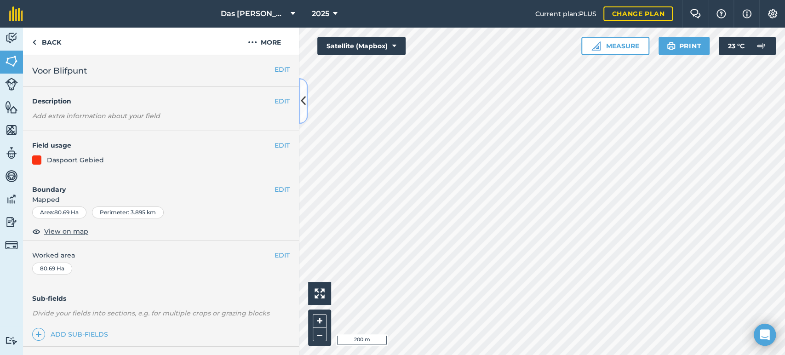
click at [302, 104] on icon at bounding box center [303, 101] width 5 height 16
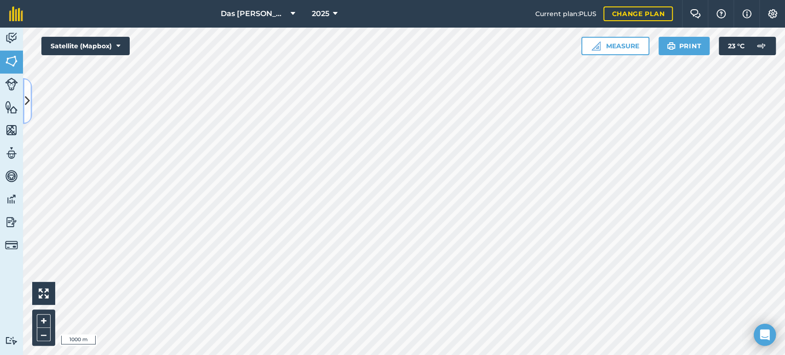
click at [29, 109] on icon at bounding box center [27, 101] width 5 height 16
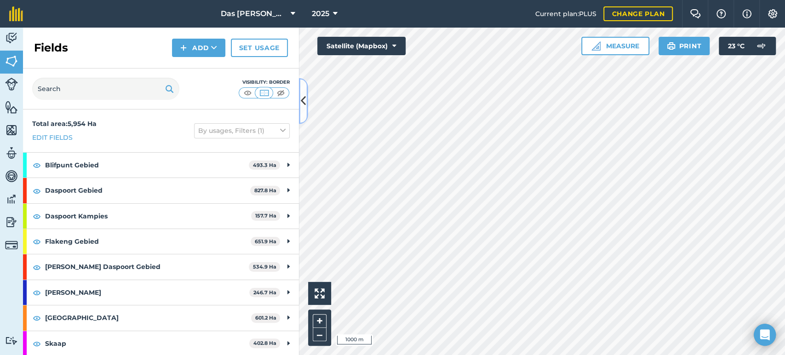
click at [306, 112] on button at bounding box center [303, 101] width 9 height 46
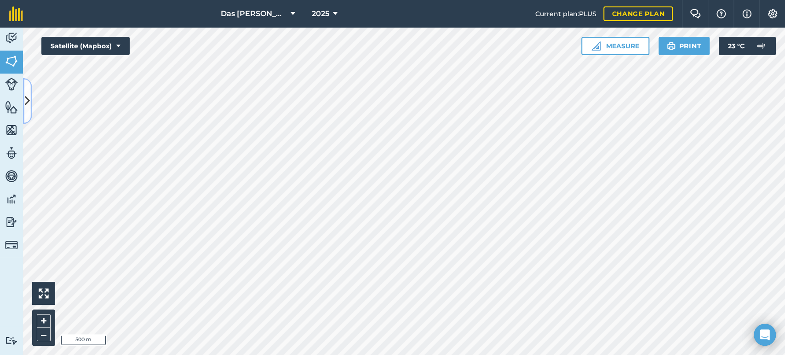
click at [30, 97] on button at bounding box center [27, 101] width 9 height 46
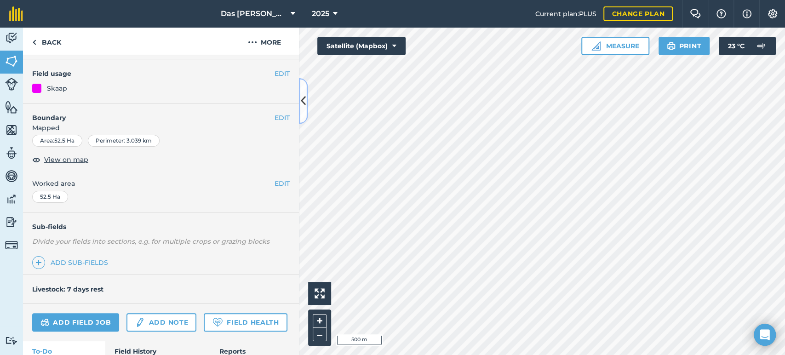
scroll to position [132, 0]
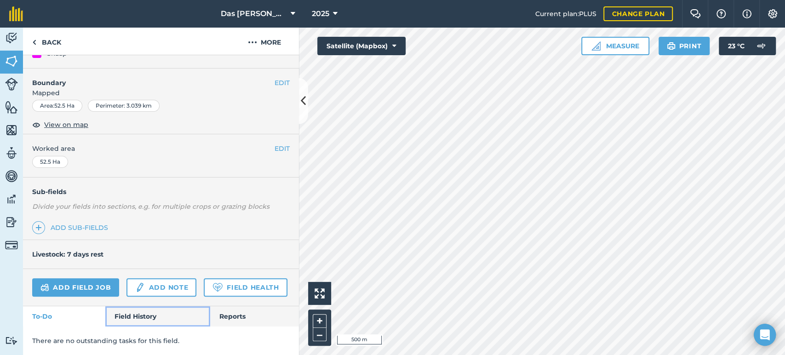
click at [162, 319] on link "Field History" at bounding box center [157, 316] width 104 height 20
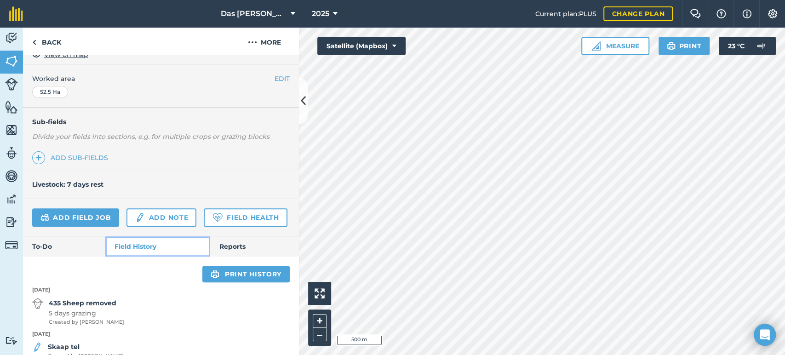
scroll to position [249, 0]
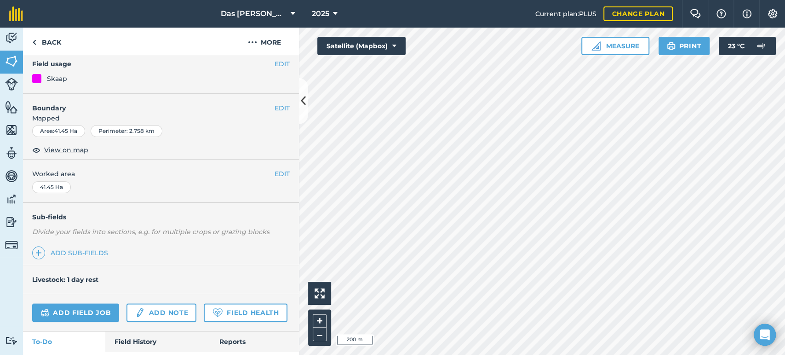
scroll to position [132, 0]
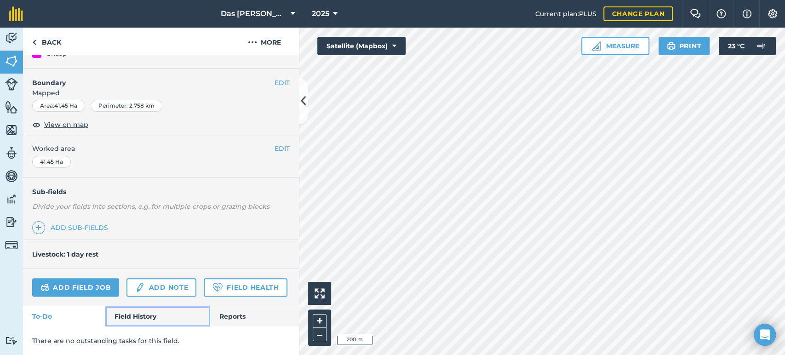
click at [132, 318] on link "Field History" at bounding box center [157, 316] width 104 height 20
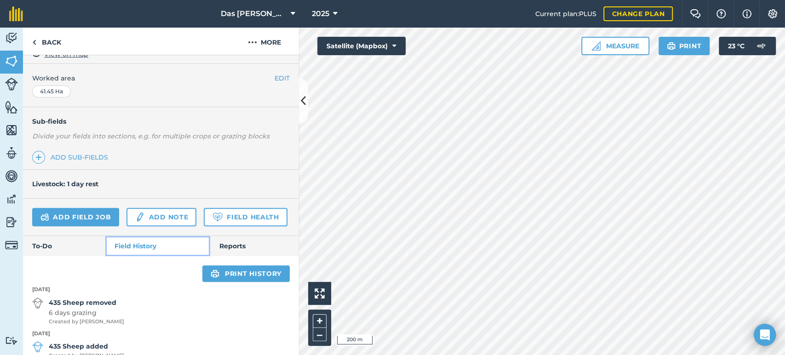
scroll to position [216, 0]
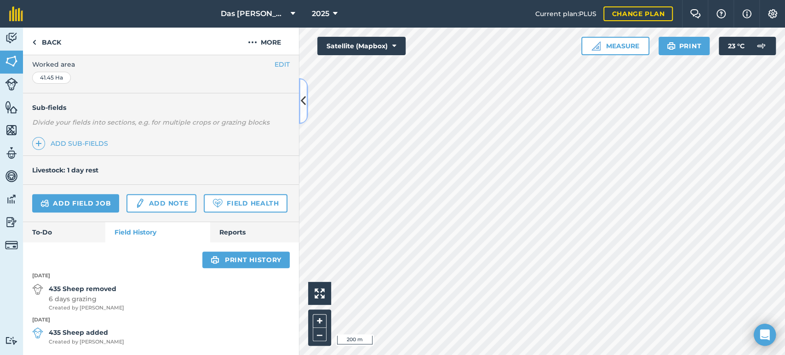
click at [306, 105] on button at bounding box center [303, 101] width 9 height 46
